Goal: Task Accomplishment & Management: Complete application form

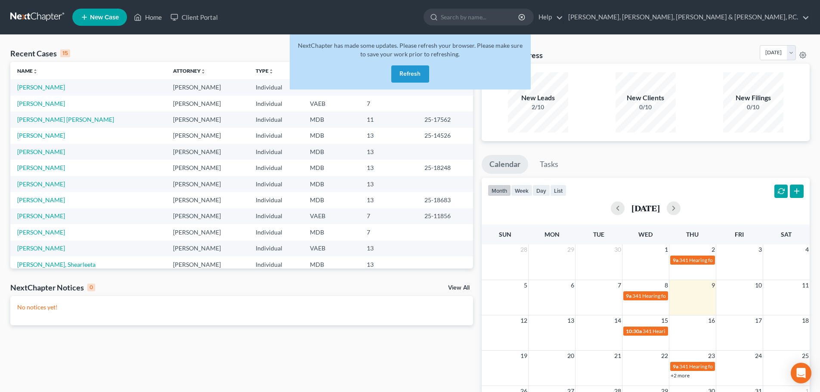
click at [410, 71] on button "Refresh" at bounding box center [410, 73] width 38 height 17
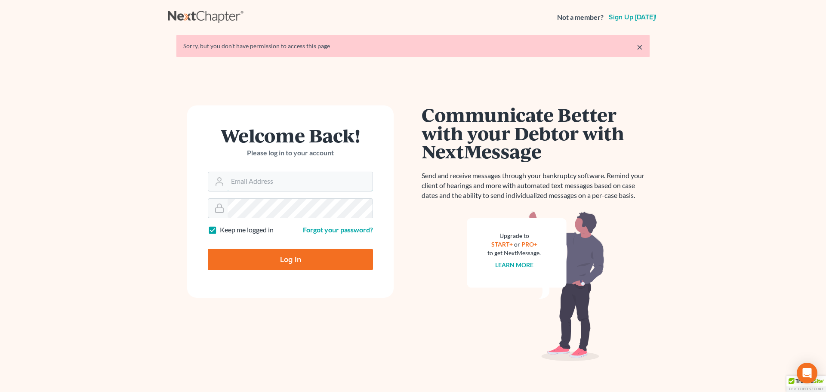
type input "[EMAIL_ADDRESS][DOMAIN_NAME]"
click at [336, 255] on input "Log In" at bounding box center [290, 260] width 165 height 22
type input "Thinking..."
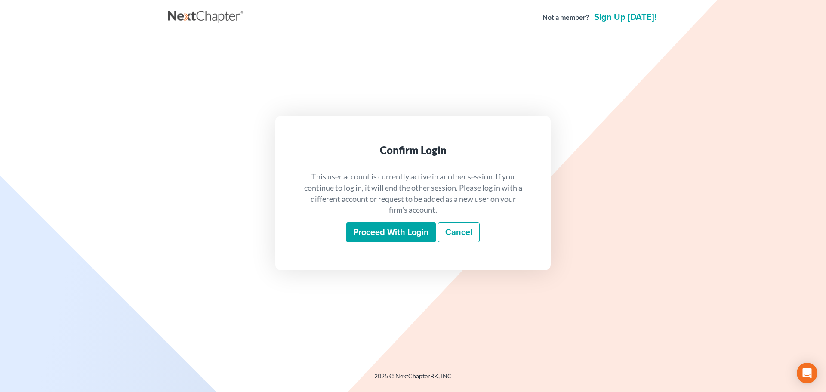
click at [376, 237] on input "Proceed with login" at bounding box center [390, 232] width 89 height 20
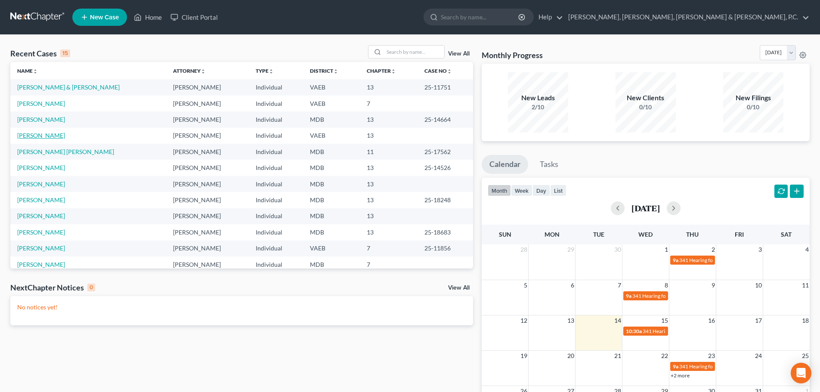
click at [43, 137] on link "Taylor, Susan" at bounding box center [41, 135] width 48 height 7
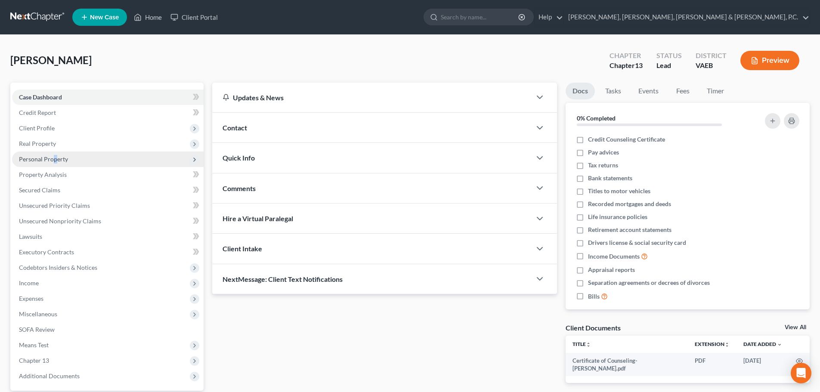
click at [55, 160] on span "Personal Property" at bounding box center [43, 158] width 49 height 7
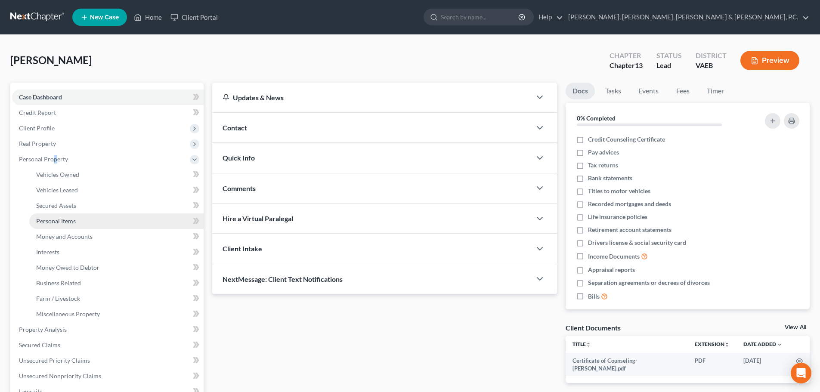
click at [73, 220] on span "Personal Items" at bounding box center [56, 220] width 40 height 7
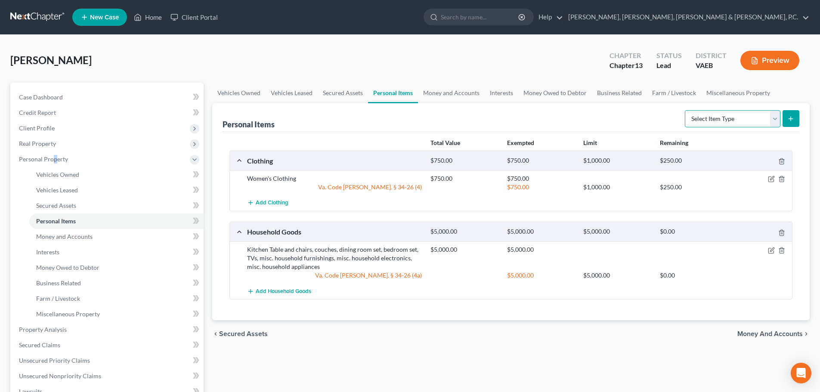
click at [773, 119] on select "Select Item Type Clothing Collectibles Of Value Electronics Firearms Household …" at bounding box center [732, 118] width 96 height 17
select select "jewelry"
click at [685, 110] on select "Select Item Type Clothing Collectibles Of Value Electronics Firearms Household …" at bounding box center [732, 118] width 96 height 17
click at [792, 119] on icon "submit" at bounding box center [790, 118] width 7 height 7
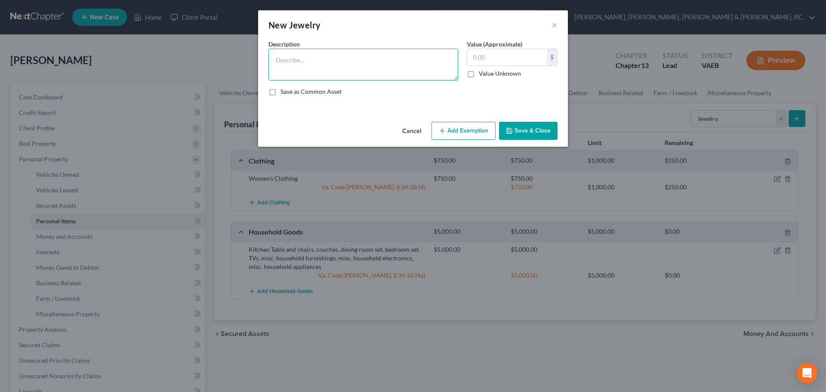
click at [386, 67] on textarea at bounding box center [363, 65] width 190 height 32
type textarea "Costume Jewelry"
click at [488, 57] on input "text" at bounding box center [507, 57] width 80 height 16
type input "300"
click at [481, 123] on button "Add Exemption" at bounding box center [463, 131] width 64 height 18
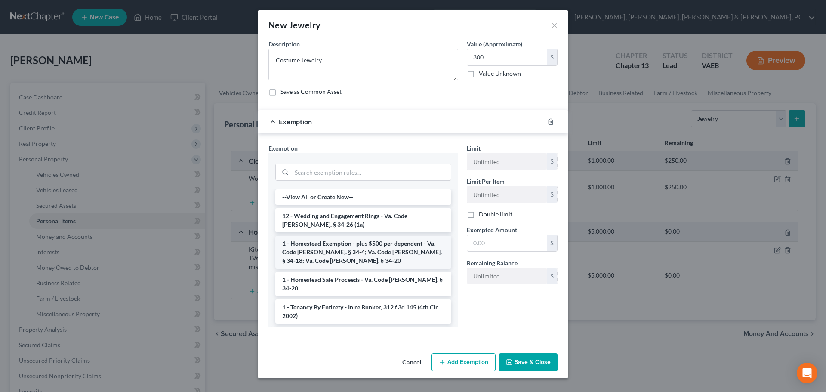
click at [414, 251] on li "1 - Homestead Exemption - plus $500 per dependent - Va. Code Ann. § 34-4; Va. C…" at bounding box center [363, 252] width 176 height 33
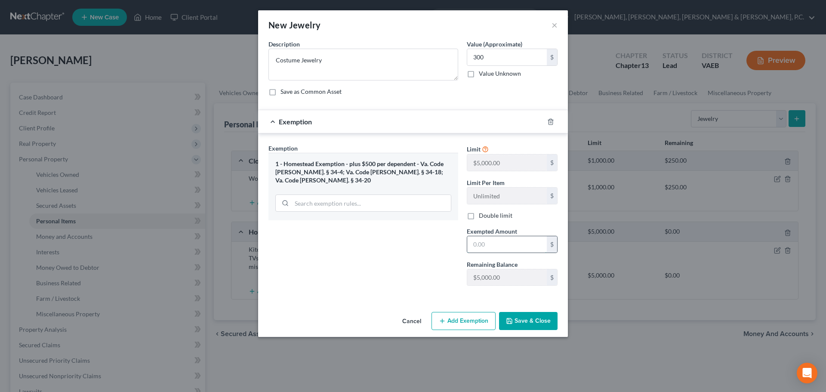
click at [475, 239] on input "text" at bounding box center [507, 244] width 80 height 16
type input "300"
click at [527, 315] on button "Save & Close" at bounding box center [528, 321] width 59 height 18
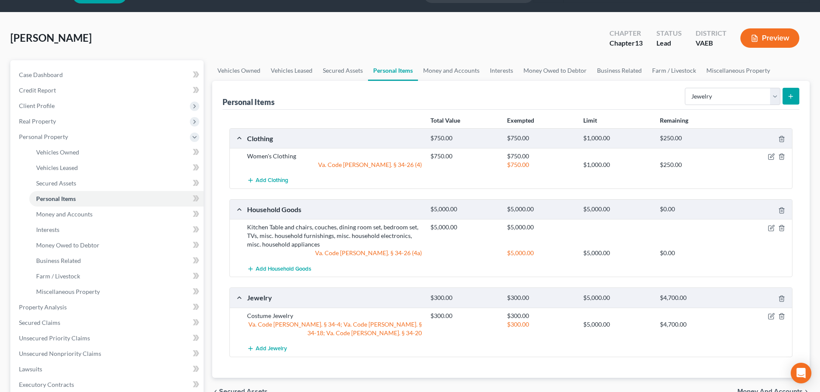
scroll to position [43, 0]
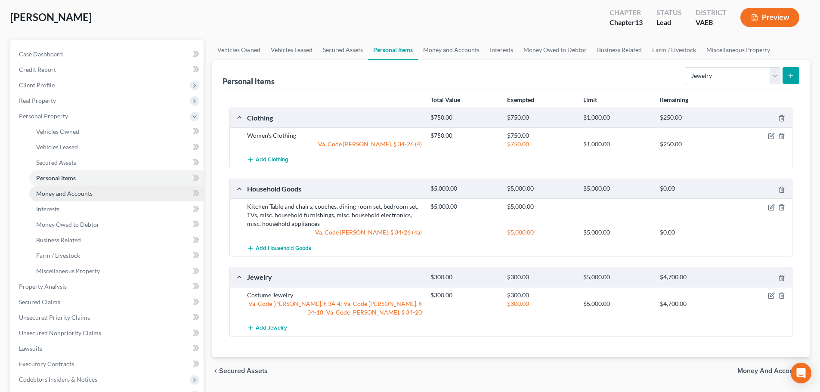
click at [83, 195] on span "Money and Accounts" at bounding box center [64, 193] width 56 height 7
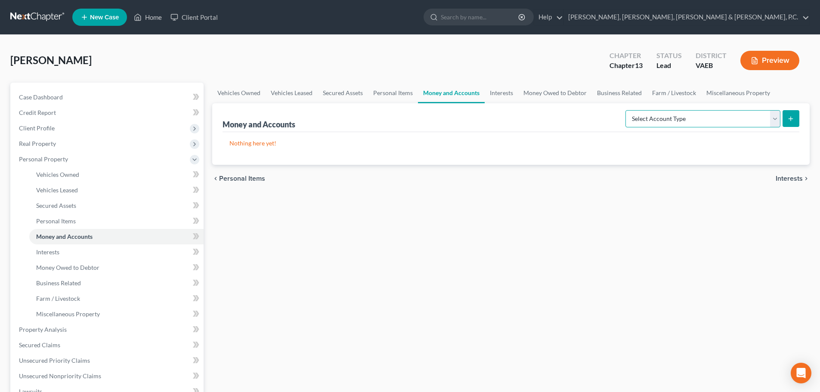
click at [776, 123] on select "Select Account Type Brokerage Cash on Hand Certificates of Deposit Checking Acc…" at bounding box center [702, 118] width 155 height 17
select select "checking"
click at [627, 110] on select "Select Account Type Brokerage Cash on Hand Certificates of Deposit Checking Acc…" at bounding box center [702, 118] width 155 height 17
click at [793, 116] on icon "submit" at bounding box center [790, 118] width 7 height 7
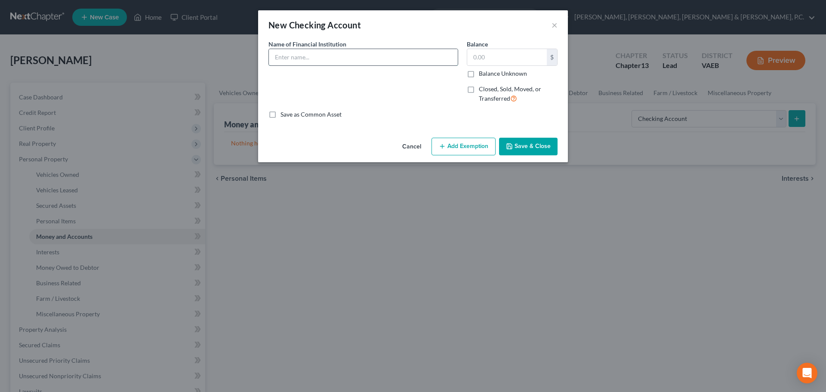
click at [422, 57] on input "text" at bounding box center [363, 57] width 189 height 16
type input "Navy Federal Credit Union"
click at [474, 58] on input "text" at bounding box center [507, 57] width 80 height 16
type input "1"
type input "425"
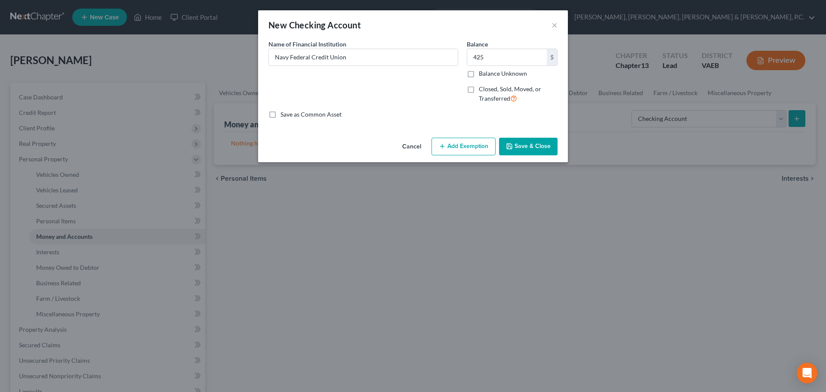
click at [459, 140] on button "Add Exemption" at bounding box center [463, 147] width 64 height 18
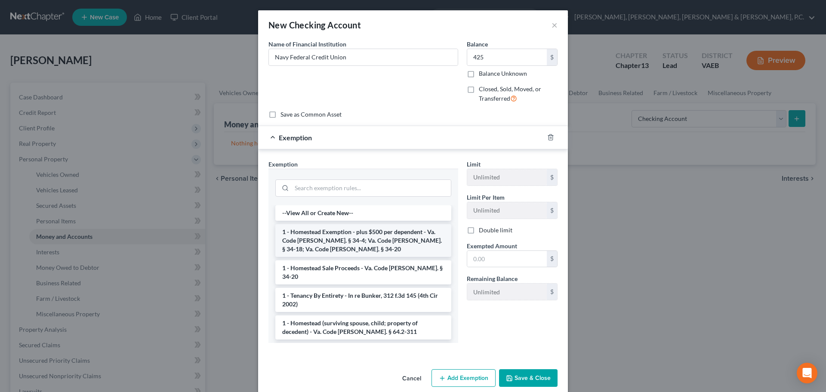
click at [372, 250] on li "1 - Homestead Exemption - plus $500 per dependent - Va. Code Ann. § 34-4; Va. C…" at bounding box center [363, 240] width 176 height 33
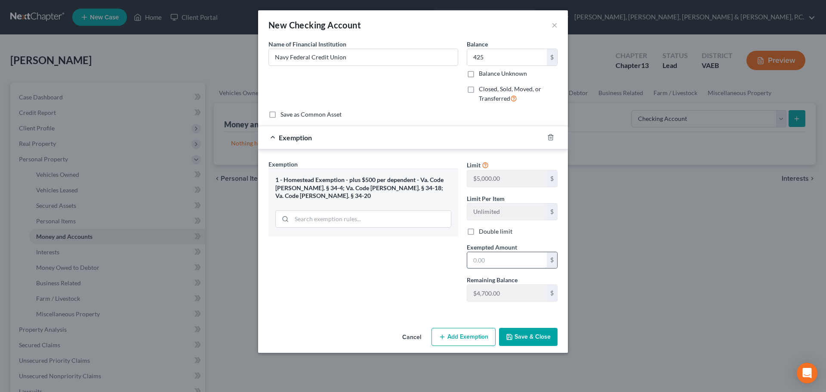
click at [490, 257] on input "text" at bounding box center [507, 260] width 80 height 16
type input "425"
click at [523, 342] on button "Save & Close" at bounding box center [528, 337] width 59 height 18
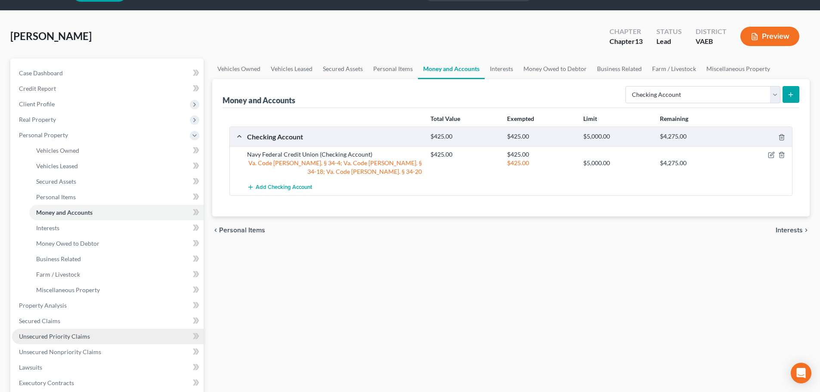
scroll to position [43, 0]
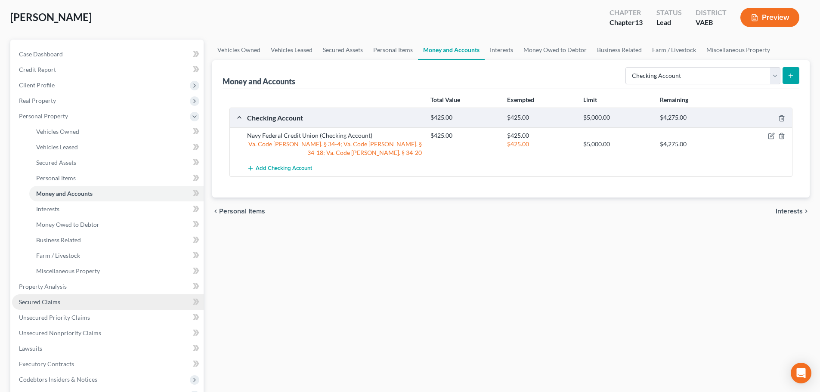
click at [53, 304] on span "Secured Claims" at bounding box center [39, 301] width 41 height 7
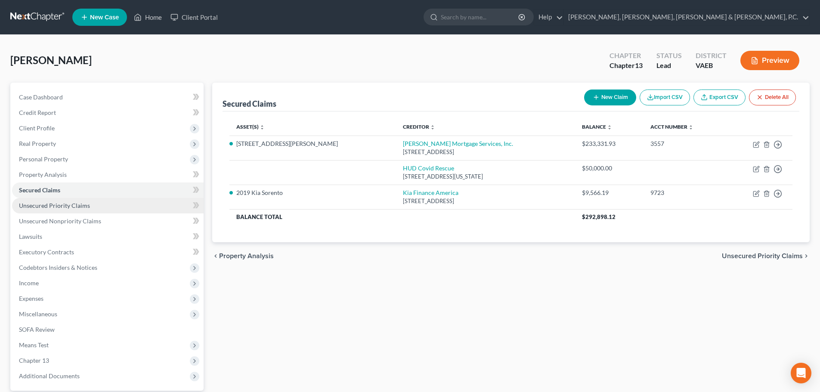
click at [59, 203] on span "Unsecured Priority Claims" at bounding box center [54, 205] width 71 height 7
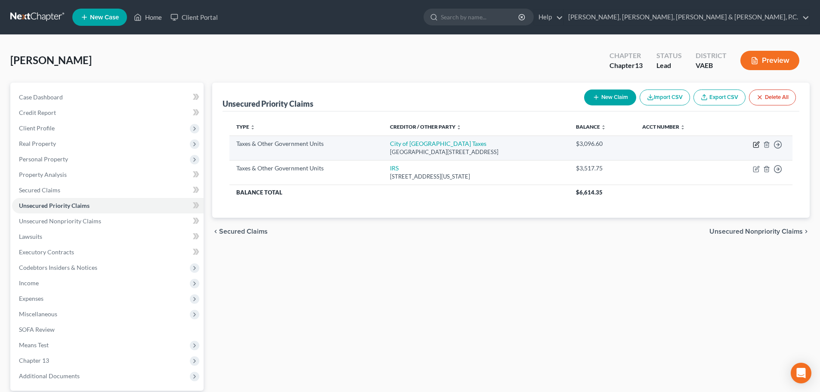
click at [758, 144] on icon "button" at bounding box center [755, 144] width 7 height 7
select select "1"
select select "48"
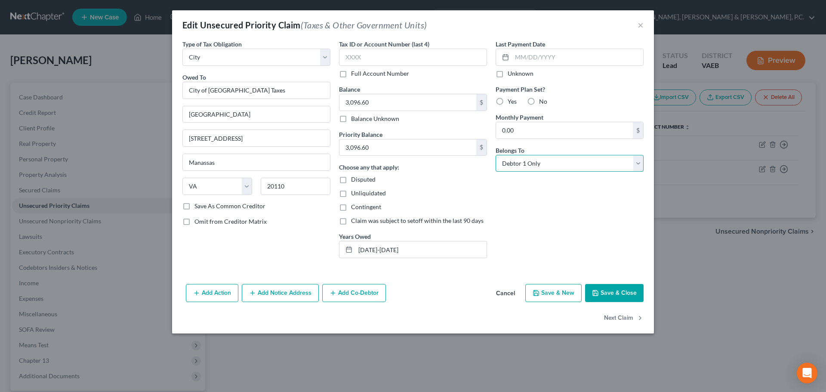
click at [555, 164] on select "Select Debtor 1 Only Debtor 2 Only Debtor 1 And Debtor 2 Only At Least One Of T…" at bounding box center [570, 163] width 148 height 17
select select "3"
click at [496, 155] on select "Select Debtor 1 Only Debtor 2 Only Debtor 1 And Debtor 2 Only At Least One Of T…" at bounding box center [570, 163] width 148 height 17
click at [373, 295] on button "Add Co-Debtor" at bounding box center [354, 293] width 64 height 18
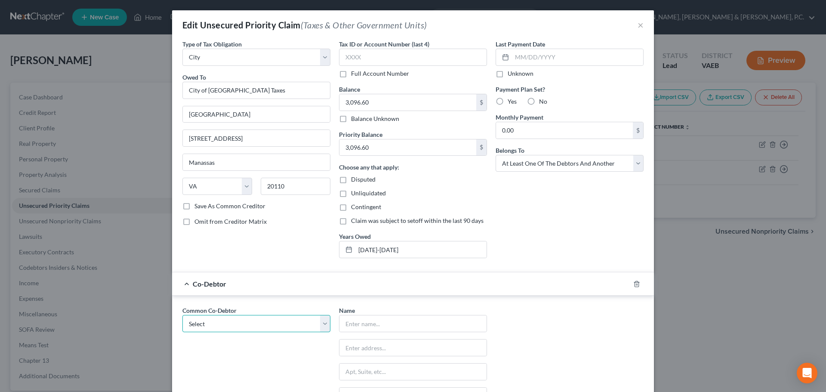
click at [267, 323] on select "Select Shane Taylor" at bounding box center [256, 323] width 148 height 17
click at [182, 315] on select "Select Shane Taylor" at bounding box center [256, 323] width 148 height 17
click at [257, 321] on select "Select Shane Taylor" at bounding box center [256, 323] width 148 height 17
select select "0"
click at [182, 315] on select "Select Shane Taylor" at bounding box center [256, 323] width 148 height 17
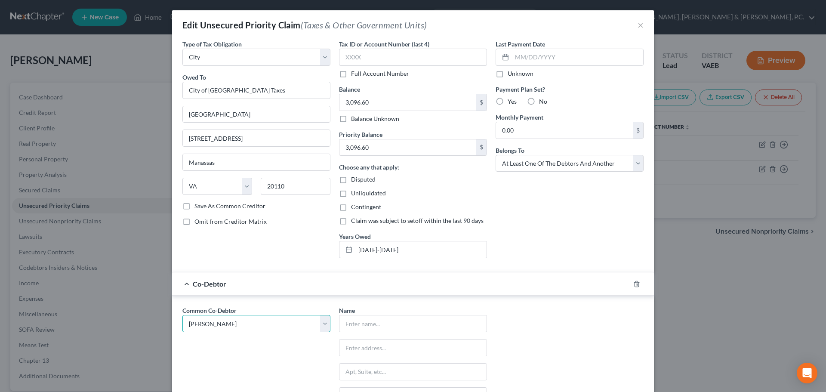
type input "Shane Taylor"
type input "8555 Yoder Street"
type input "Manassas"
select select "48"
type input "20110"
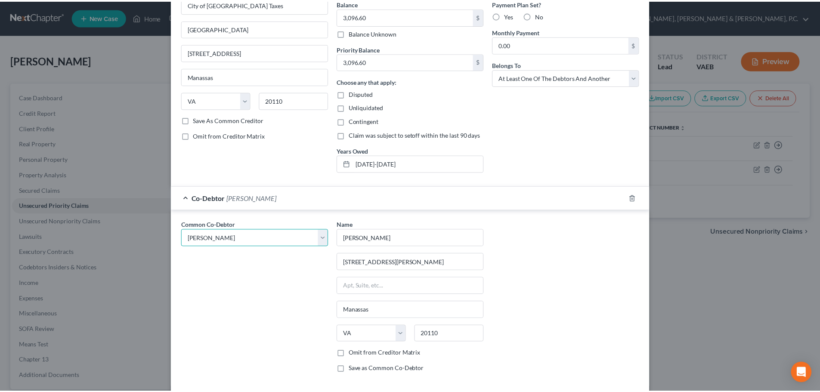
scroll to position [153, 0]
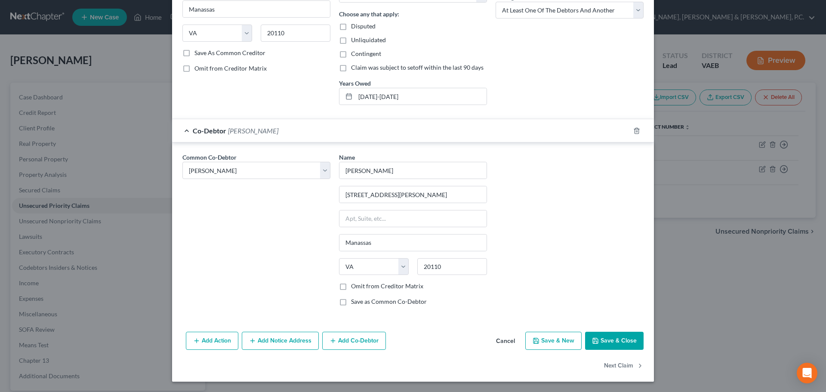
click at [620, 339] on button "Save & Close" at bounding box center [614, 341] width 59 height 18
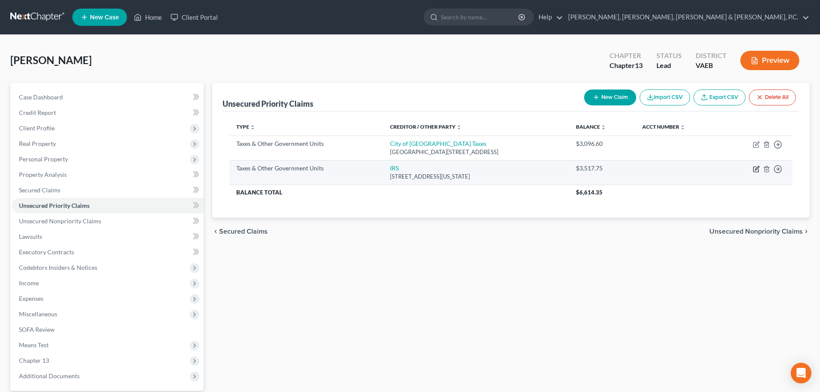
click at [754, 170] on icon "button" at bounding box center [755, 169] width 7 height 7
select select "0"
select select "8"
select select "3"
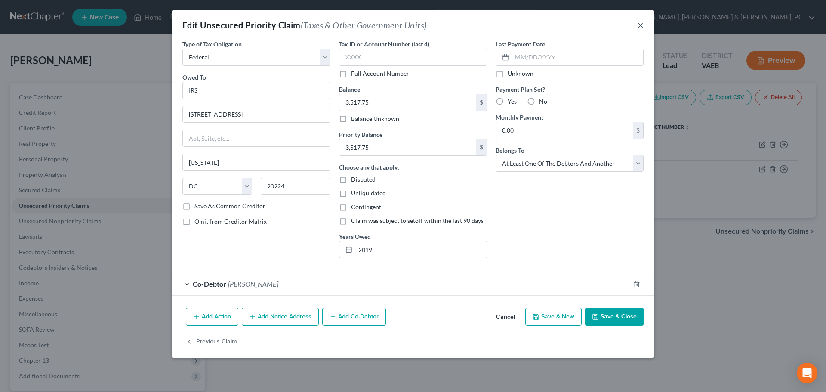
click at [638, 26] on button "×" at bounding box center [641, 25] width 6 height 10
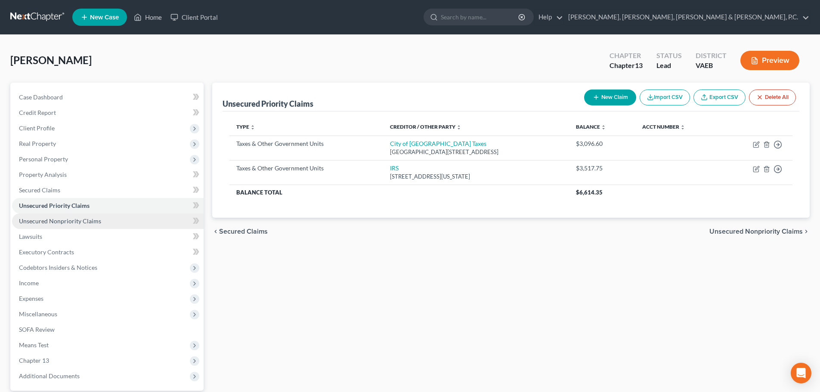
click at [81, 224] on span "Unsecured Nonpriority Claims" at bounding box center [60, 220] width 82 height 7
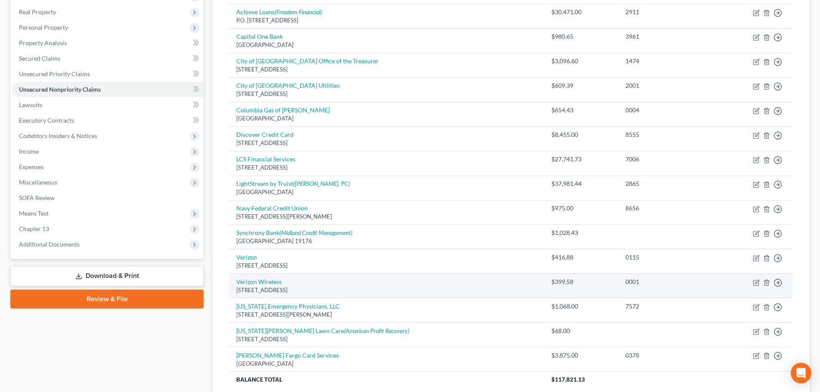
scroll to position [172, 0]
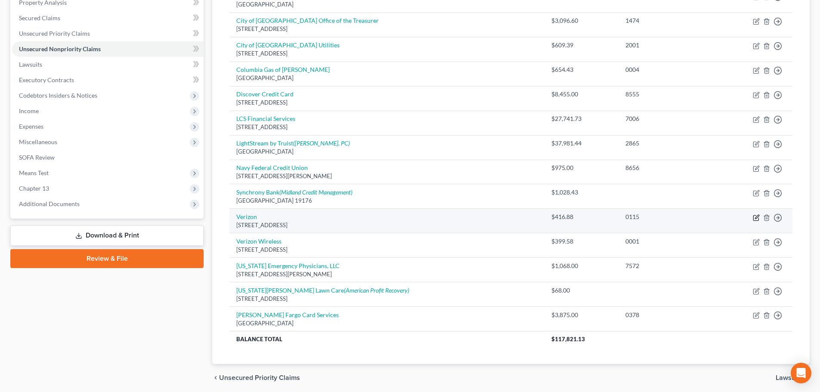
click at [754, 217] on icon "button" at bounding box center [755, 217] width 7 height 7
select select "35"
select select "19"
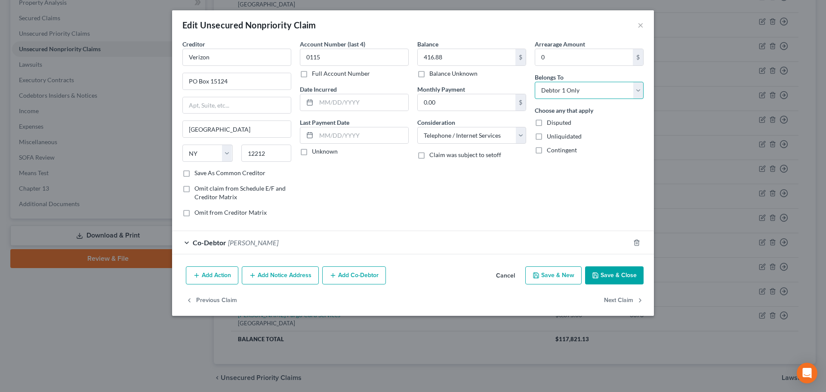
click at [570, 93] on select "Select Debtor 1 Only Debtor 2 Only Debtor 1 And Debtor 2 Only At Least One Of T…" at bounding box center [589, 90] width 109 height 17
select select "3"
click at [535, 82] on select "Select Debtor 1 Only Debtor 2 Only Debtor 1 And Debtor 2 Only At Least One Of T…" at bounding box center [589, 90] width 109 height 17
click at [625, 277] on button "Save & Close" at bounding box center [614, 275] width 59 height 18
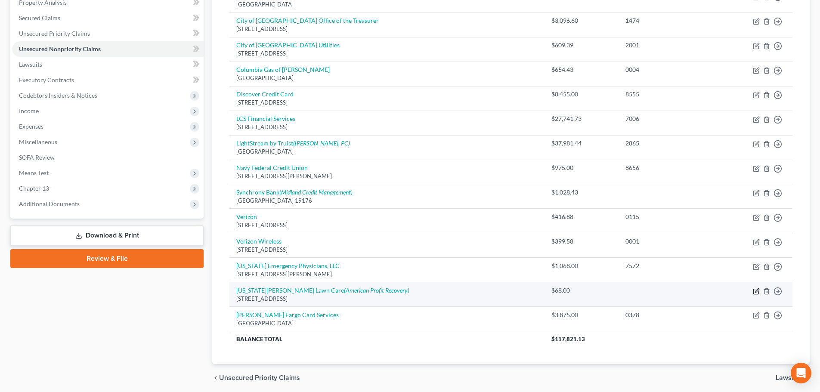
click at [755, 290] on icon "button" at bounding box center [755, 291] width 7 height 7
select select "48"
select select "18"
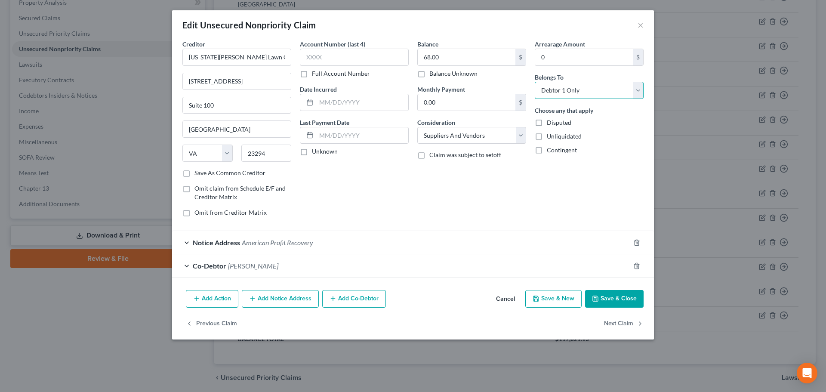
click at [575, 90] on select "Select Debtor 1 Only Debtor 2 Only Debtor 1 And Debtor 2 Only At Least One Of T…" at bounding box center [589, 90] width 109 height 17
select select "3"
click at [535, 82] on select "Select Debtor 1 Only Debtor 2 Only Debtor 1 And Debtor 2 Only At Least One Of T…" at bounding box center [589, 90] width 109 height 17
click at [611, 296] on button "Save & Close" at bounding box center [614, 299] width 59 height 18
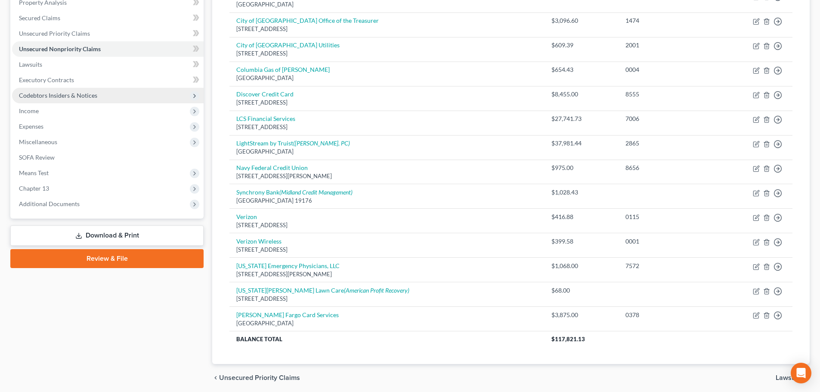
click at [74, 93] on span "Codebtors Insiders & Notices" at bounding box center [58, 95] width 78 height 7
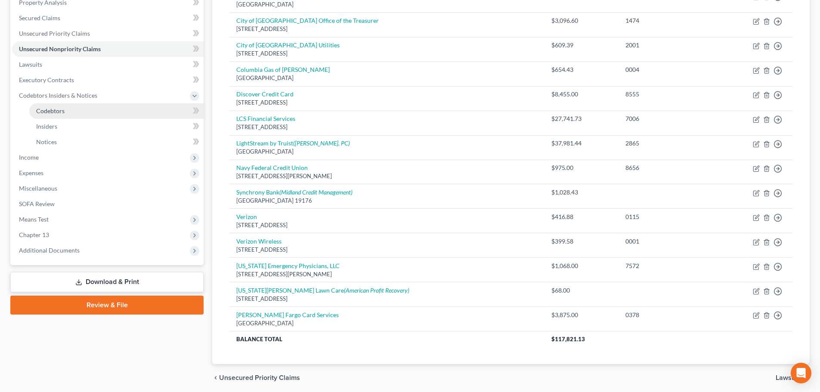
click at [66, 112] on link "Codebtors" at bounding box center [116, 110] width 174 height 15
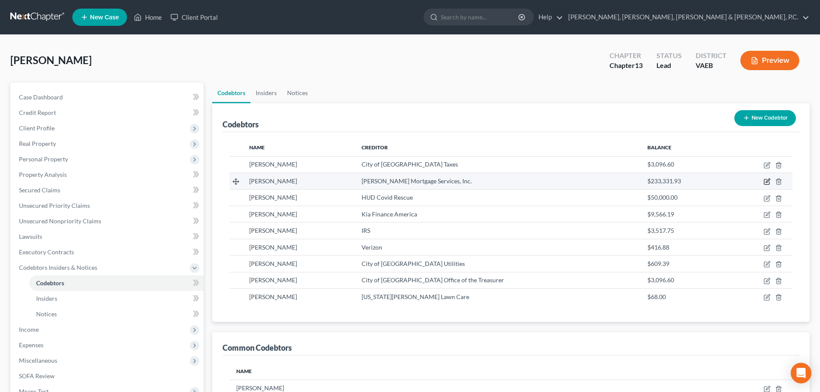
click at [768, 179] on icon "button" at bounding box center [766, 181] width 7 height 7
select select "48"
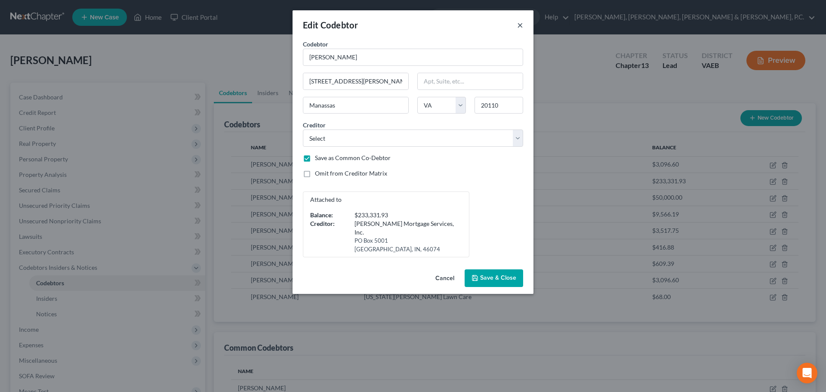
click at [521, 28] on button "×" at bounding box center [520, 25] width 6 height 10
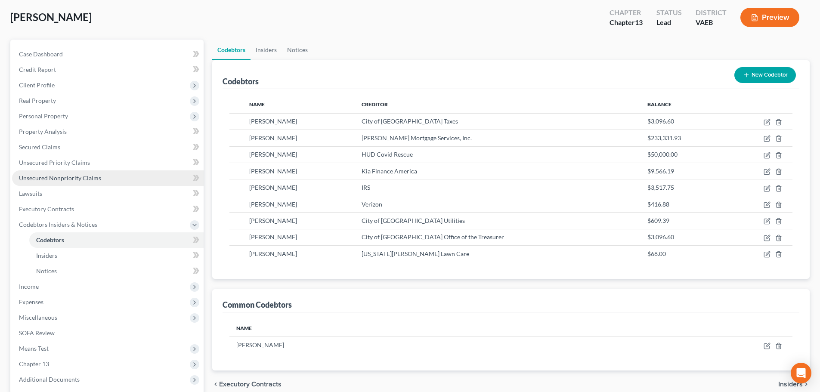
click at [62, 176] on span "Unsecured Nonpriority Claims" at bounding box center [60, 177] width 82 height 7
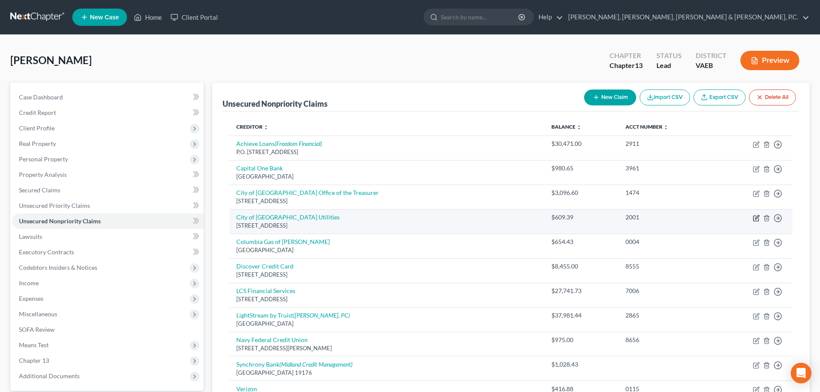
click at [756, 219] on icon "button" at bounding box center [755, 218] width 7 height 7
select select "48"
select select "20"
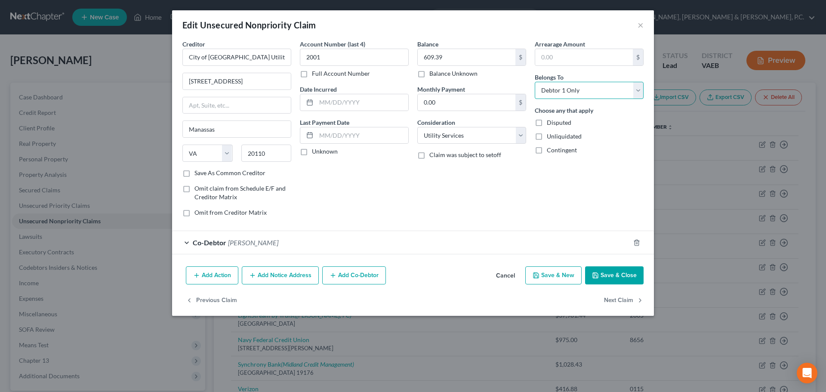
click at [597, 92] on select "Select Debtor 1 Only Debtor 2 Only Debtor 1 And Debtor 2 Only At Least One Of T…" at bounding box center [589, 90] width 109 height 17
select select "3"
click at [535, 82] on select "Select Debtor 1 Only Debtor 2 Only Debtor 1 And Debtor 2 Only At Least One Of T…" at bounding box center [589, 90] width 109 height 17
click at [618, 272] on button "Save & Close" at bounding box center [614, 275] width 59 height 18
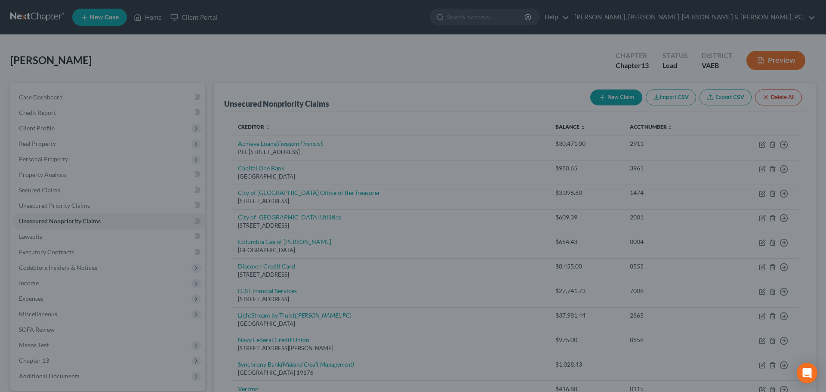
type input "0"
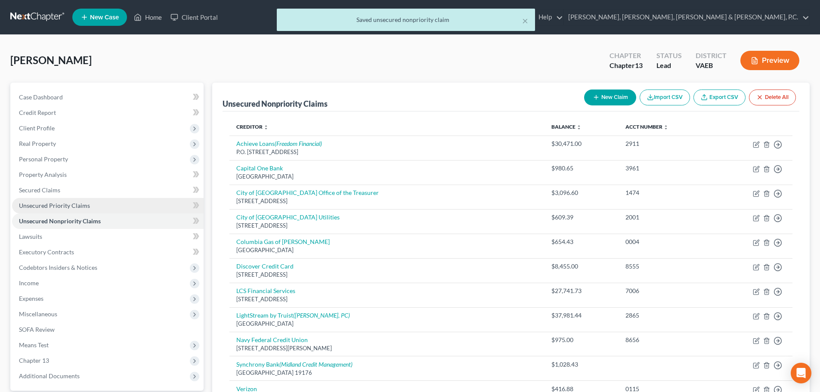
click at [65, 203] on span "Unsecured Priority Claims" at bounding box center [54, 205] width 71 height 7
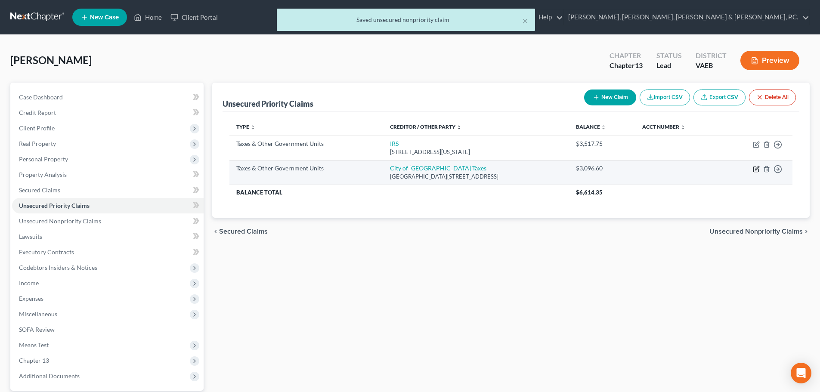
click at [755, 171] on icon "button" at bounding box center [755, 169] width 7 height 7
select select "1"
select select "48"
select select "3"
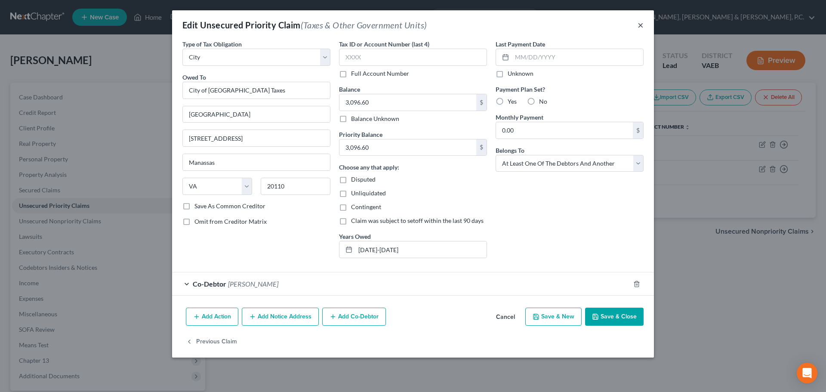
click at [641, 22] on button "×" at bounding box center [641, 25] width 6 height 10
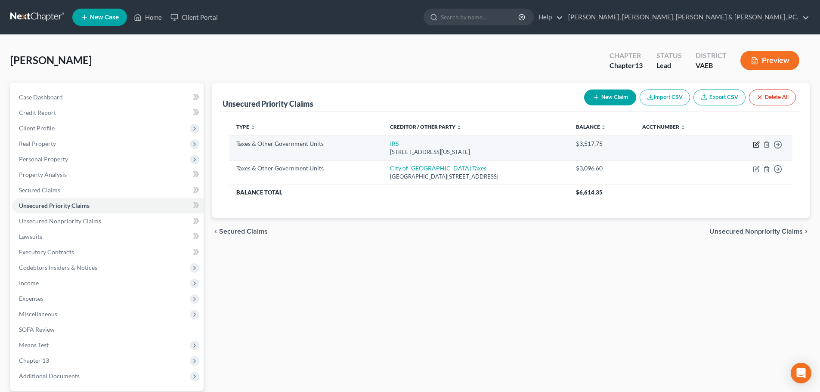
click at [754, 144] on icon "button" at bounding box center [755, 144] width 7 height 7
select select "0"
select select "8"
select select "3"
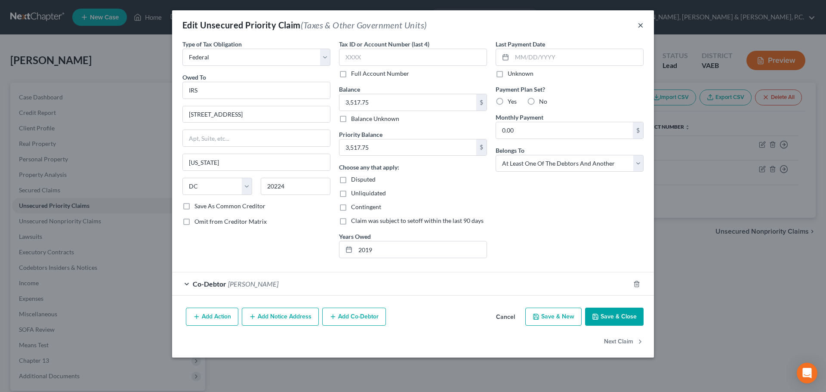
click at [641, 25] on button "×" at bounding box center [641, 25] width 6 height 10
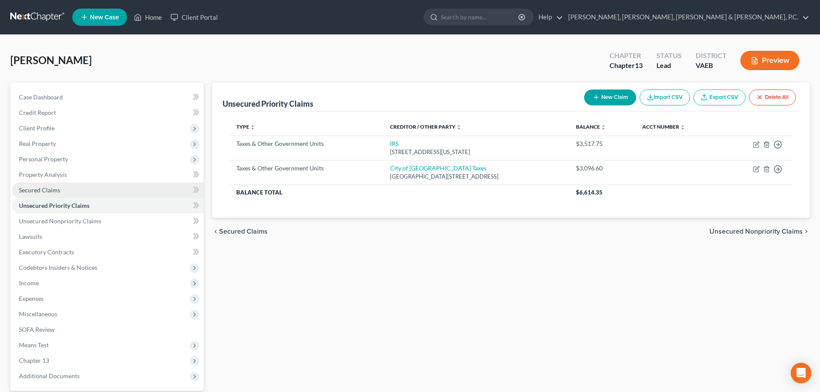
click at [60, 186] on link "Secured Claims" at bounding box center [107, 189] width 191 height 15
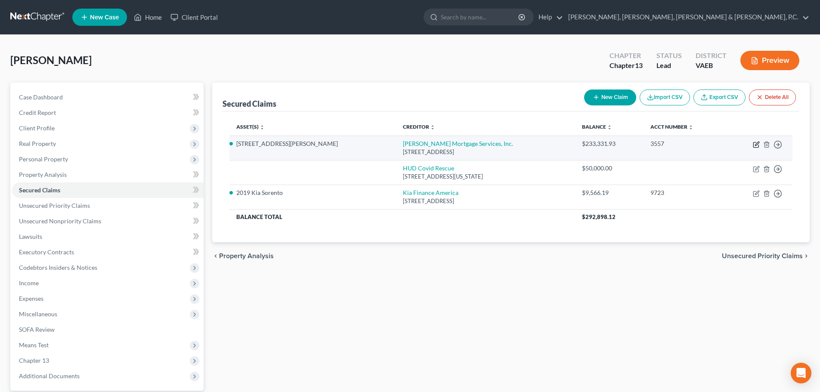
click at [755, 145] on icon "button" at bounding box center [755, 144] width 7 height 7
select select "15"
select select "3"
select select "0"
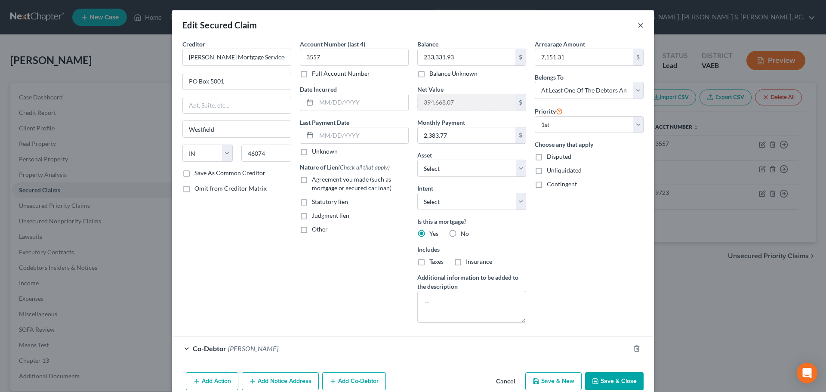
click at [638, 25] on button "×" at bounding box center [641, 25] width 6 height 10
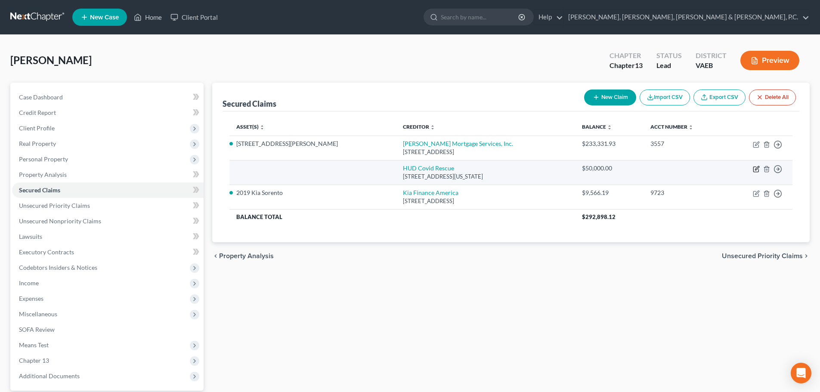
click at [755, 169] on icon "button" at bounding box center [755, 169] width 7 height 7
select select "8"
select select "0"
select select "3"
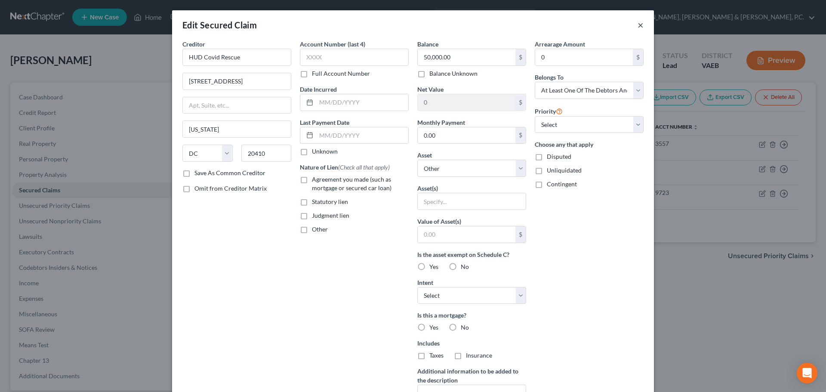
click at [638, 23] on button "×" at bounding box center [641, 25] width 6 height 10
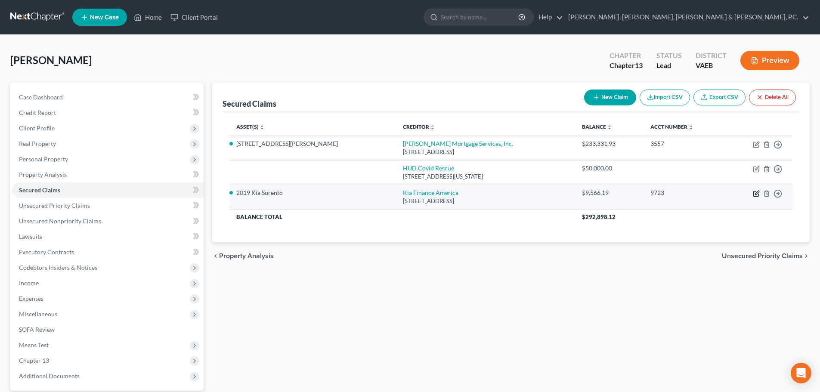
click at [754, 194] on icon "button" at bounding box center [755, 193] width 7 height 7
select select "4"
select select "5"
select select "4"
select select "3"
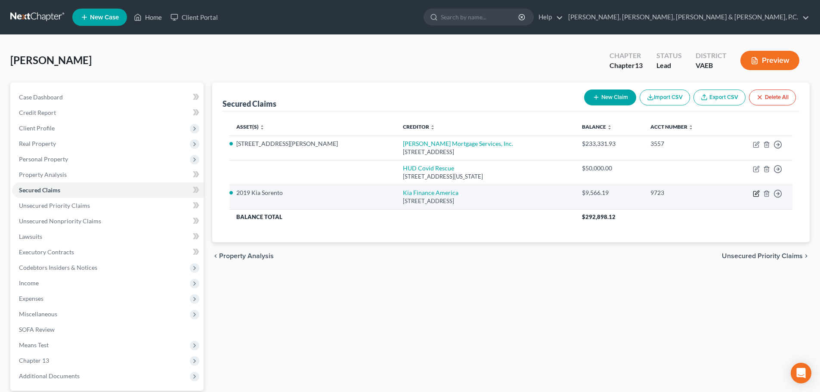
select select "0"
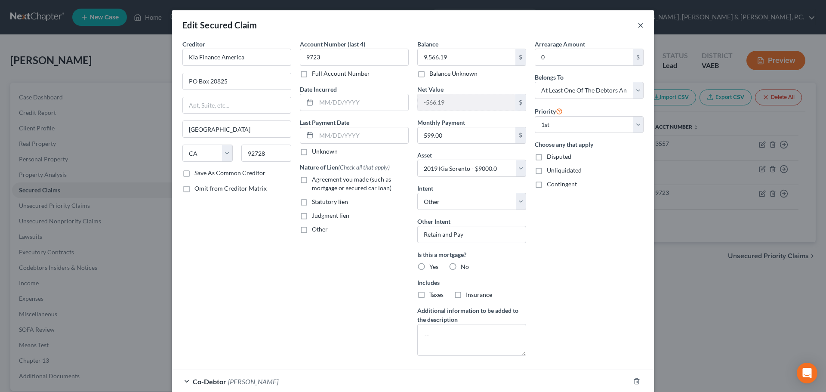
click at [638, 23] on button "×" at bounding box center [641, 25] width 6 height 10
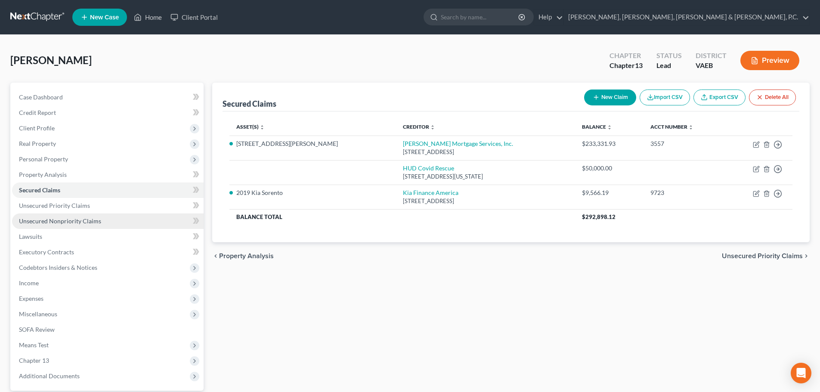
click at [78, 223] on span "Unsecured Nonpriority Claims" at bounding box center [60, 220] width 82 height 7
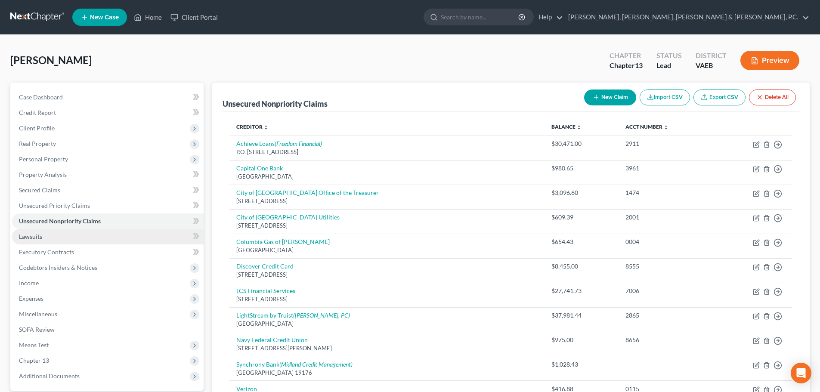
click at [31, 234] on span "Lawsuits" at bounding box center [30, 236] width 23 height 7
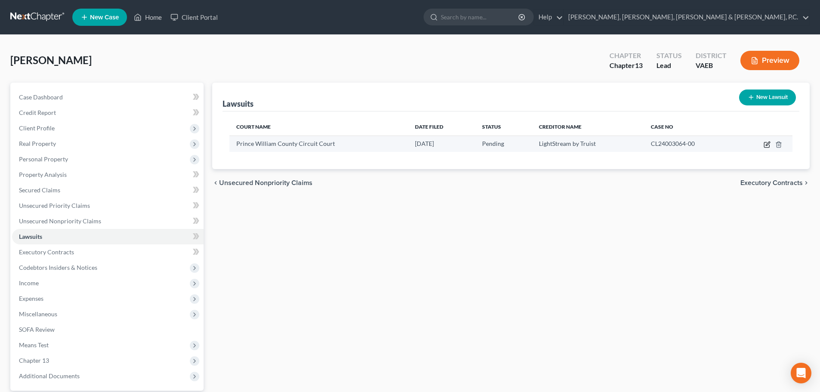
click at [766, 145] on icon "button" at bounding box center [767, 144] width 4 height 4
select select "48"
select select "0"
select select "4"
select select "10"
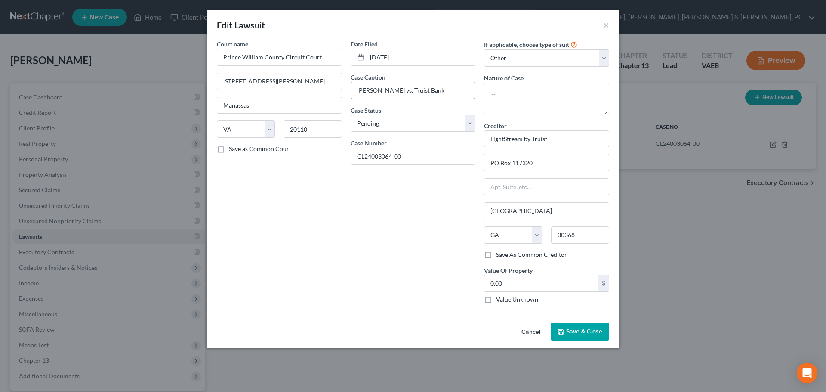
click at [435, 89] on input "Susan Taylor vs. Truist Bank" at bounding box center [413, 90] width 124 height 16
click at [397, 90] on input "Susan Taylor vs. Truist Bank vs. Susan Taylor" at bounding box center [413, 90] width 124 height 16
click at [442, 88] on input "Truist Bank vs. Susan Taylor" at bounding box center [413, 90] width 124 height 16
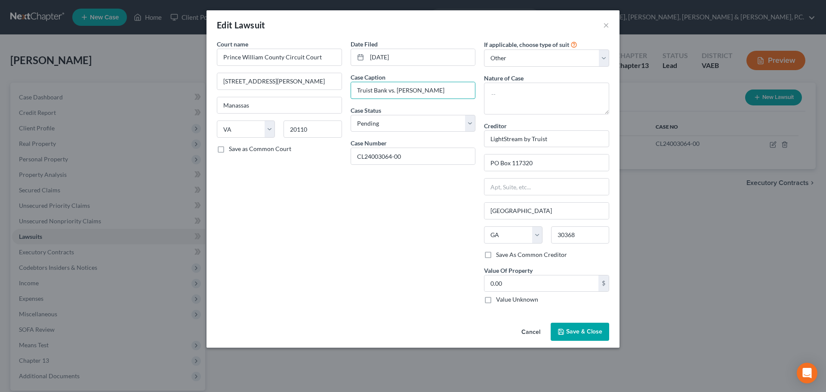
type input "Truist Bank vs. Susan Taylor"
click at [573, 327] on button "Save & Close" at bounding box center [580, 332] width 59 height 18
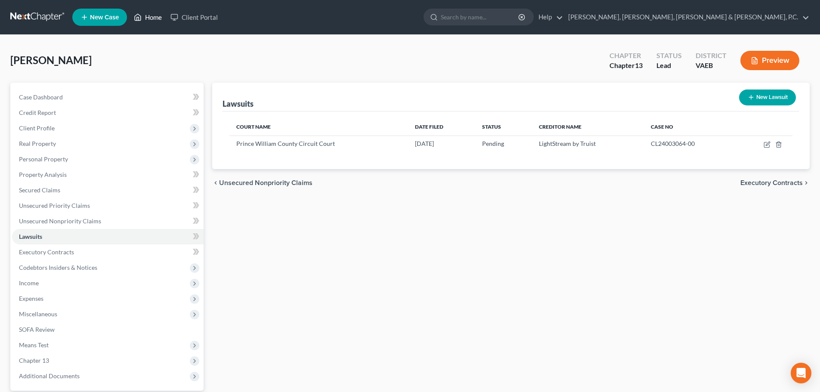
click at [147, 13] on link "Home" at bounding box center [147, 16] width 37 height 15
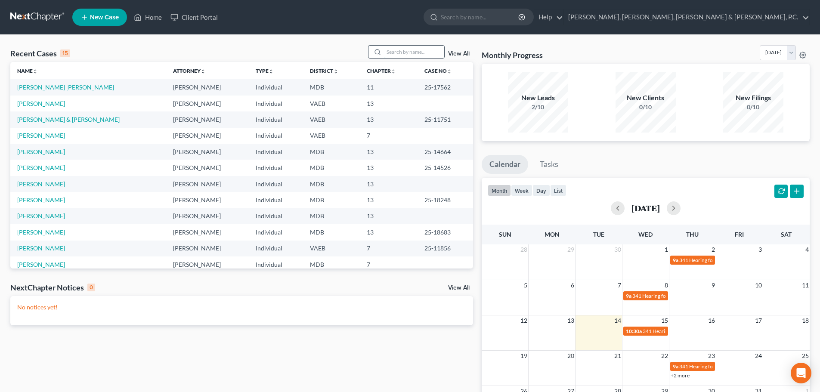
click at [411, 48] on input "search" at bounding box center [414, 52] width 60 height 12
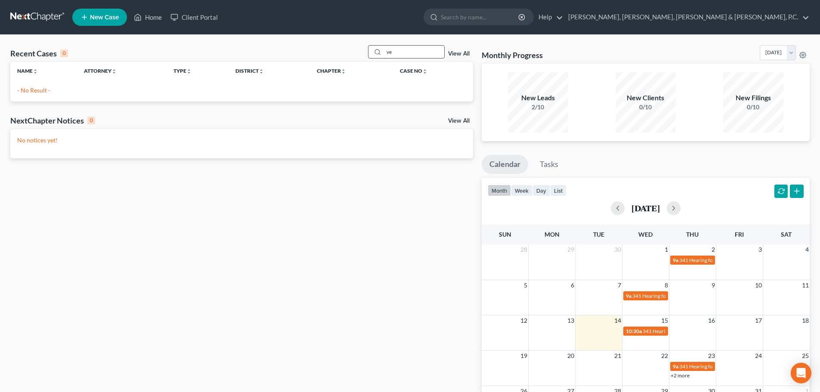
type input "v"
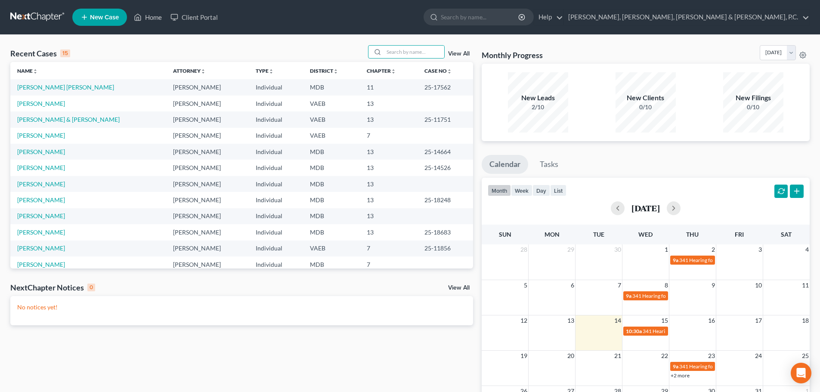
click at [107, 14] on span "New Case" at bounding box center [104, 17] width 29 height 6
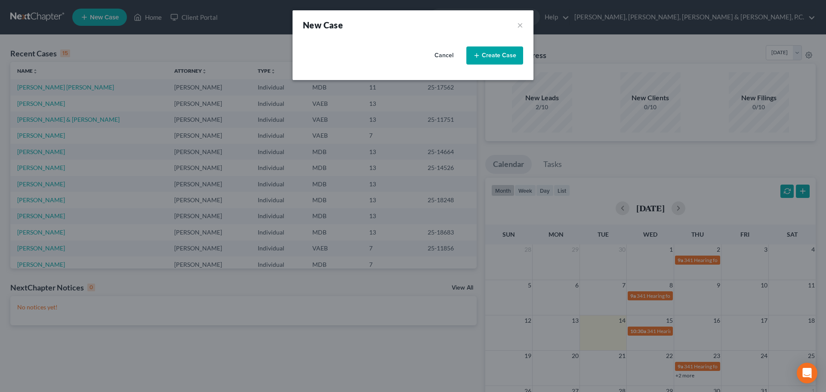
select select "38"
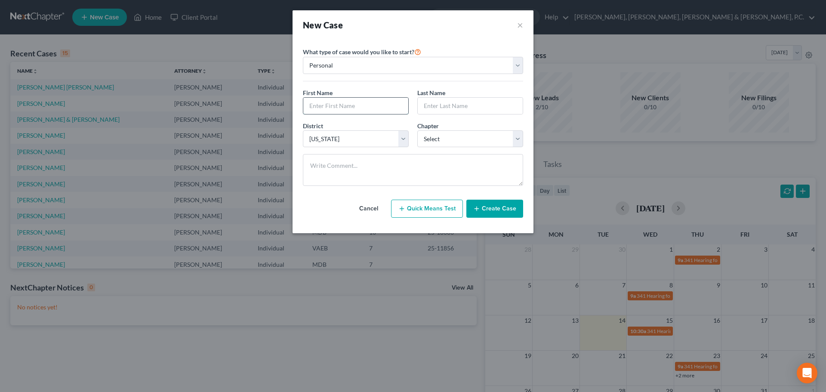
click at [343, 103] on input "text" at bounding box center [355, 106] width 105 height 16
type input "Tracie"
type input "Veney"
click at [427, 134] on select "Select 7 11 12 13" at bounding box center [470, 138] width 106 height 17
select select "3"
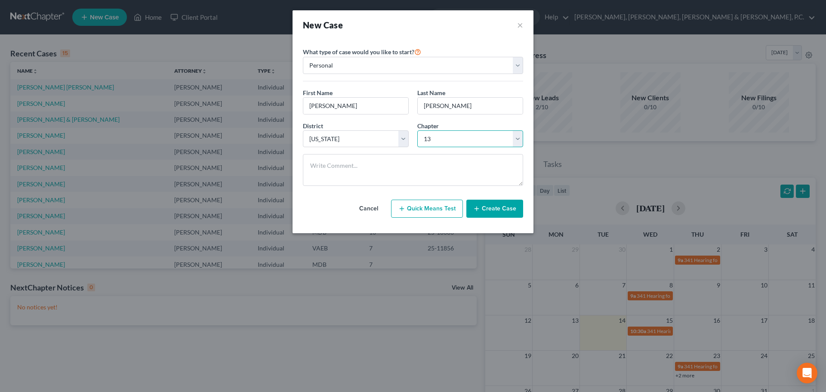
click at [417, 130] on select "Select 7 11 12 13" at bounding box center [470, 138] width 106 height 17
click at [486, 210] on button "Create Case" at bounding box center [494, 209] width 57 height 18
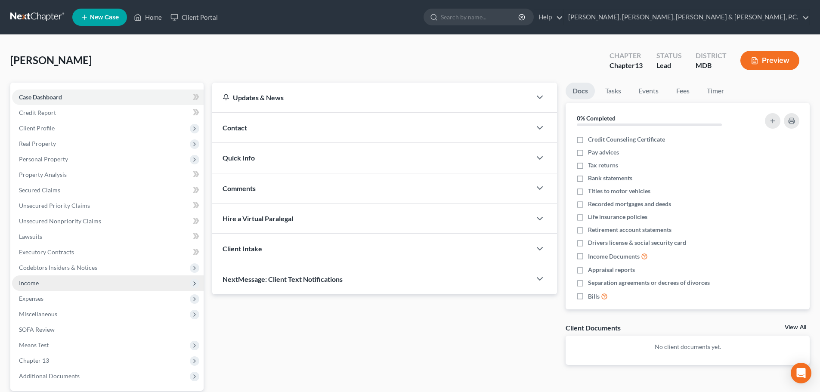
click at [44, 285] on span "Income" at bounding box center [107, 282] width 191 height 15
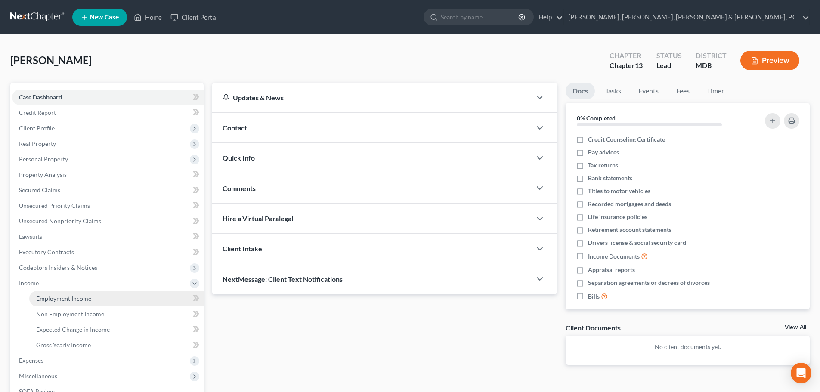
click at [54, 295] on span "Employment Income" at bounding box center [63, 298] width 55 height 7
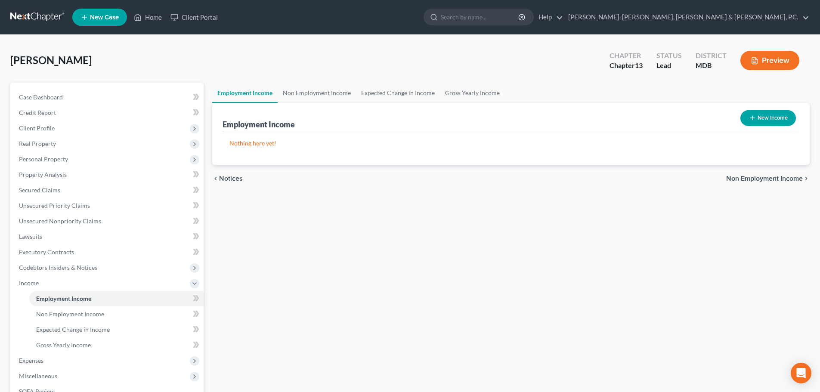
click at [775, 120] on button "New Income" at bounding box center [767, 118] width 55 height 16
select select "0"
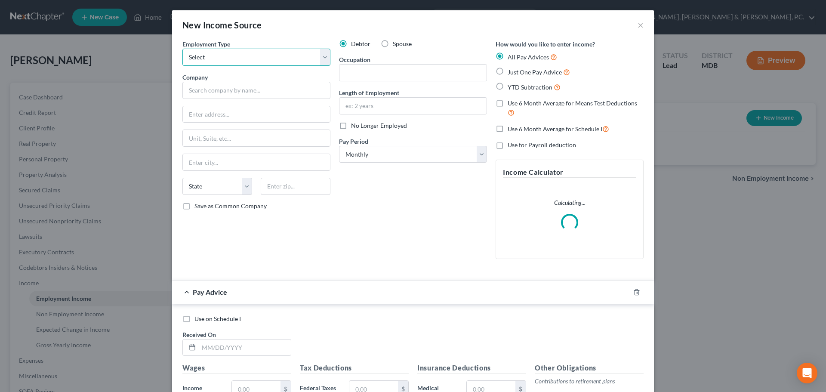
click at [317, 57] on select "Select Full or Part Time Employment Self Employment" at bounding box center [256, 57] width 148 height 17
select select "0"
click at [182, 49] on select "Select Full or Part Time Employment Self Employment" at bounding box center [256, 57] width 148 height 17
click at [296, 89] on input "text" at bounding box center [256, 90] width 148 height 17
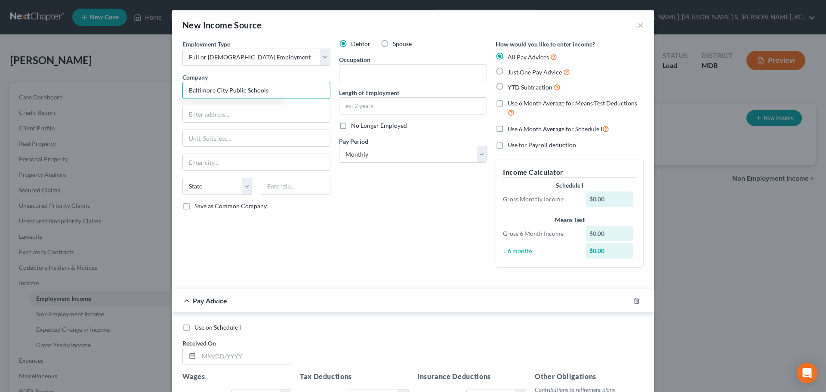
type input "Baltimore City Public Schools"
type input "100 S. Caroline Street"
type input "Baltimore"
select select "21"
type input "21231"
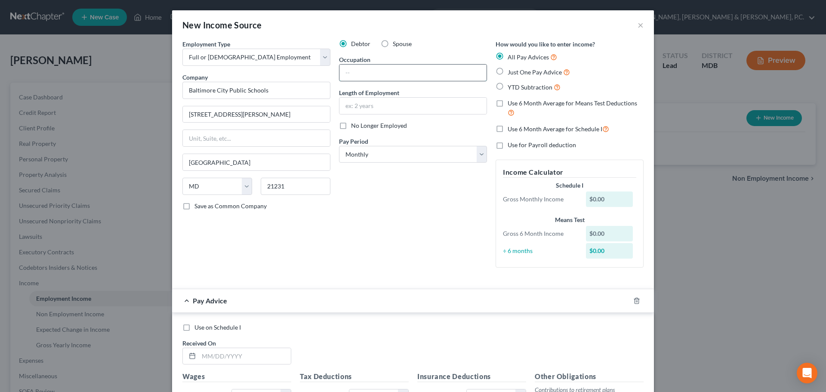
click at [377, 65] on input "text" at bounding box center [412, 73] width 147 height 16
type input "Teacher"
click at [414, 146] on select "Select Monthly Twice Monthly Every Other Week Weekly" at bounding box center [413, 154] width 148 height 17
select select "2"
click at [339, 146] on select "Select Monthly Twice Monthly Every Other Week Weekly" at bounding box center [413, 154] width 148 height 17
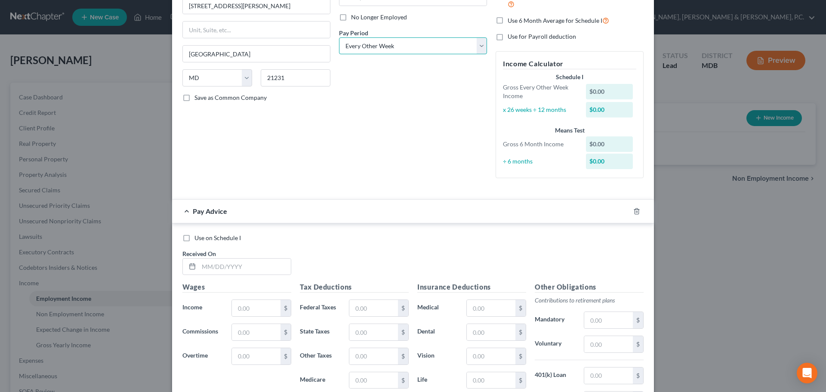
scroll to position [172, 0]
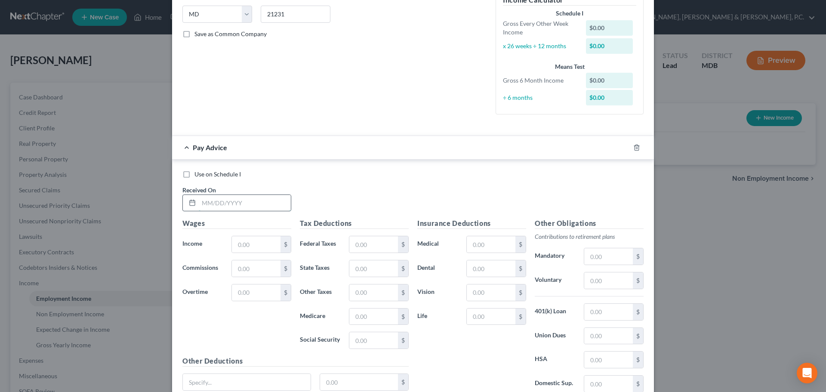
click at [257, 205] on input "text" at bounding box center [245, 203] width 92 height 16
type input "09/19/2025"
type input "2,476.33"
type input "181.64"
type input "181.62"
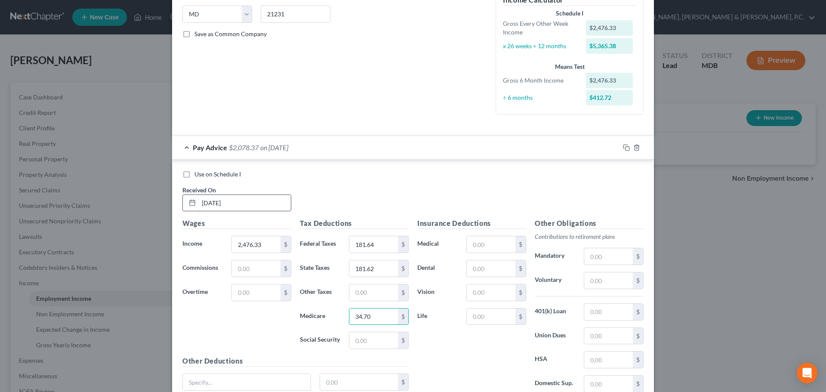
type input "34.70"
type input "148.39"
click at [498, 241] on input "text" at bounding box center [491, 244] width 49 height 16
drag, startPoint x: 503, startPoint y: 242, endPoint x: 454, endPoint y: 245, distance: 48.7
click at [454, 245] on div "Medical 75.02 $" at bounding box center [471, 244] width 117 height 17
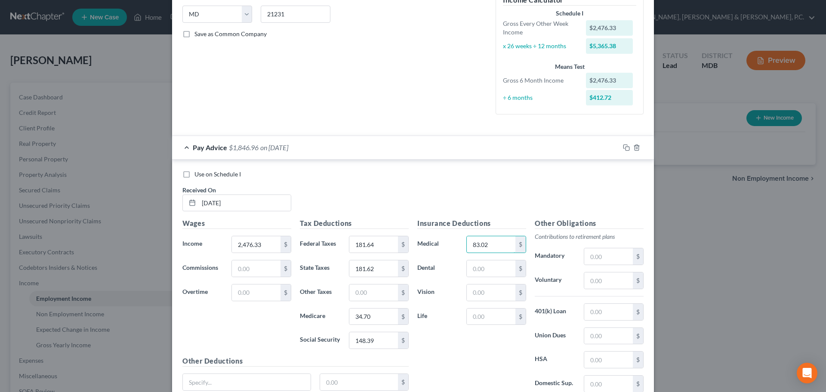
type input "83.02"
type input "225.25"
click at [503, 246] on input "83.02" at bounding box center [491, 244] width 49 height 16
click at [498, 245] on input "83.02" at bounding box center [491, 244] width 49 height 16
click at [262, 243] on input "2,476.33" at bounding box center [256, 244] width 49 height 16
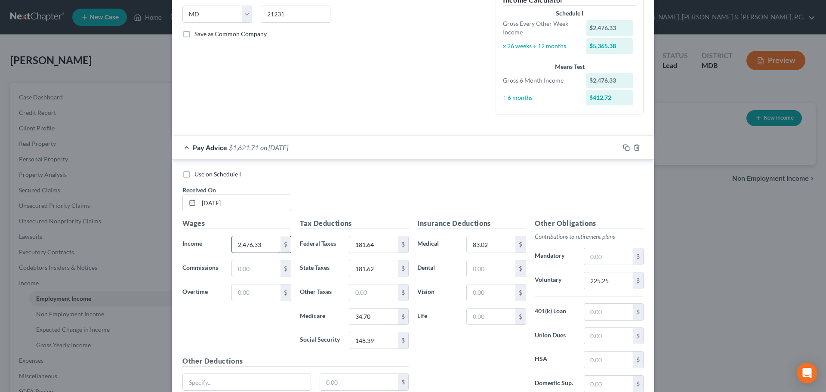
click at [262, 243] on input "2,476.33" at bounding box center [256, 244] width 49 height 16
click at [496, 317] on input "text" at bounding box center [491, 316] width 49 height 16
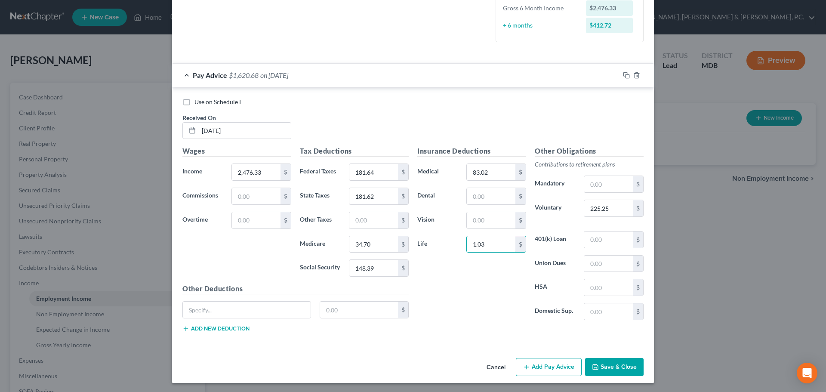
scroll to position [246, 0]
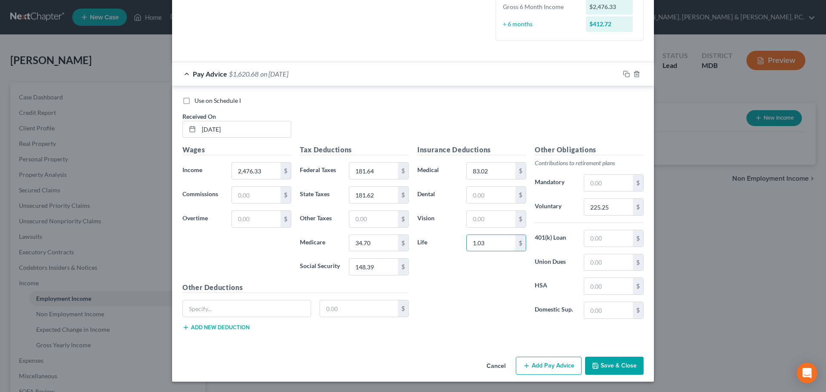
type input "1.03"
click at [527, 364] on line "button" at bounding box center [527, 366] width 0 height 4
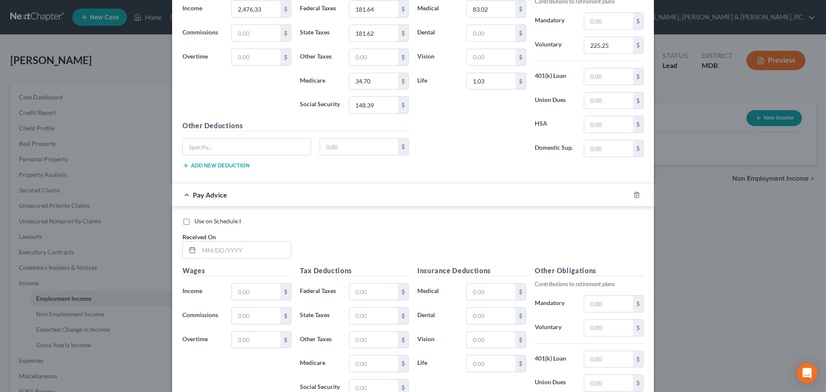
scroll to position [409, 0]
drag, startPoint x: 810, startPoint y: 319, endPoint x: 818, endPoint y: 319, distance: 7.3
click at [814, 323] on div "New Income Source × Employment Type * Select Full or Part Time Employment Self …" at bounding box center [413, 196] width 826 height 392
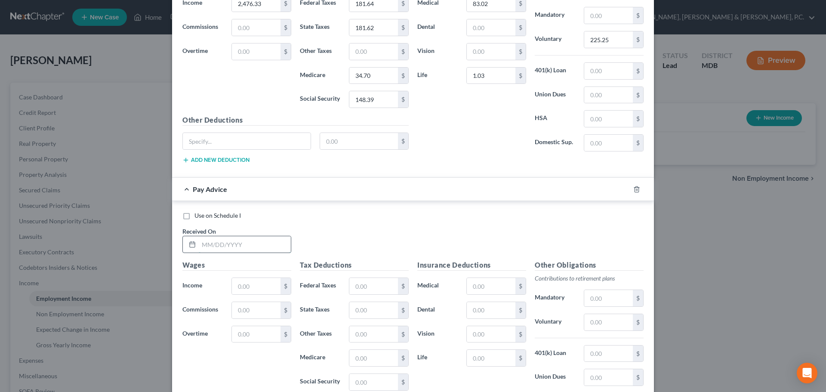
click at [275, 245] on input "text" at bounding box center [245, 244] width 92 height 16
type input "09/05/2025"
click at [250, 288] on input "text" at bounding box center [256, 286] width 49 height 16
type input "2,476.33"
type input "181.64"
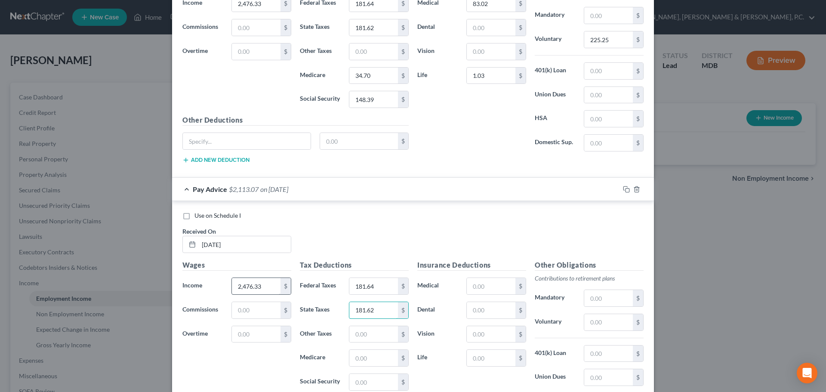
type input "181.62"
type input "34.70"
type input "148.39"
click at [484, 287] on input "text" at bounding box center [491, 286] width 49 height 16
type input "83.02"
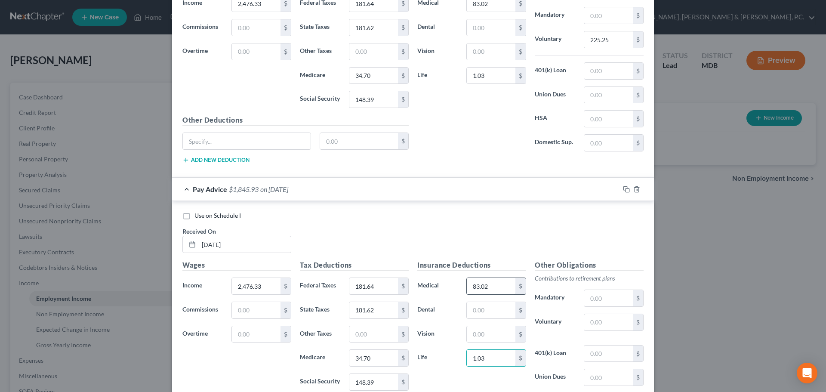
type input "1.03"
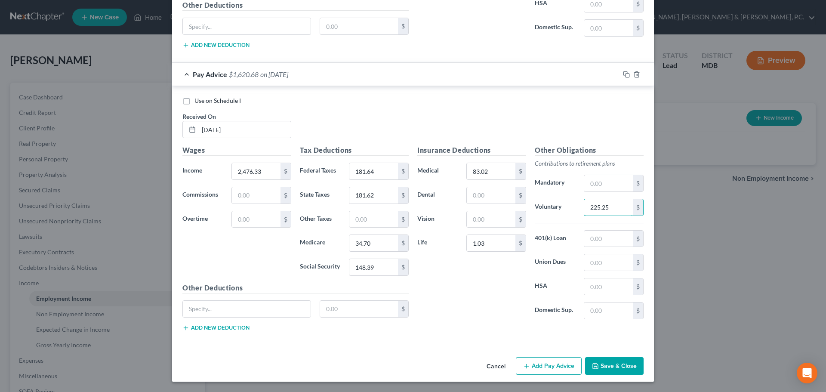
type input "225.25"
click at [562, 363] on button "Add Pay Advice" at bounding box center [549, 366] width 66 height 18
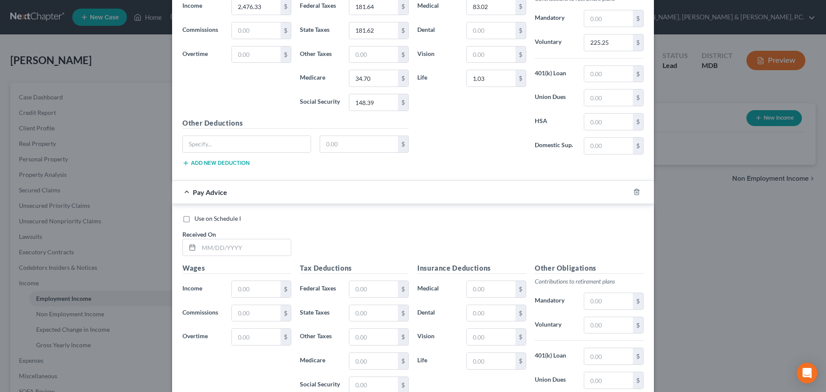
scroll to position [696, 0]
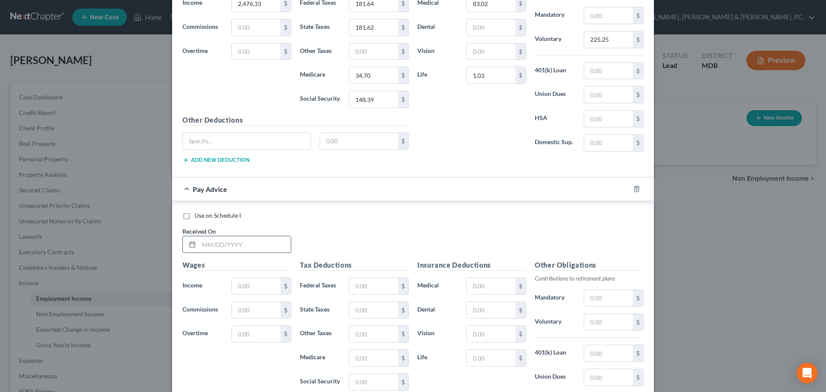
click at [263, 247] on input "text" at bounding box center [245, 244] width 92 height 16
type input "08/22/2025"
type input "2,476.33"
type input "181.64"
type input "181.62"
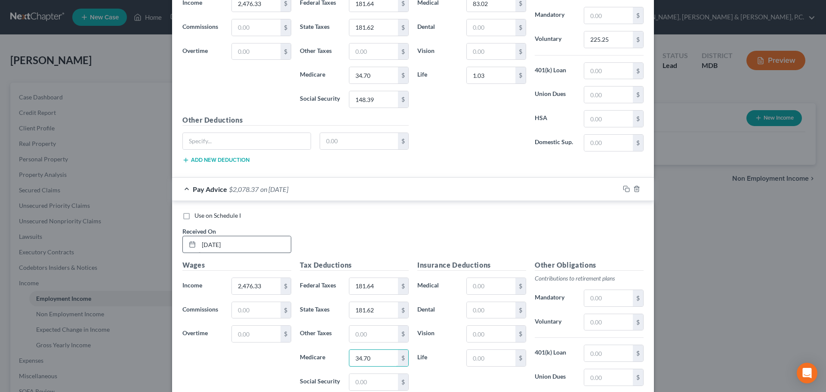
type input "34.70"
type input "148.39"
click at [488, 285] on input "text" at bounding box center [491, 286] width 49 height 16
type input "83.02"
type input "1.03"
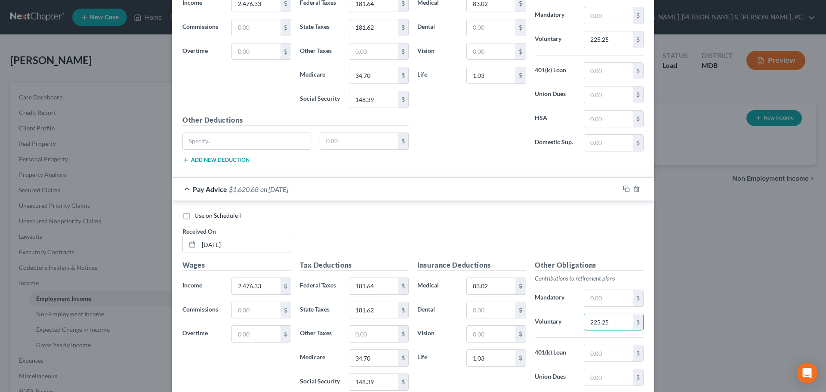
type input "225.25"
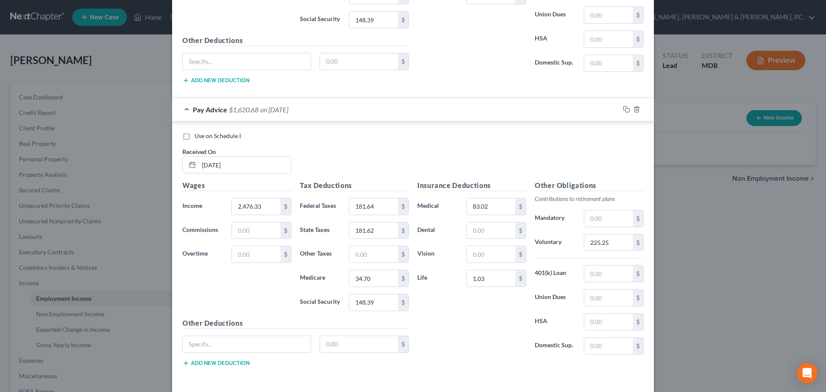
scroll to position [810, 0]
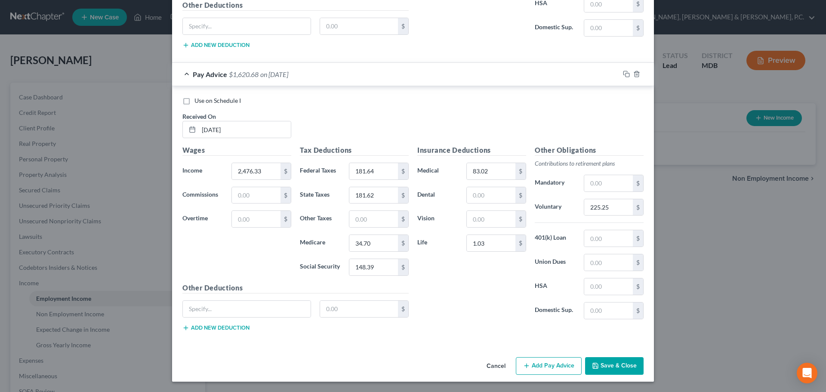
click at [542, 360] on button "Add Pay Advice" at bounding box center [549, 366] width 66 height 18
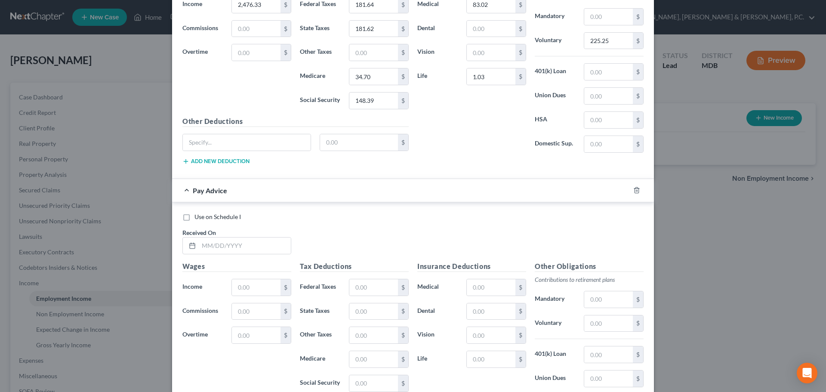
scroll to position [979, 0]
click at [272, 241] on input "text" at bounding box center [245, 244] width 92 height 16
type input "08/08/2025"
type input "2,476.33"
type input "181.64"
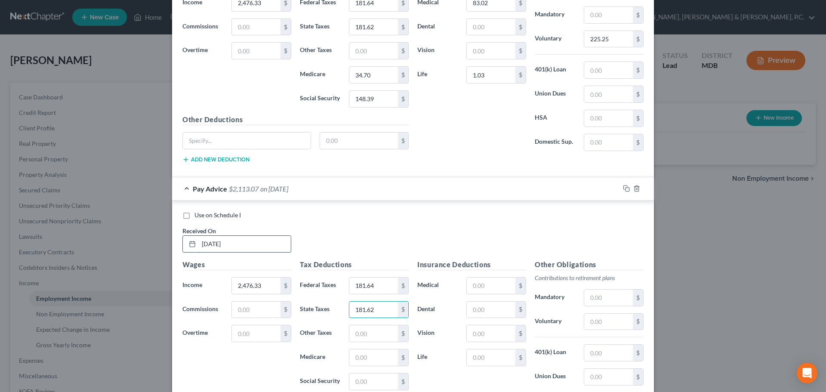
type input "181.62"
type input "34.70"
type input "148.39"
click at [496, 290] on input "text" at bounding box center [491, 285] width 49 height 16
type input "83.02"
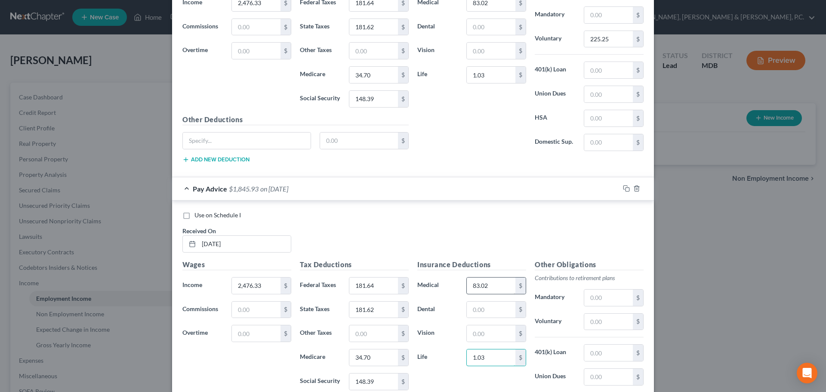
type input "1.03"
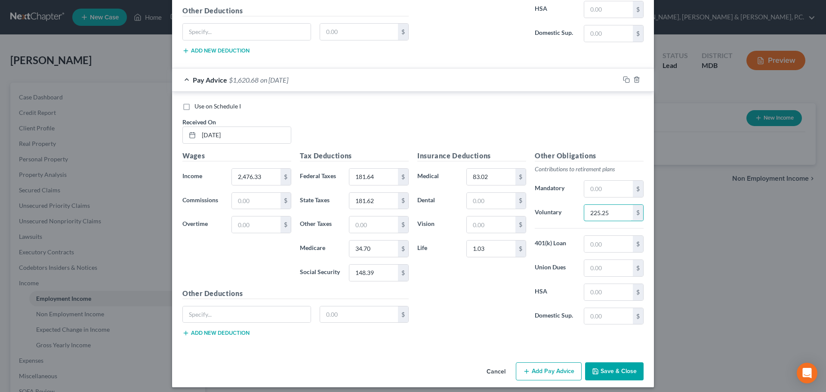
scroll to position [1093, 0]
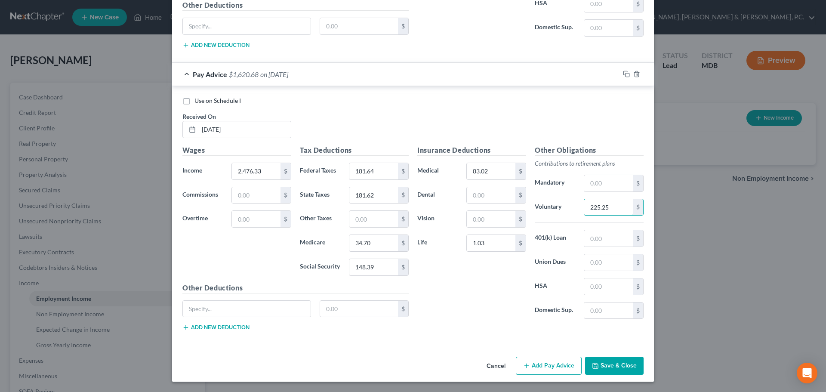
type input "225.25"
click at [564, 365] on button "Add Pay Advice" at bounding box center [549, 366] width 66 height 18
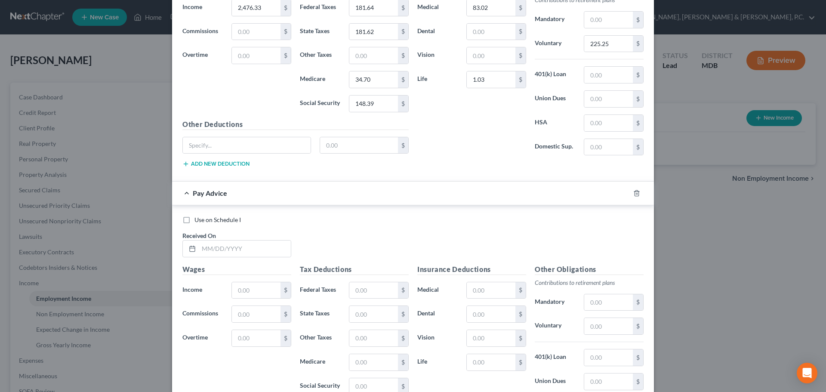
scroll to position [1261, 0]
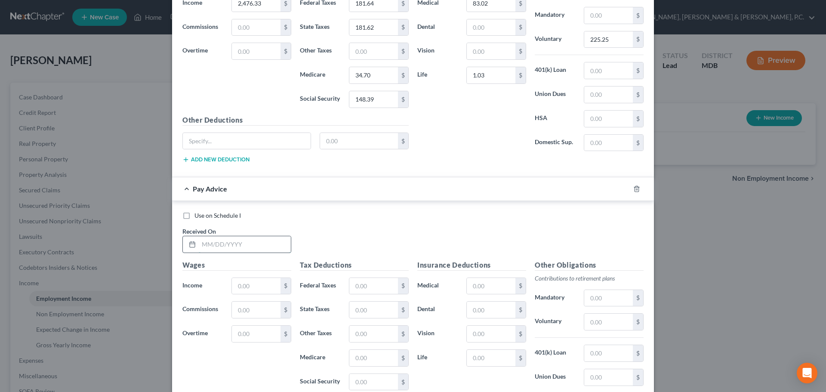
click at [261, 243] on input "text" at bounding box center [245, 244] width 92 height 16
type input "07/25/2025"
type input "2,476.33"
type input "181.64"
type input "181.62"
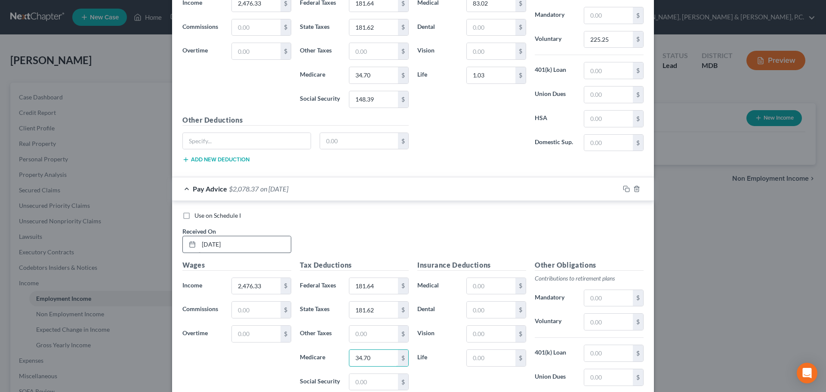
type input "34.70"
type input "148.39"
click at [490, 287] on input "text" at bounding box center [491, 286] width 49 height 16
type input "83.02"
type input "1.03"
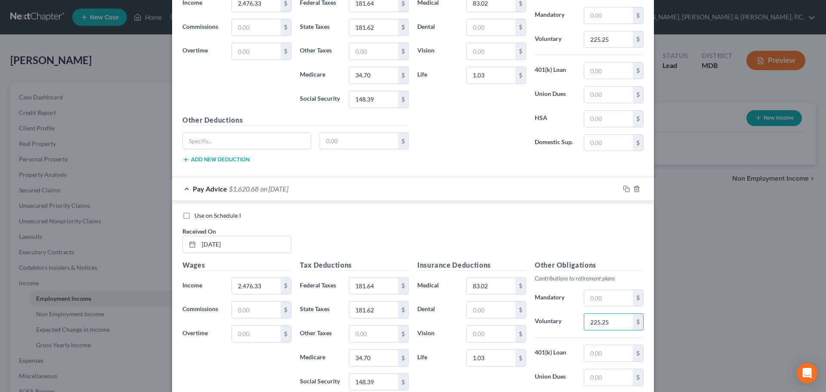
type input "225.25"
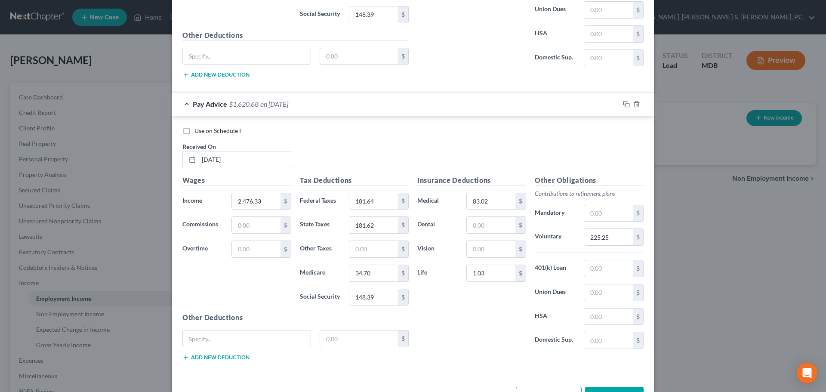
scroll to position [1376, 0]
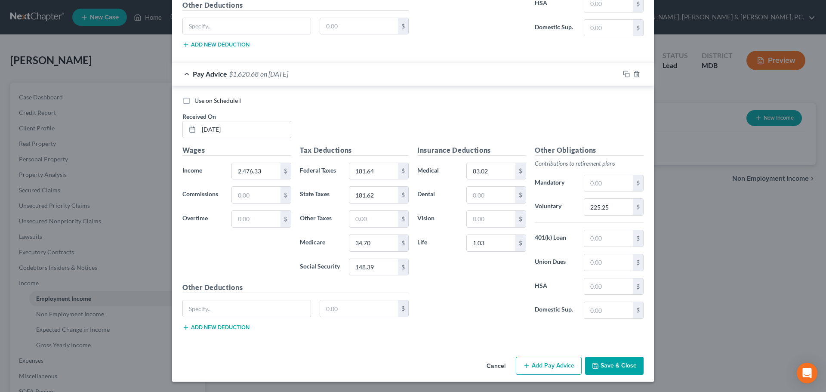
click at [528, 365] on button "Add Pay Advice" at bounding box center [549, 366] width 66 height 18
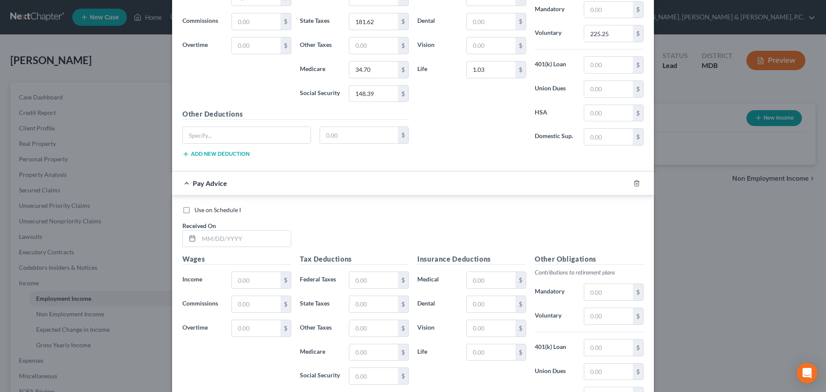
scroll to position [1544, 0]
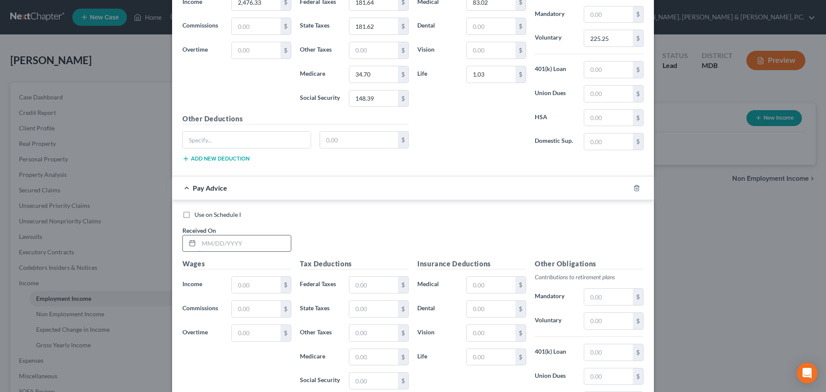
click at [240, 245] on input "text" at bounding box center [245, 243] width 92 height 16
type input "07/11/2025"
type input "2,476.33"
type input "181.64"
type input "181.62"
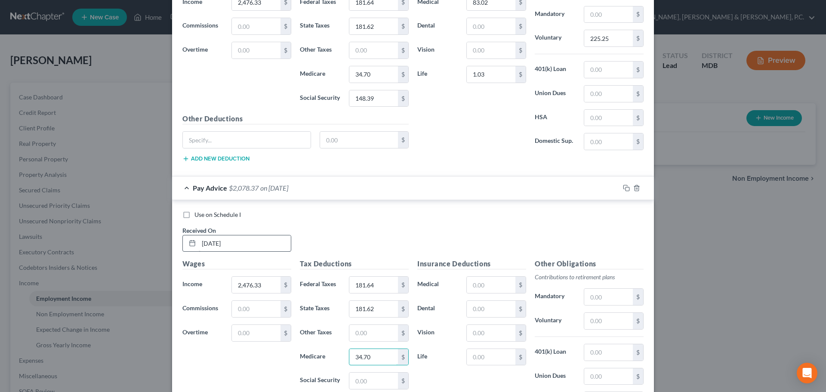
type input "34.70"
type input "148.39"
click at [505, 285] on input "text" at bounding box center [491, 285] width 49 height 16
type input "83.02"
type input "1.03"
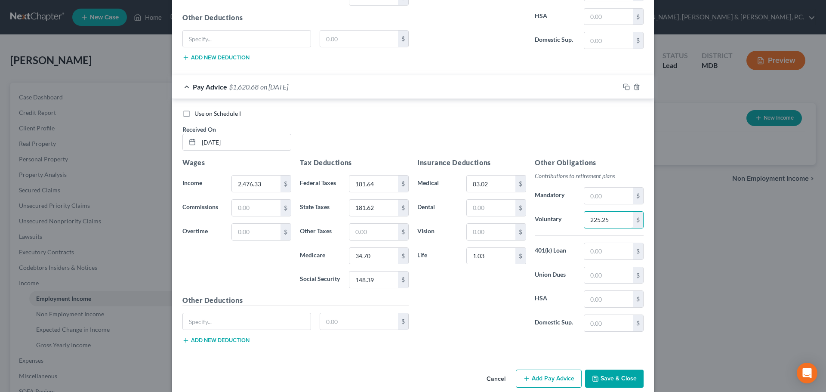
scroll to position [1658, 0]
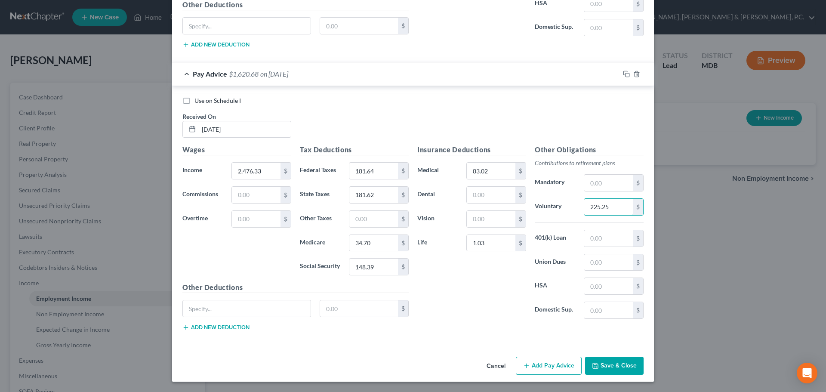
type input "225.25"
click at [556, 367] on button "Add Pay Advice" at bounding box center [549, 366] width 66 height 18
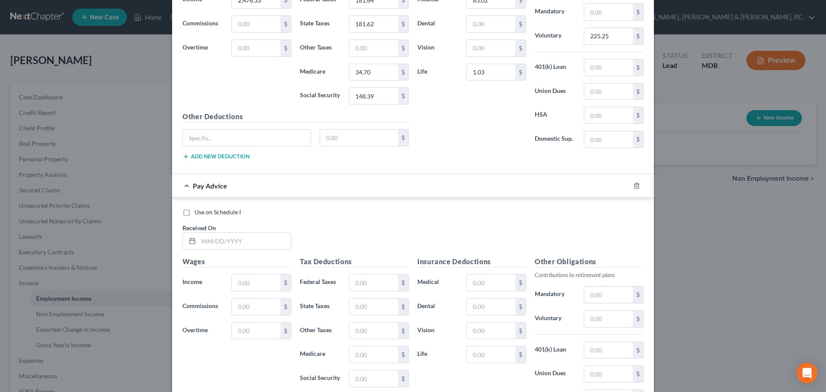
scroll to position [1824, 0]
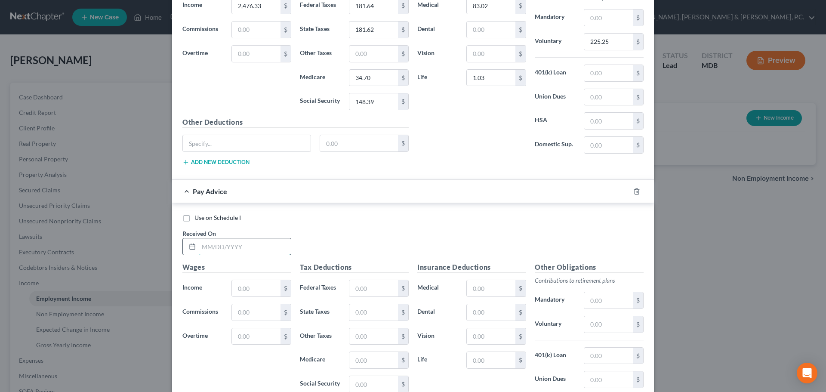
click at [276, 240] on input "text" at bounding box center [245, 246] width 92 height 16
type input "06/27/2025"
type input "2,476.33"
type input "181.64"
type input "181.62"
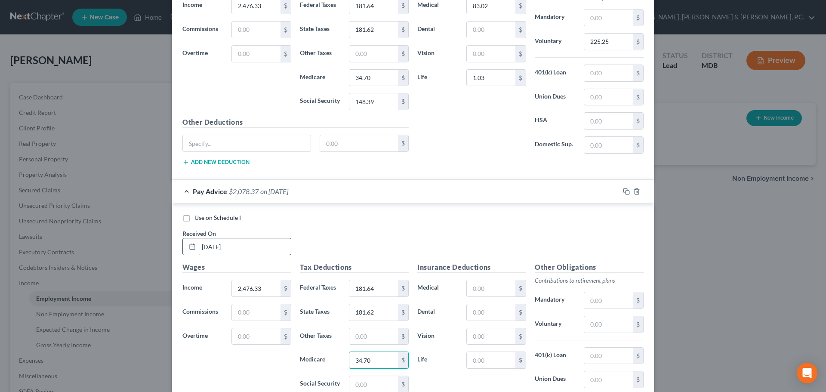
type input "34.70"
type input "148.39"
click at [488, 282] on input "text" at bounding box center [491, 288] width 49 height 16
type input "83.02"
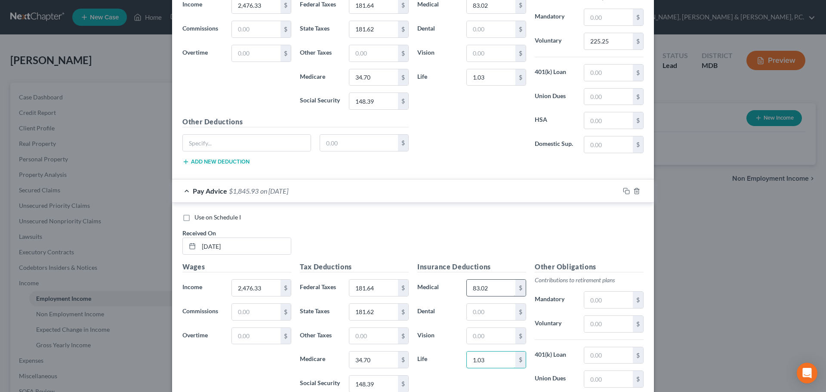
type input "1.03"
type input "225.25"
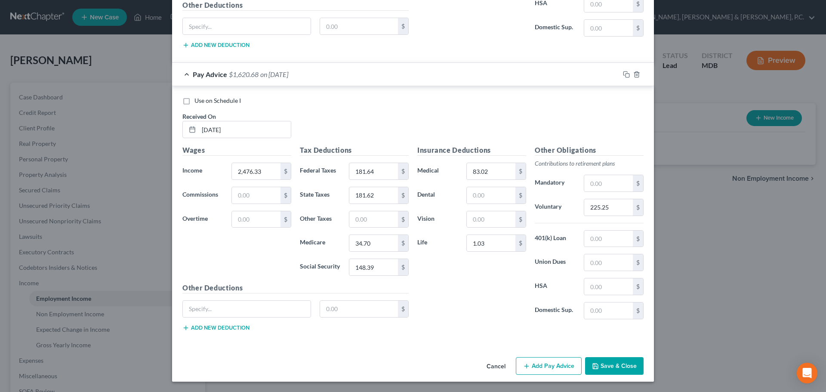
click at [561, 366] on button "Add Pay Advice" at bounding box center [549, 366] width 66 height 18
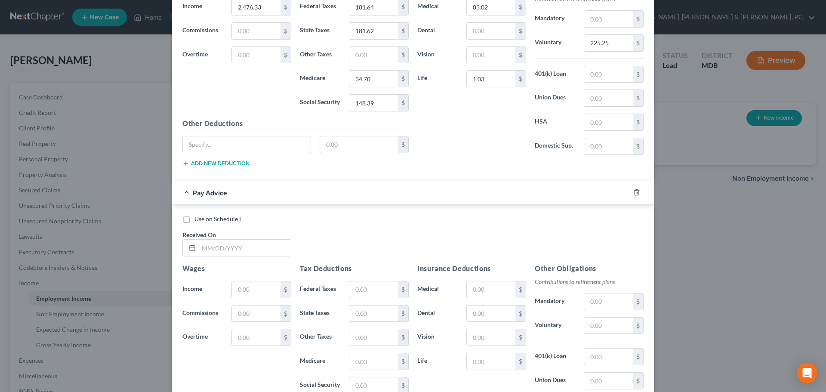
scroll to position [2108, 0]
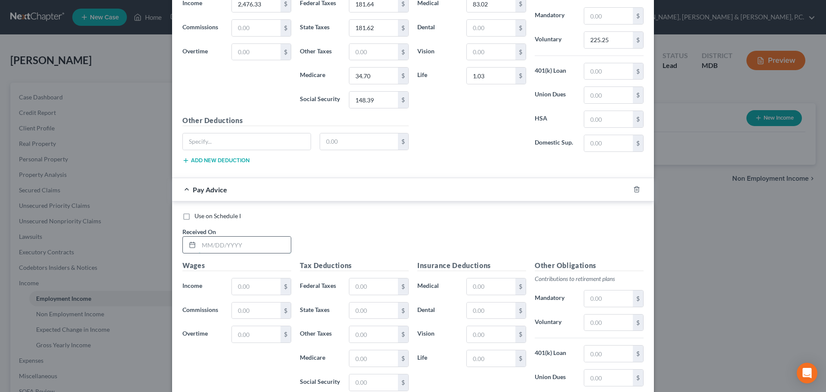
click at [246, 244] on input "text" at bounding box center [245, 245] width 92 height 16
type input "06/13/2025"
type input "2,476.33"
type input "181.64"
type input "181.62"
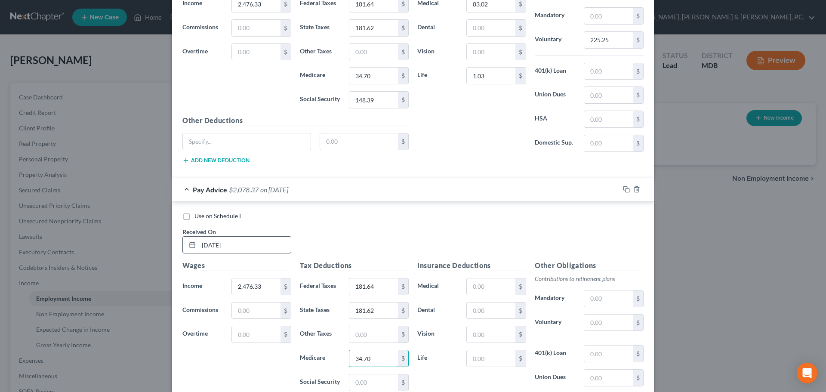
type input "34.70"
type input "148.39"
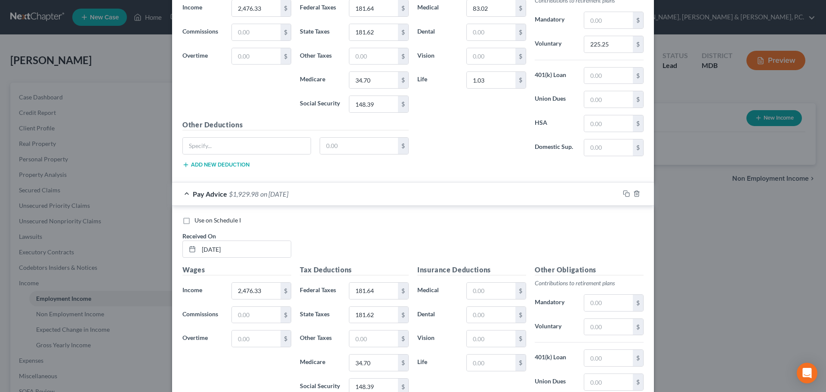
scroll to position [2107, 0]
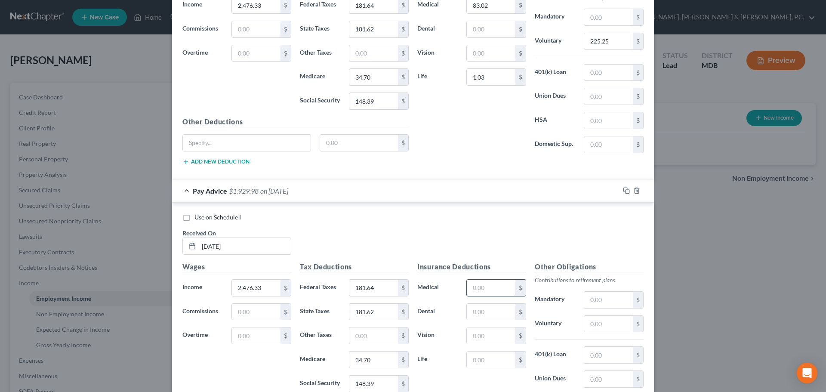
click at [480, 285] on input "text" at bounding box center [491, 288] width 49 height 16
type input "83.02"
type input "1.03"
type input "225.25"
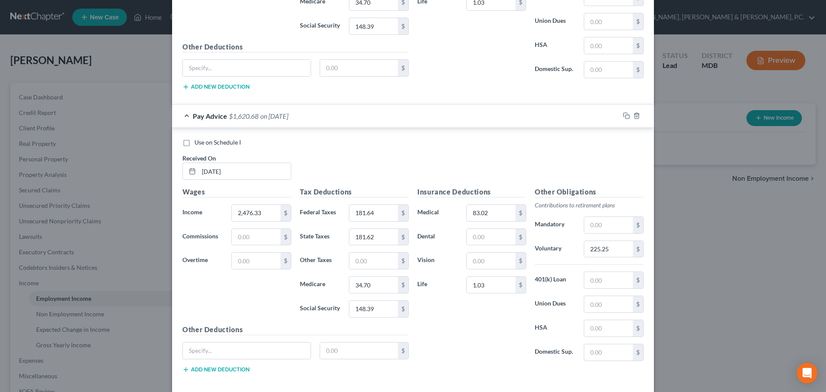
scroll to position [2223, 0]
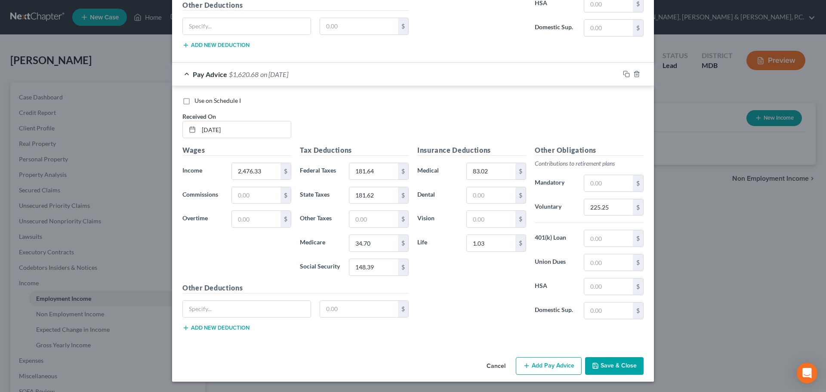
drag, startPoint x: 563, startPoint y: 366, endPoint x: 820, endPoint y: 329, distance: 259.5
click at [565, 365] on button "Add Pay Advice" at bounding box center [549, 366] width 66 height 18
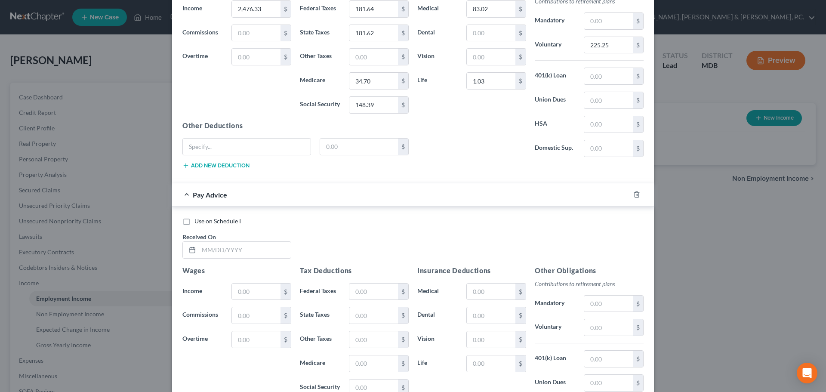
scroll to position [2389, 0]
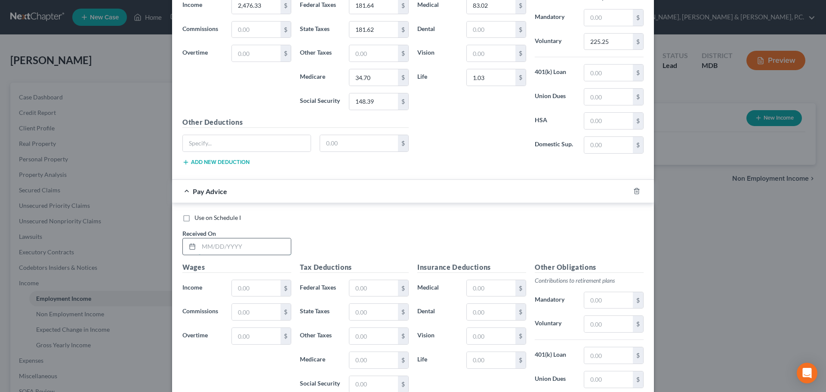
click at [249, 244] on input "text" at bounding box center [245, 246] width 92 height 16
type input "05/30/2025"
type input "2,476.33"
type input "181.64"
type input "181.62"
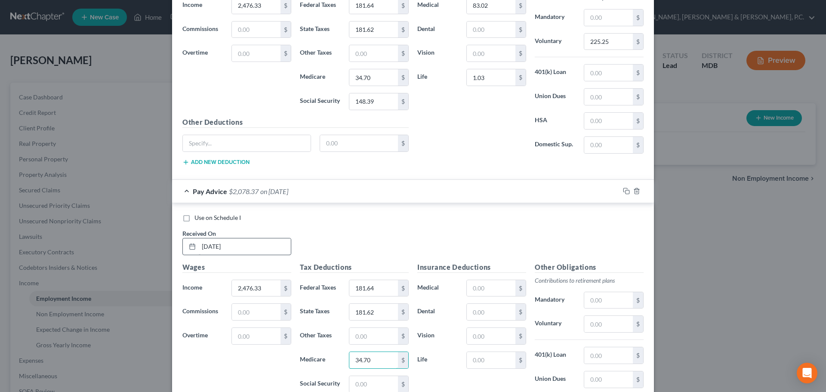
type input "34.70"
type input "148.39"
click at [503, 292] on input "text" at bounding box center [491, 288] width 49 height 16
type input "83.02"
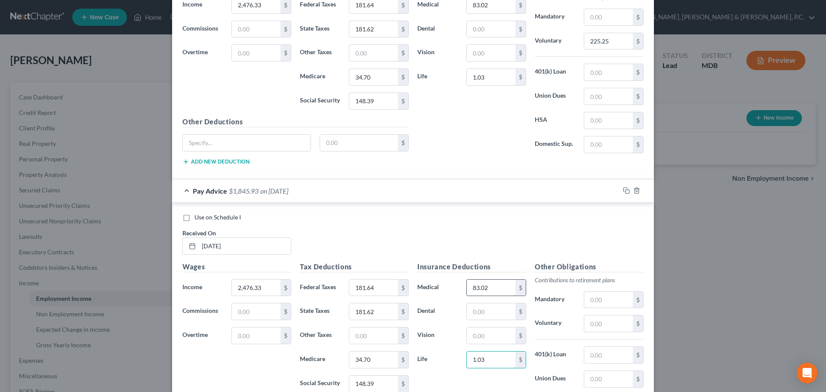
type input "1.03"
type input "225.25"
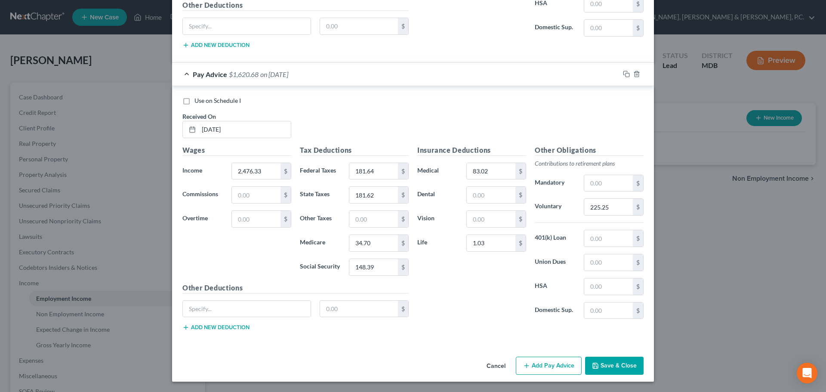
click at [554, 360] on button "Add Pay Advice" at bounding box center [549, 366] width 66 height 18
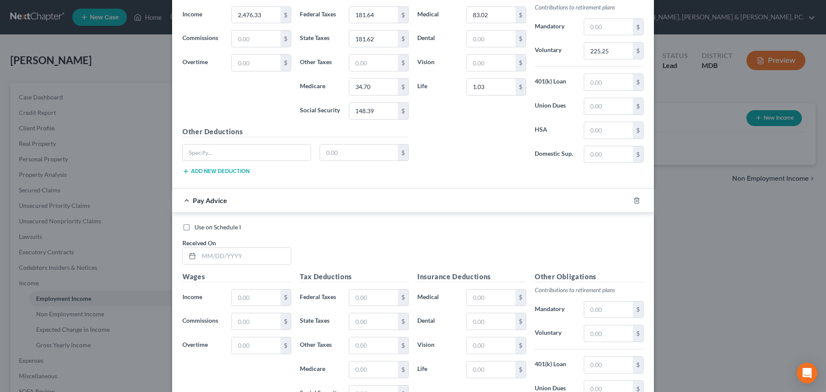
scroll to position [2673, 0]
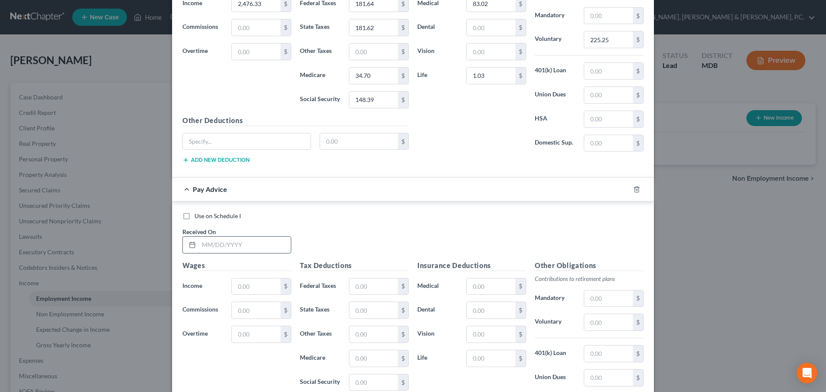
click at [261, 242] on input "text" at bounding box center [245, 245] width 92 height 16
type input "05/16/2025"
type input "2,476.33"
type input "181.64"
type input "181.62"
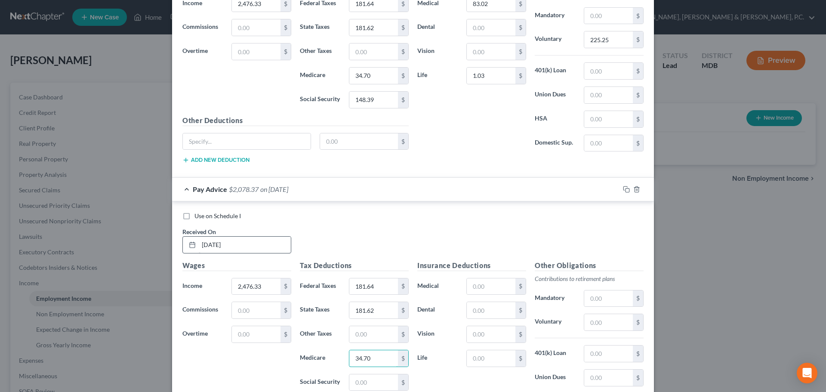
type input "34.70"
type input "148.39"
click at [476, 287] on input "text" at bounding box center [491, 286] width 49 height 16
type input "83.02"
type input "1.03"
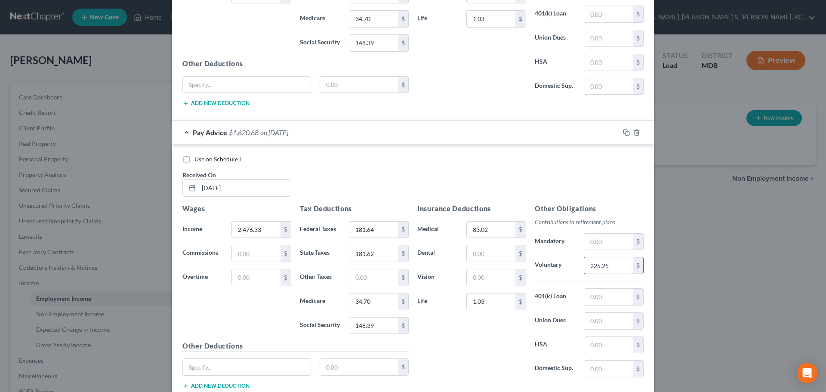
scroll to position [2789, 0]
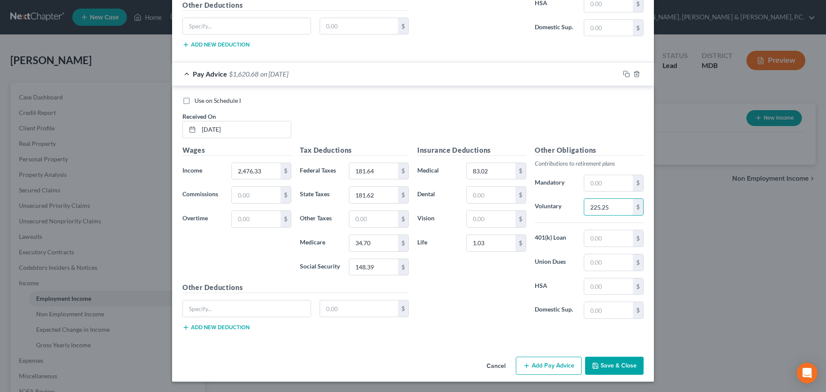
type input "225.25"
click at [564, 362] on button "Add Pay Advice" at bounding box center [549, 366] width 66 height 18
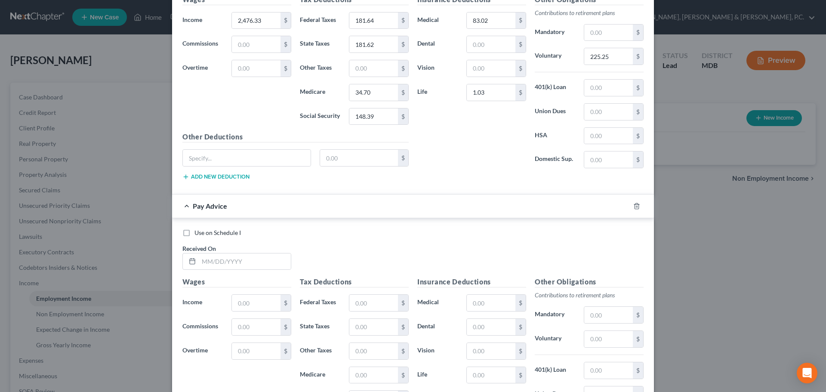
scroll to position [2955, 0]
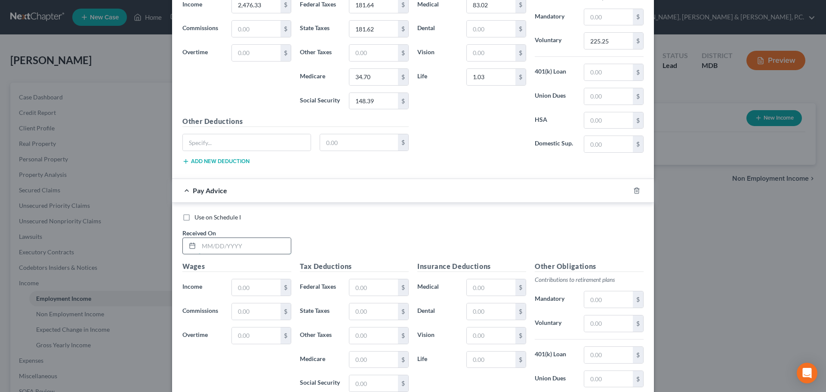
click at [261, 247] on input "text" at bounding box center [245, 246] width 92 height 16
type input "05/02/2025"
type input "2,476.33"
type input "181.64"
type input "181.62"
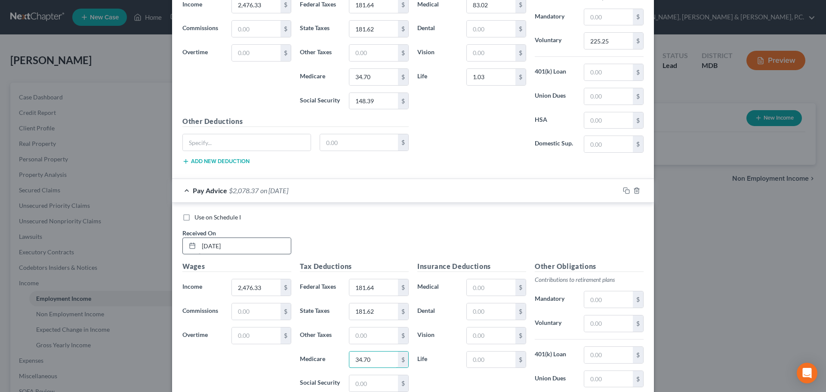
type input "34.70"
type input "148.39"
click at [483, 289] on input "text" at bounding box center [491, 287] width 49 height 16
type input "83.02"
type input "1.03"
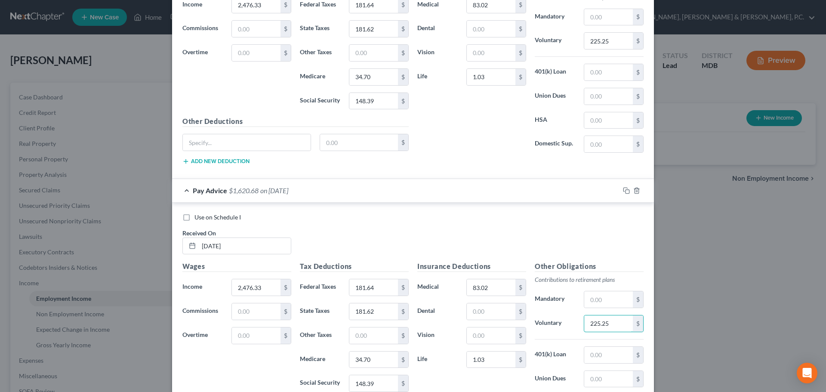
type input "225.25"
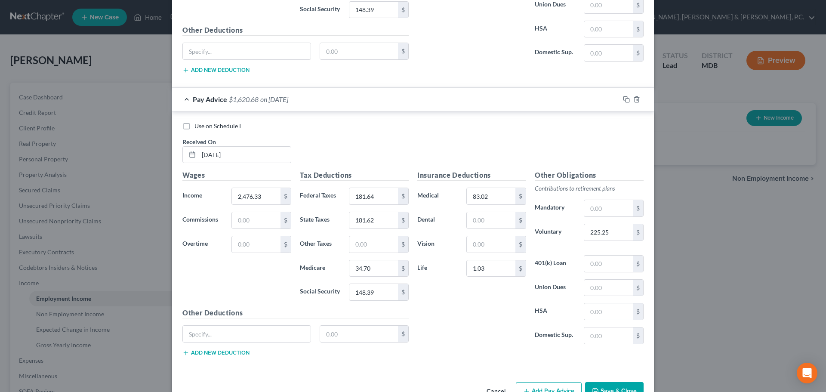
scroll to position [3071, 0]
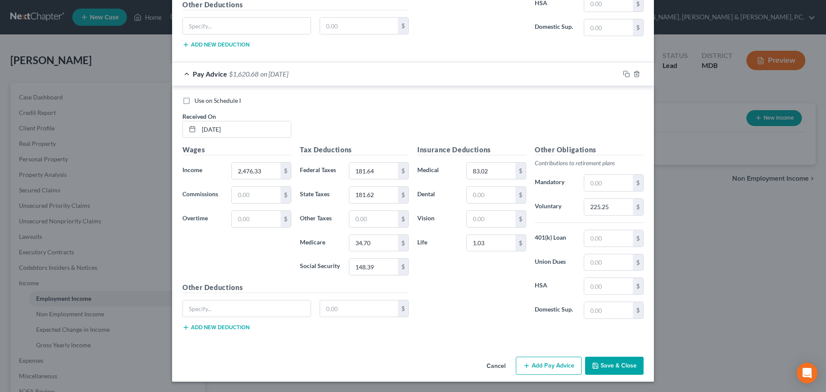
click at [560, 360] on button "Add Pay Advice" at bounding box center [549, 366] width 66 height 18
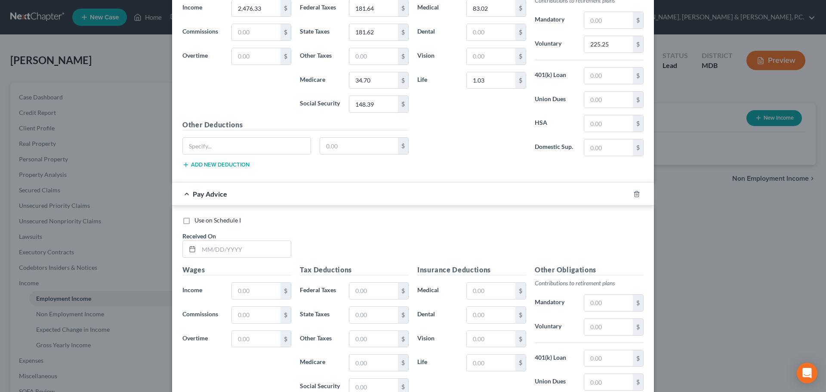
scroll to position [3238, 0]
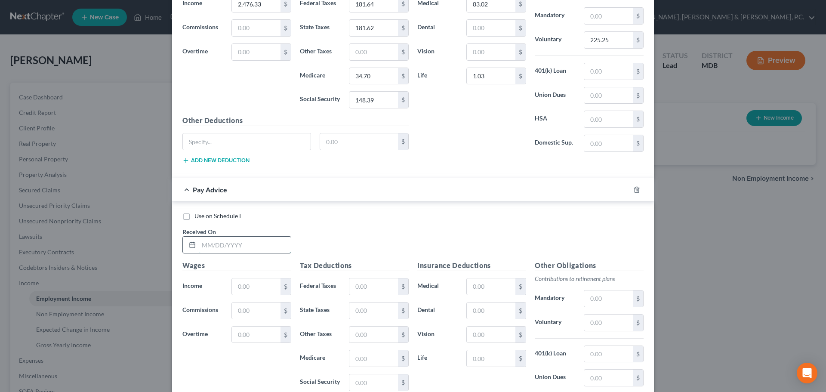
click at [229, 237] on input "text" at bounding box center [245, 245] width 92 height 16
type input "04/18/2025"
type input "2,476.33"
type input "181.64"
type input "181.62"
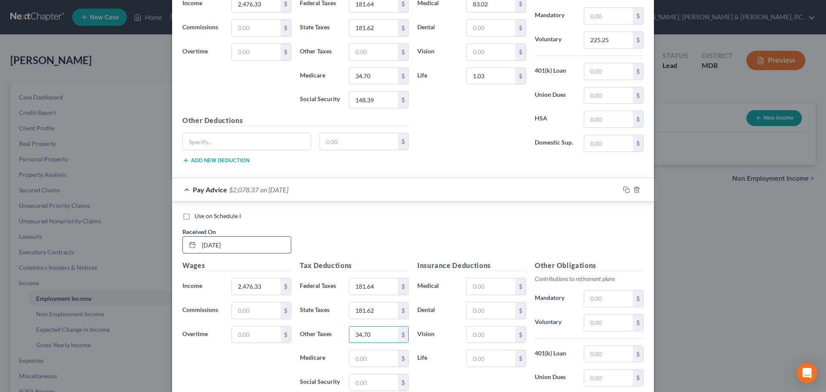
type input "34.70"
type input "1"
type input "6"
click at [383, 331] on input "34.70" at bounding box center [373, 335] width 49 height 16
type input "34.70"
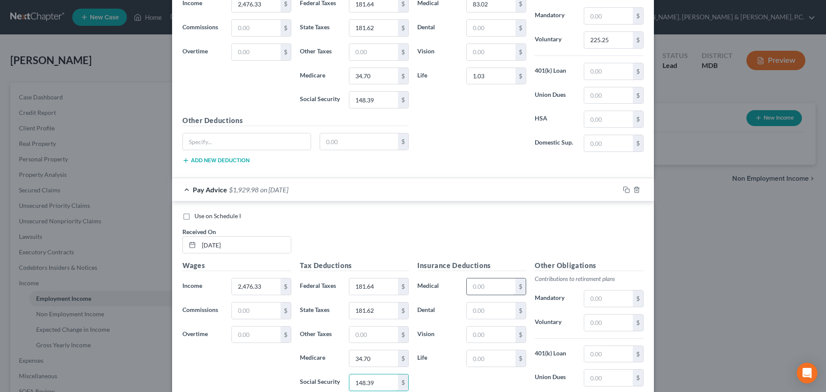
type input "148.39"
click at [496, 286] on input "text" at bounding box center [491, 286] width 49 height 16
type input "83.02"
type input "1.03"
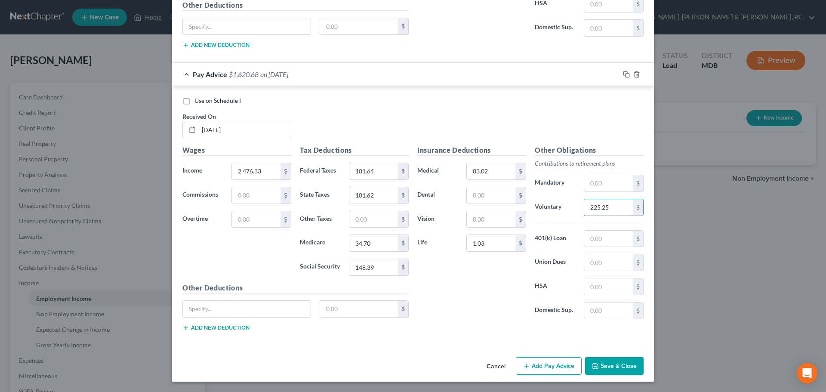
type input "225.25"
click at [533, 367] on button "Add Pay Advice" at bounding box center [549, 366] width 66 height 18
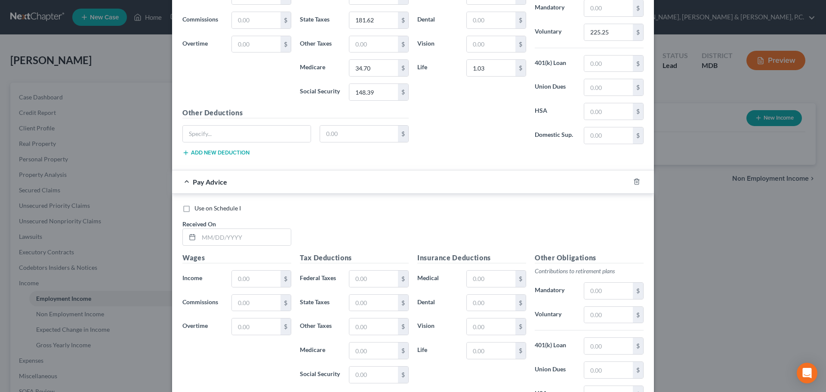
scroll to position [3519, 0]
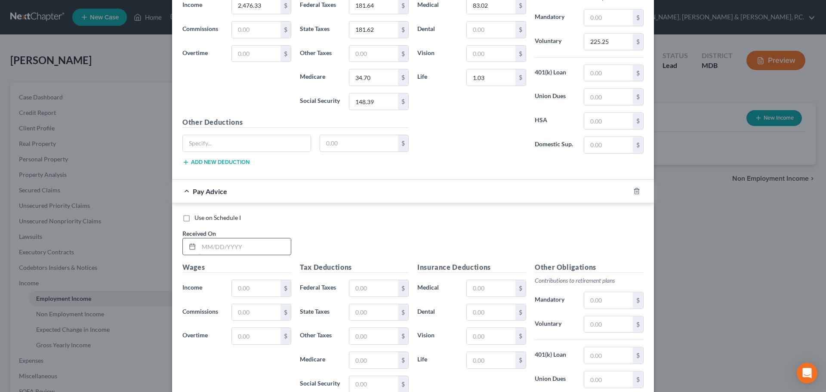
click at [274, 252] on input "text" at bounding box center [245, 246] width 92 height 16
type input "04/04/2025"
type input "2,476.33"
type input "181.64"
type input "181.62"
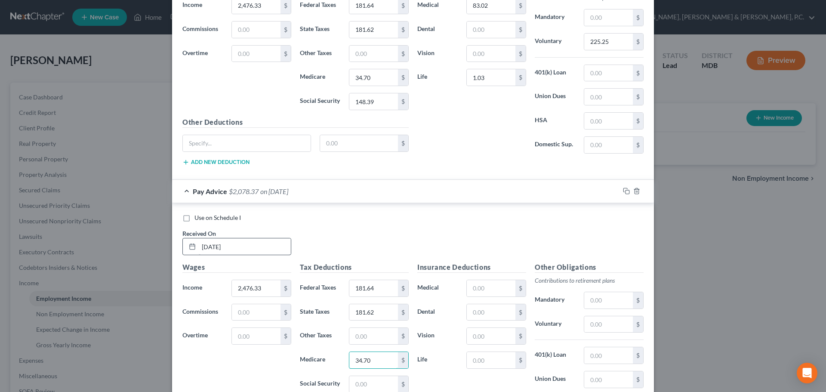
type input "34.70"
type input "148.39"
click at [483, 286] on input "text" at bounding box center [491, 288] width 49 height 16
type input "83.02"
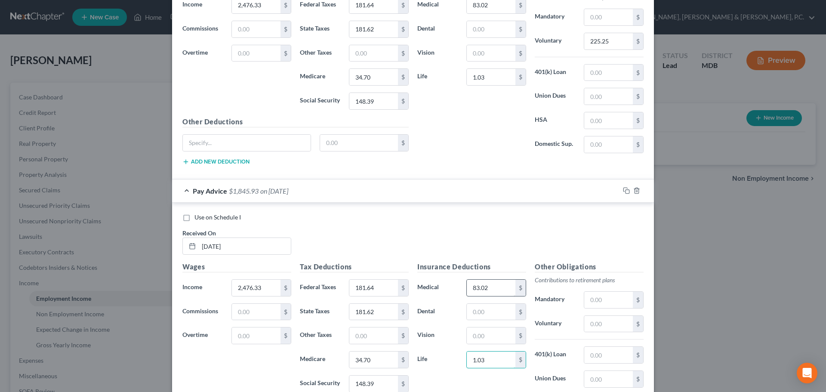
type input "1.03"
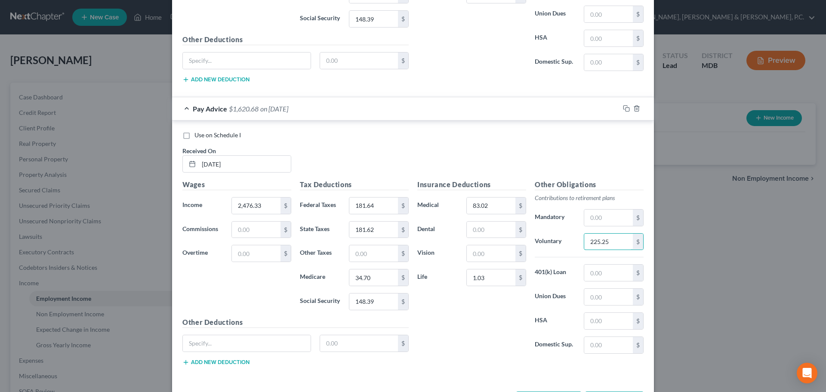
scroll to position [3636, 0]
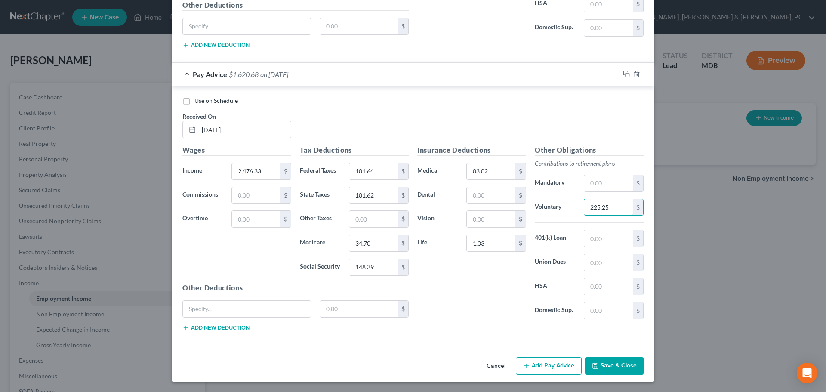
type input "225.25"
click at [538, 362] on button "Add Pay Advice" at bounding box center [549, 366] width 66 height 18
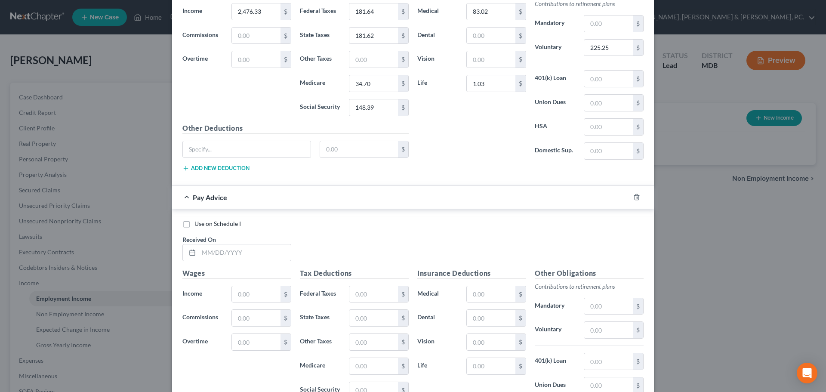
scroll to position [3800, 0]
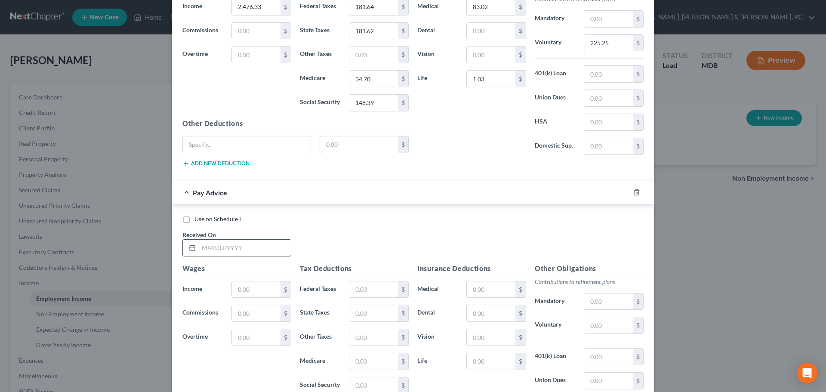
click at [244, 239] on div "Received On *" at bounding box center [236, 243] width 117 height 26
click at [249, 245] on input "text" at bounding box center [245, 248] width 92 height 16
type input "10/03/2025"
type input "2,476.33"
type input "181.64"
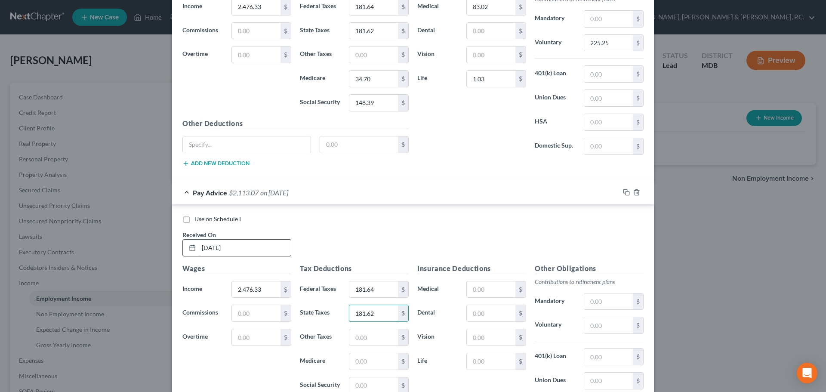
type input "181.62"
type input "34.70"
type input "148.39"
click at [497, 284] on input "text" at bounding box center [491, 288] width 49 height 16
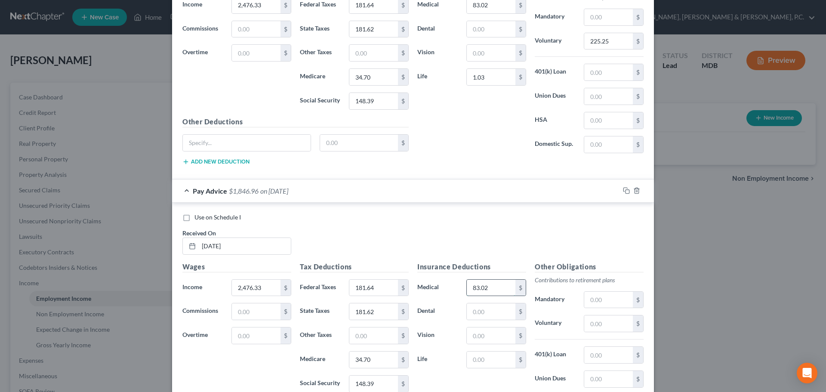
type input "83.02"
type input "1.03"
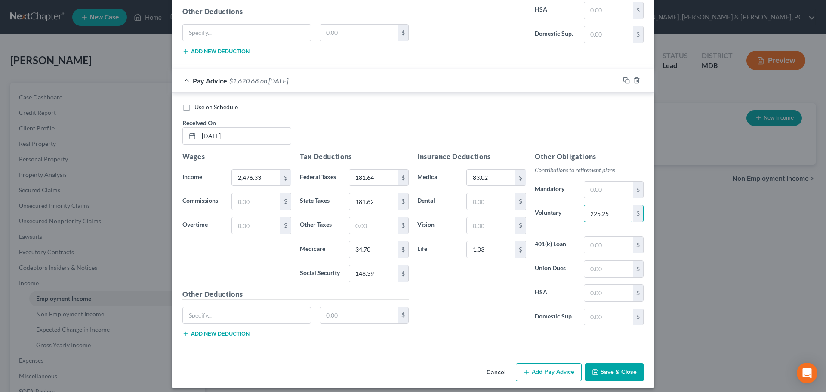
scroll to position [3919, 0]
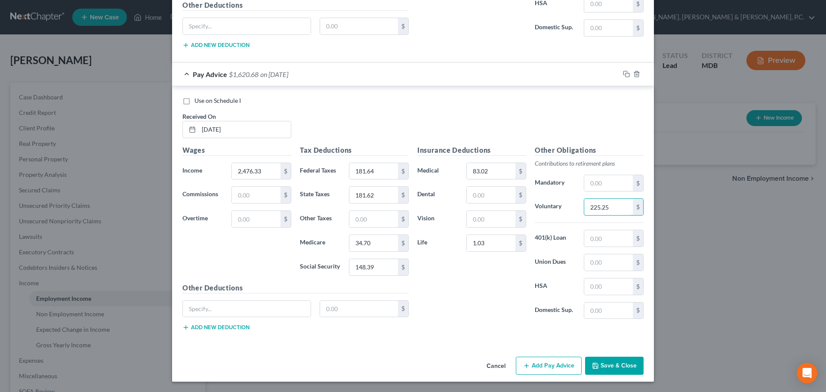
type input "225.25"
click at [558, 363] on button "Add Pay Advice" at bounding box center [549, 366] width 66 height 18
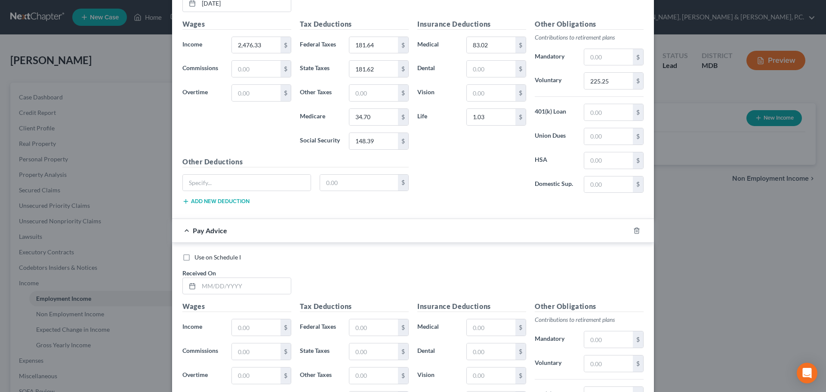
scroll to position [4087, 0]
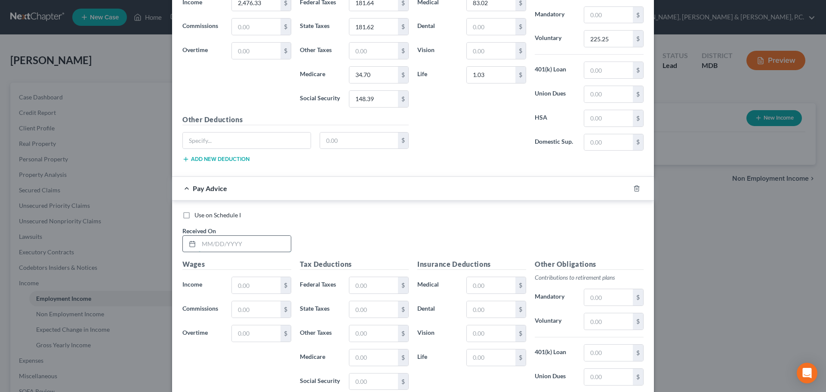
click at [275, 239] on input "text" at bounding box center [245, 244] width 92 height 16
click at [502, 285] on input "text" at bounding box center [491, 285] width 49 height 16
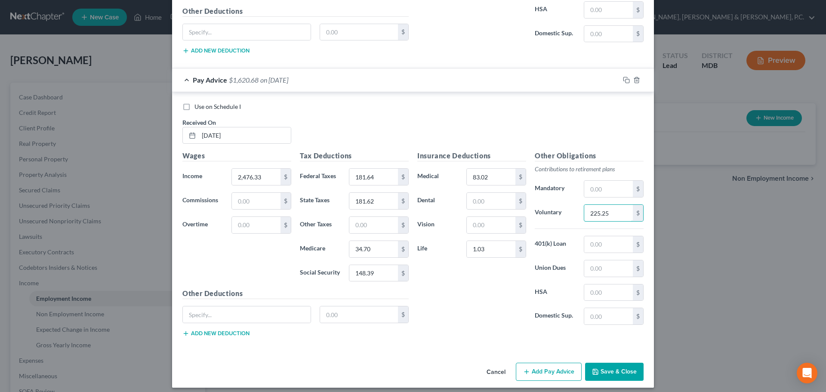
scroll to position [4201, 0]
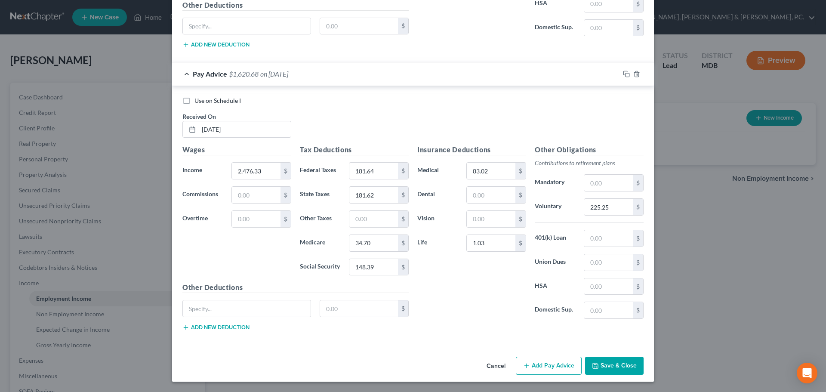
click at [609, 364] on button "Save & Close" at bounding box center [614, 366] width 59 height 18
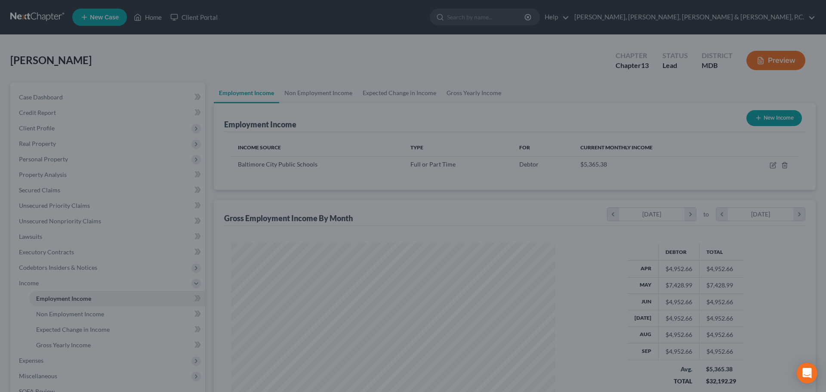
scroll to position [160, 338]
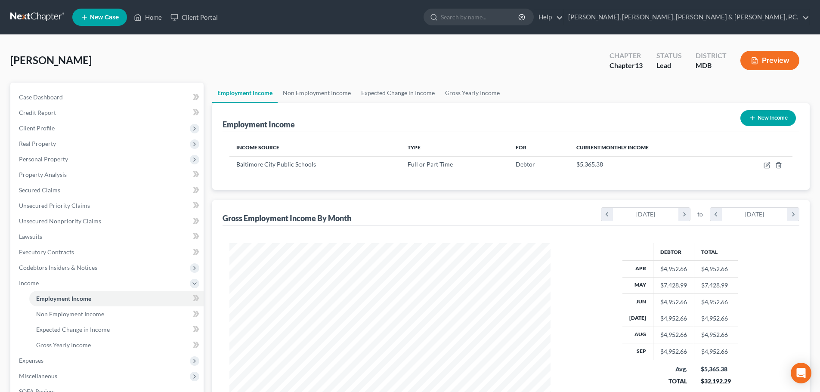
click at [778, 119] on button "New Income" at bounding box center [767, 118] width 55 height 16
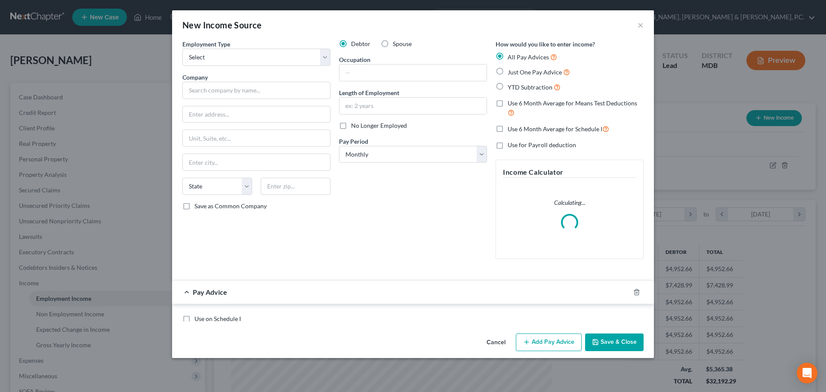
scroll to position [162, 341]
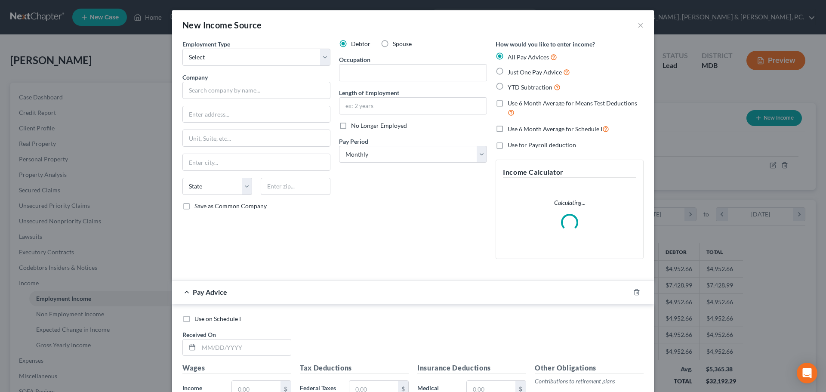
click at [393, 43] on label "Spouse" at bounding box center [402, 44] width 19 height 9
click at [396, 43] on input "Spouse" at bounding box center [399, 43] width 6 height 6
click at [268, 59] on select "Select Full or Part Time Employment Self Employment" at bounding box center [256, 57] width 148 height 17
click at [182, 49] on select "Select Full or Part Time Employment Self Employment" at bounding box center [256, 57] width 148 height 17
click at [245, 88] on input "text" at bounding box center [256, 90] width 148 height 17
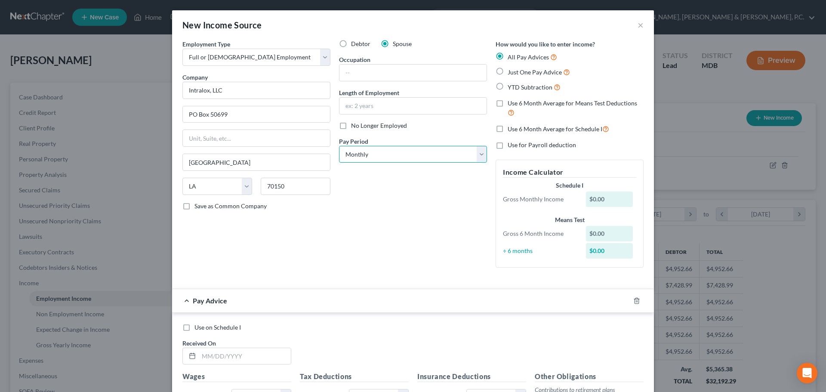
click at [367, 147] on select "Select Monthly Twice Monthly Every Other Week Weekly" at bounding box center [413, 154] width 148 height 17
click at [339, 146] on select "Select Monthly Twice Monthly Every Other Week Weekly" at bounding box center [413, 154] width 148 height 17
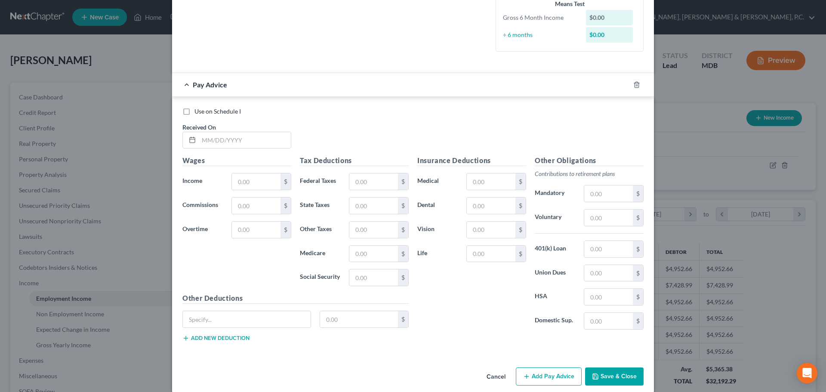
scroll to position [246, 0]
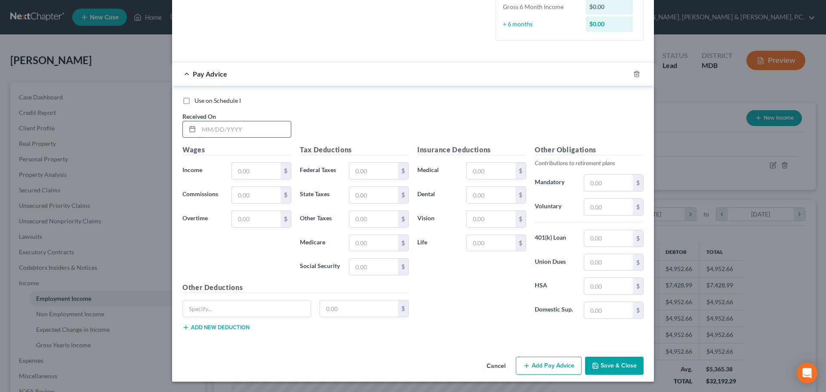
click at [210, 130] on input "text" at bounding box center [245, 129] width 92 height 16
click at [484, 168] on input "text" at bounding box center [491, 171] width 49 height 16
click at [605, 207] on input "text" at bounding box center [608, 207] width 49 height 16
click at [497, 244] on input "text" at bounding box center [491, 243] width 49 height 16
click at [569, 362] on button "Add Pay Advice" at bounding box center [549, 366] width 66 height 18
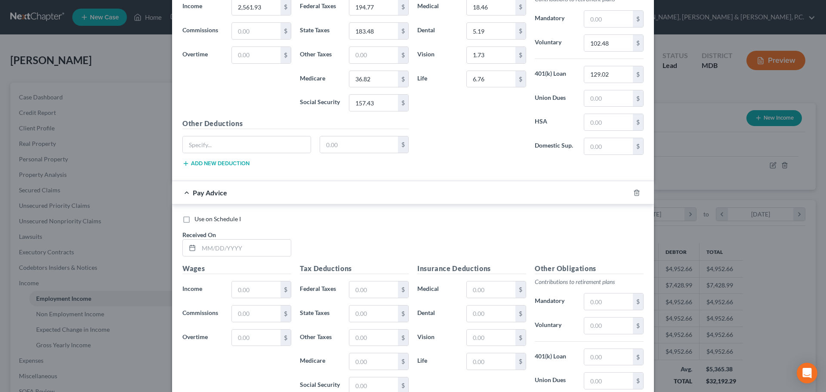
scroll to position [411, 0]
click at [260, 250] on input "text" at bounding box center [245, 246] width 92 height 16
click at [485, 286] on input "text" at bounding box center [491, 288] width 49 height 16
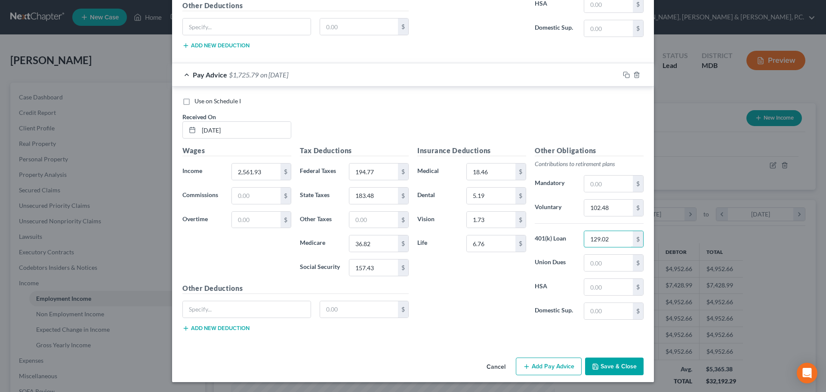
scroll to position [528, 0]
click at [547, 366] on button "Add Pay Advice" at bounding box center [549, 366] width 66 height 18
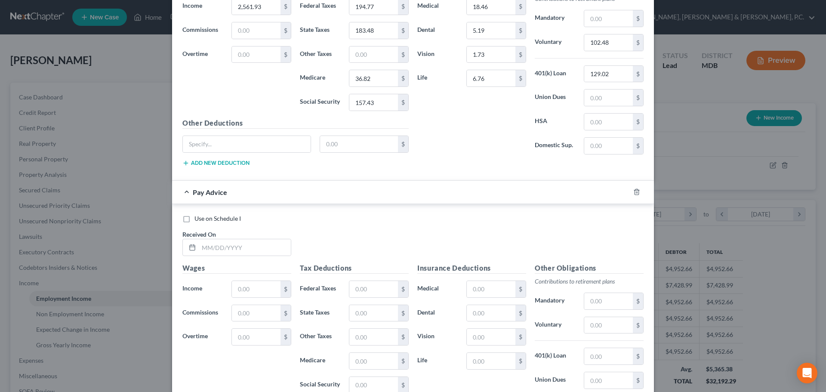
scroll to position [694, 0]
click at [260, 240] on input "text" at bounding box center [245, 246] width 92 height 16
click at [481, 288] on input "text" at bounding box center [491, 288] width 49 height 16
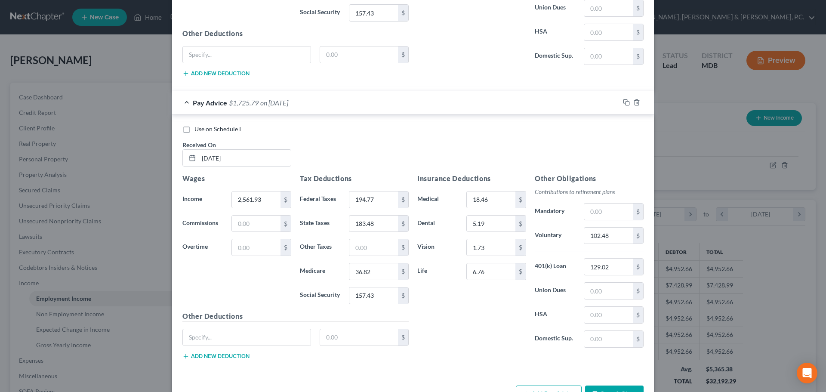
scroll to position [807, 0]
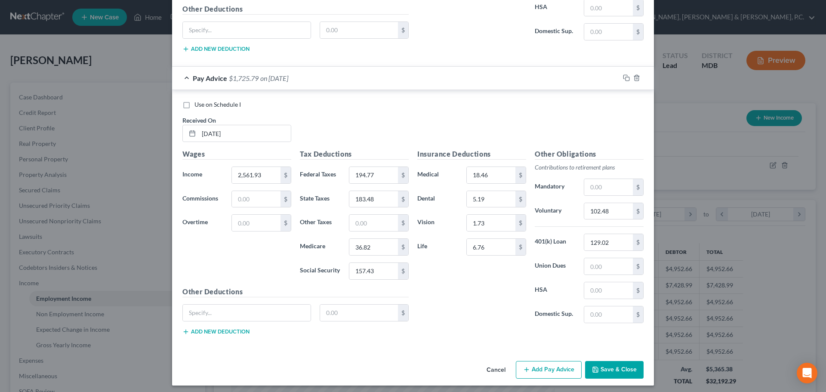
click at [564, 371] on button "Add Pay Advice" at bounding box center [549, 370] width 66 height 18
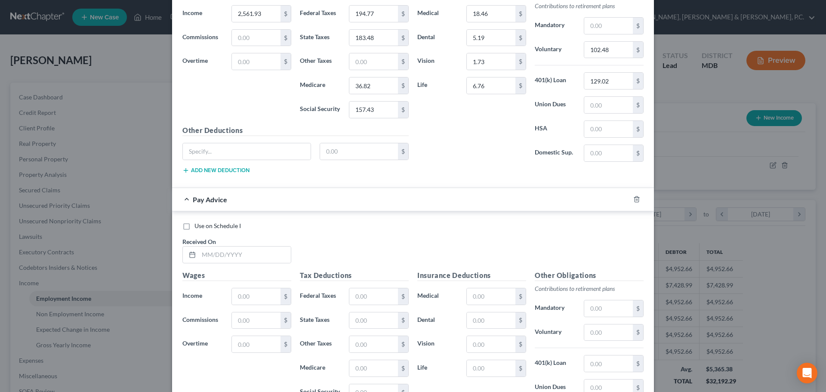
scroll to position [978, 0]
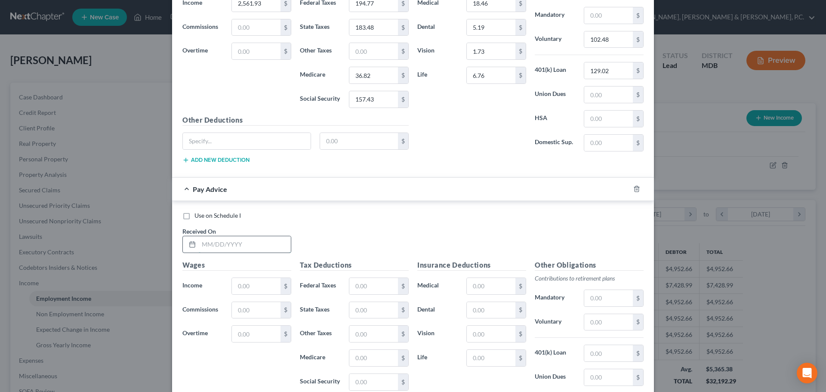
click at [257, 249] on input "text" at bounding box center [245, 244] width 92 height 16
click at [492, 280] on input "text" at bounding box center [491, 286] width 49 height 16
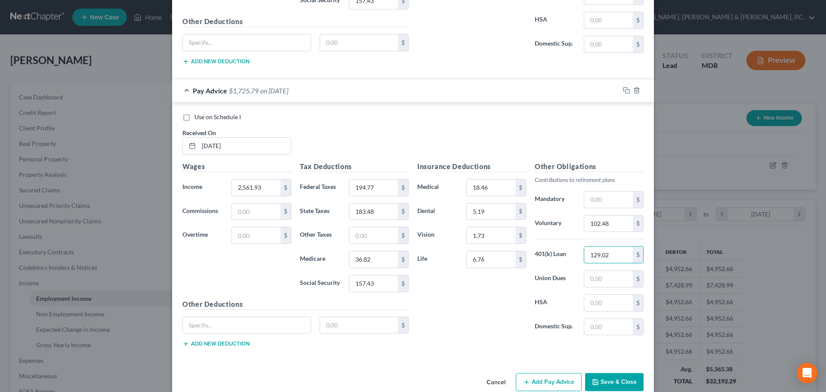
scroll to position [1093, 0]
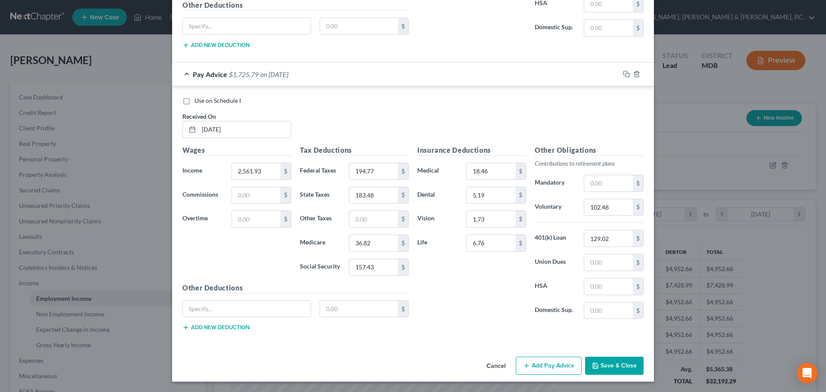
click at [548, 365] on button "Add Pay Advice" at bounding box center [549, 366] width 66 height 18
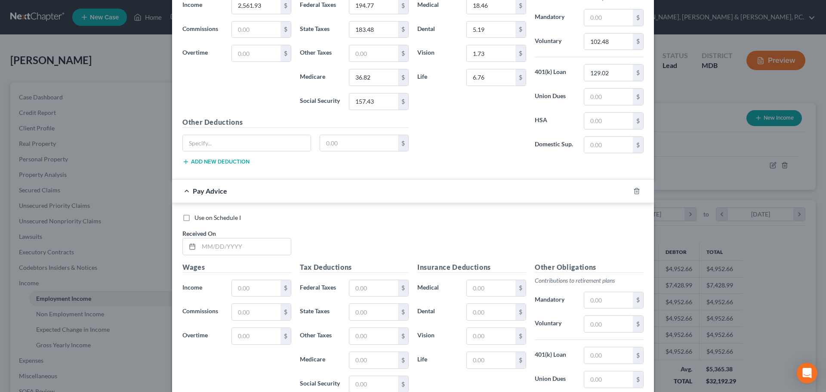
scroll to position [1261, 0]
click at [270, 242] on input "text" at bounding box center [245, 244] width 92 height 16
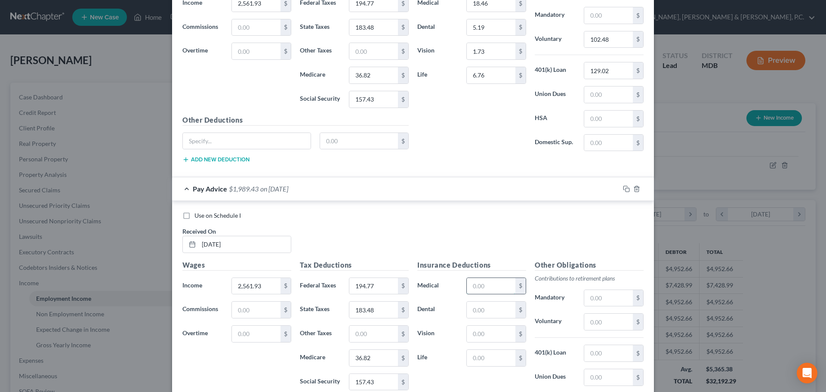
click at [493, 289] on input "text" at bounding box center [491, 286] width 49 height 16
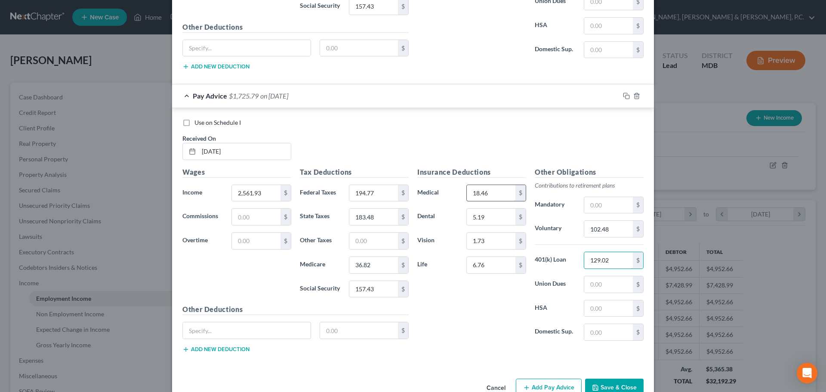
scroll to position [1376, 0]
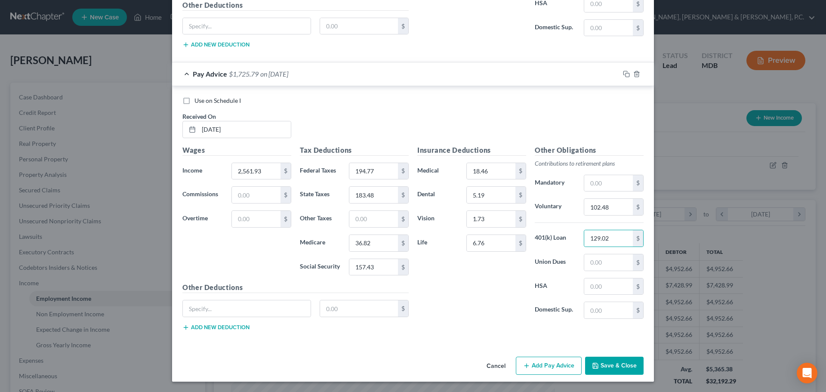
click at [567, 366] on button "Add Pay Advice" at bounding box center [549, 366] width 66 height 18
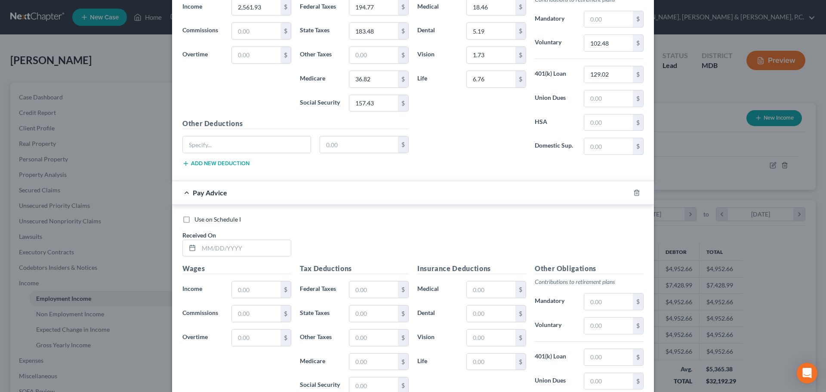
scroll to position [1542, 0]
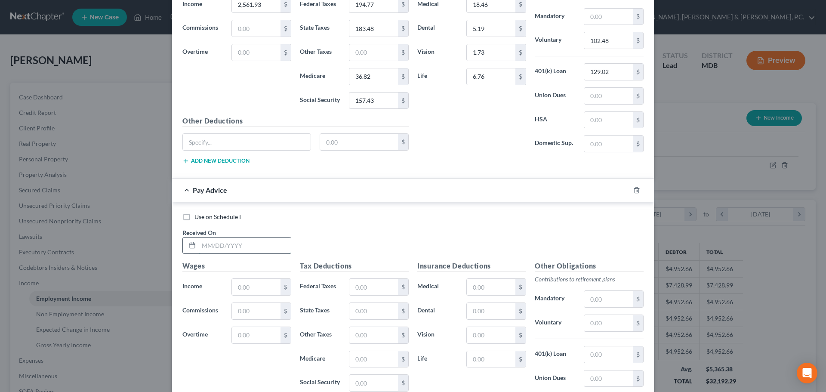
click at [253, 241] on input "text" at bounding box center [245, 245] width 92 height 16
click at [473, 278] on div "Insurance Deductions Medical $ Dental $ Vision $ Life $" at bounding box center [471, 351] width 117 height 181
click at [477, 281] on input "text" at bounding box center [491, 287] width 49 height 16
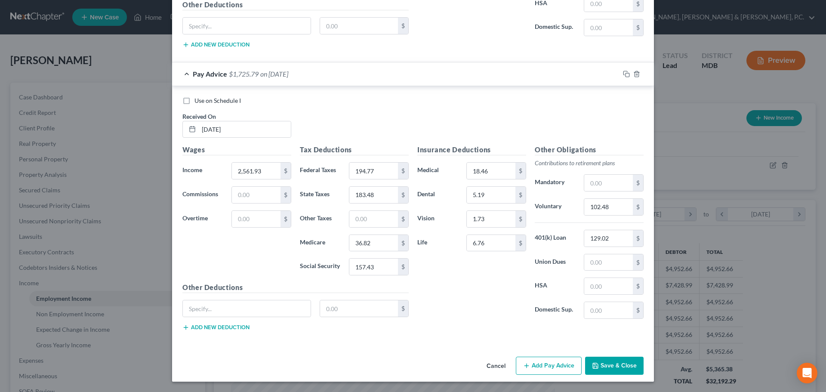
click at [553, 365] on button "Add Pay Advice" at bounding box center [549, 366] width 66 height 18
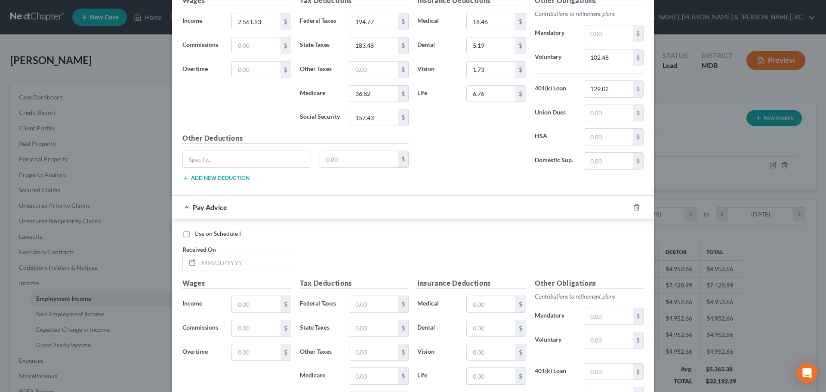
scroll to position [1824, 0]
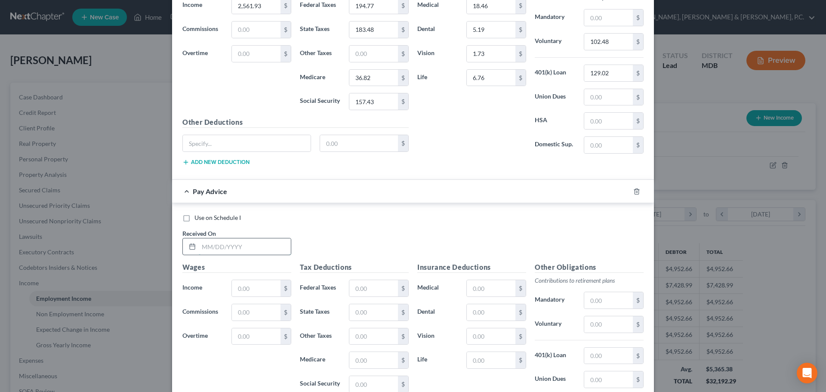
click at [232, 245] on input "text" at bounding box center [245, 246] width 92 height 16
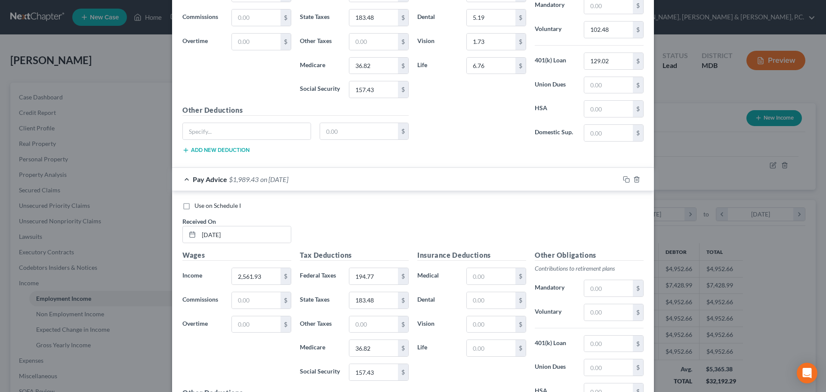
scroll to position [1825, 0]
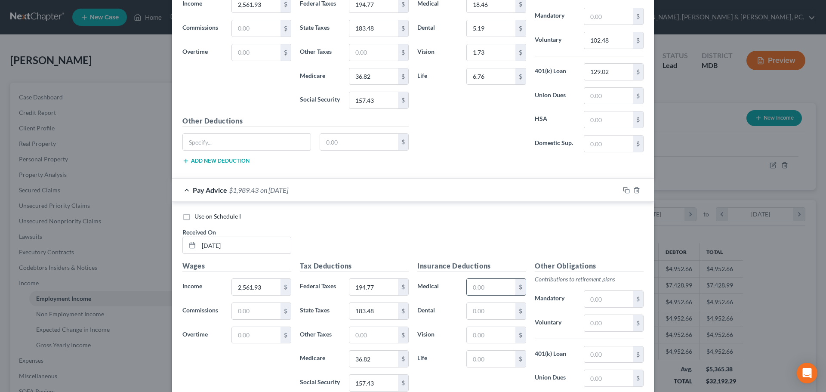
click at [496, 280] on input "text" at bounding box center [491, 287] width 49 height 16
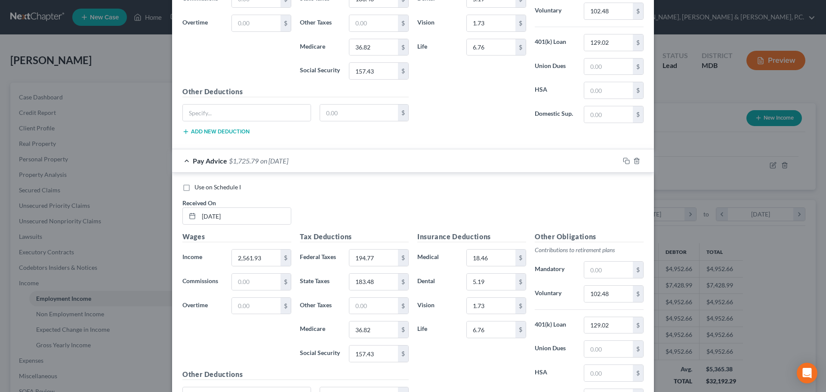
scroll to position [1941, 0]
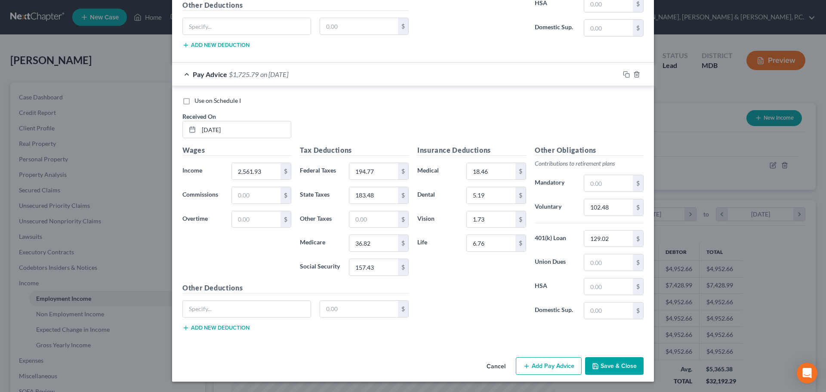
drag, startPoint x: 558, startPoint y: 365, endPoint x: 782, endPoint y: 351, distance: 224.5
click at [559, 364] on button "Add Pay Advice" at bounding box center [549, 366] width 66 height 18
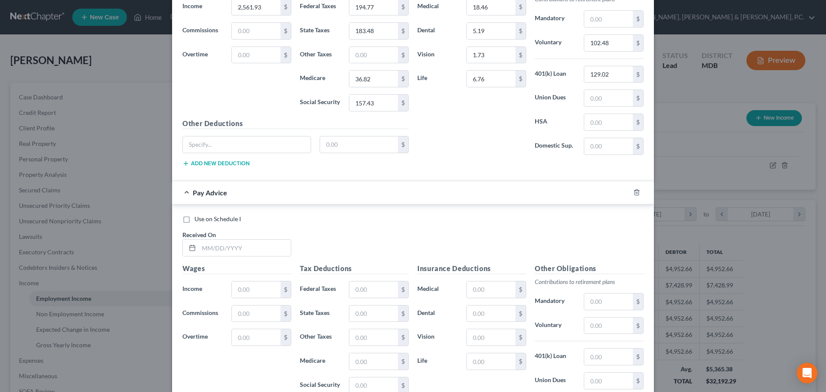
scroll to position [2108, 0]
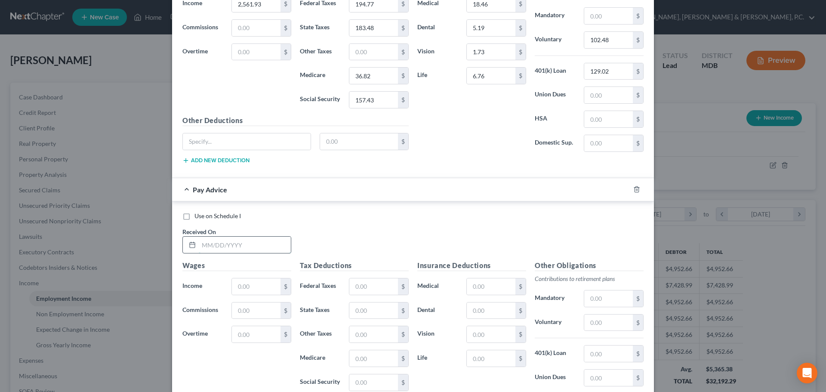
click at [265, 242] on input "text" at bounding box center [245, 245] width 92 height 16
click at [497, 287] on input "text" at bounding box center [491, 286] width 49 height 16
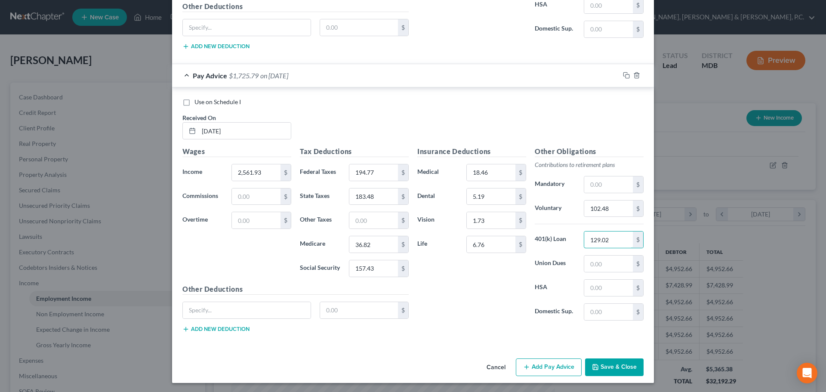
scroll to position [2223, 0]
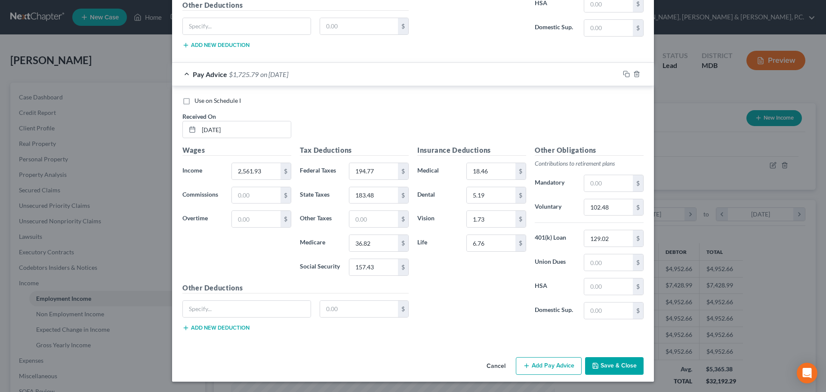
click at [557, 364] on button "Add Pay Advice" at bounding box center [549, 366] width 66 height 18
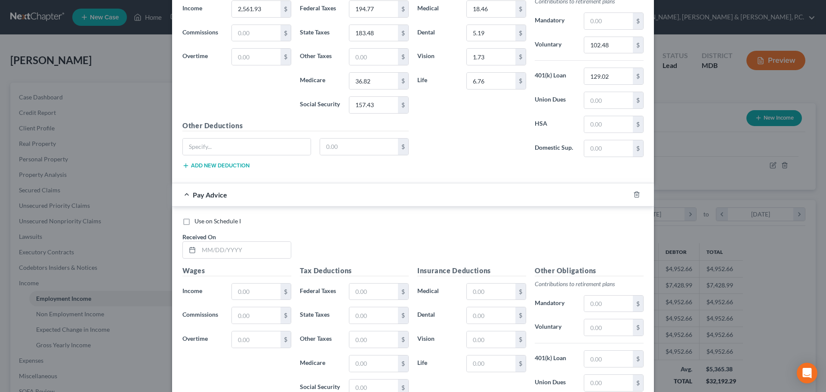
scroll to position [2389, 0]
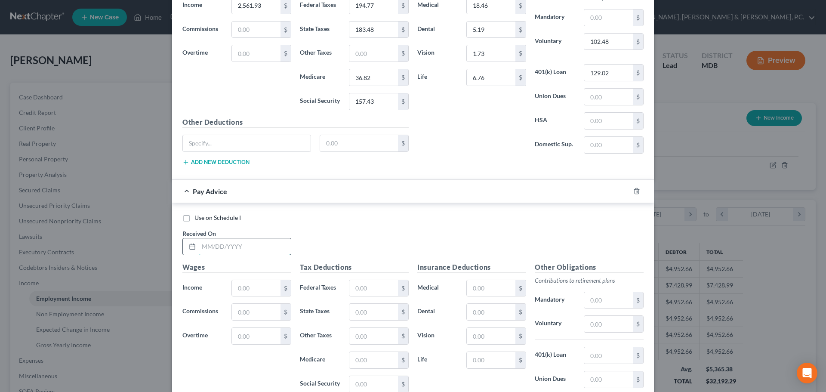
click at [266, 247] on input "text" at bounding box center [245, 246] width 92 height 16
click at [483, 288] on input "text" at bounding box center [491, 288] width 49 height 16
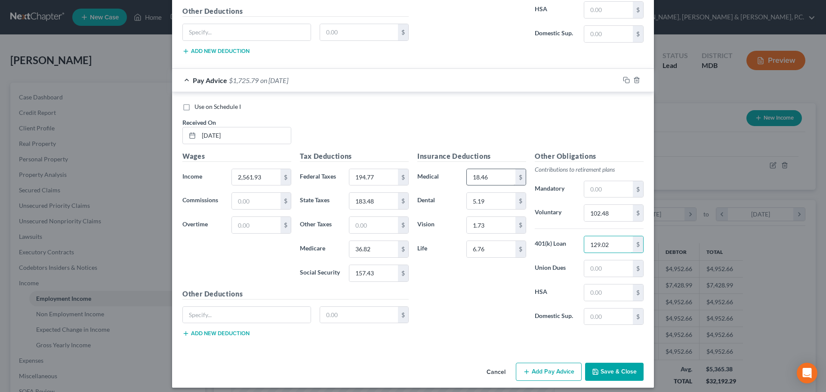
scroll to position [2506, 0]
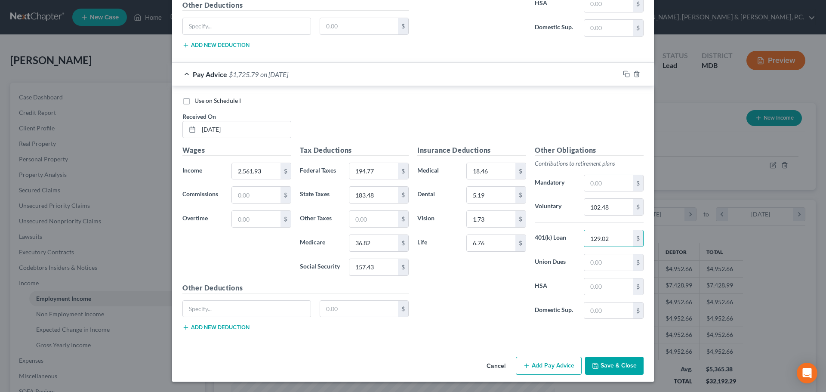
click at [564, 365] on button "Add Pay Advice" at bounding box center [549, 366] width 66 height 18
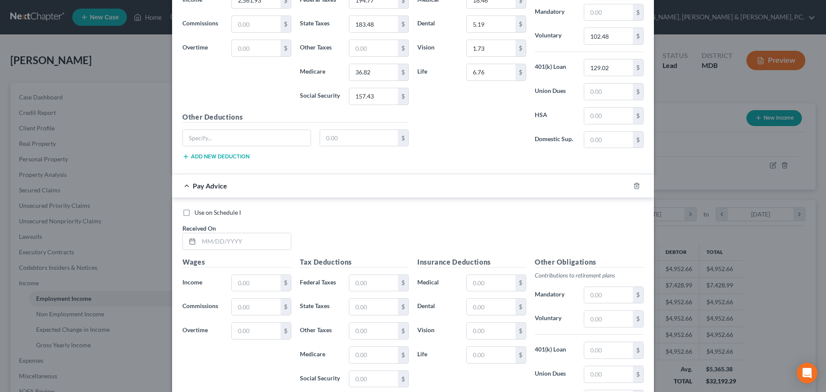
scroll to position [2673, 0]
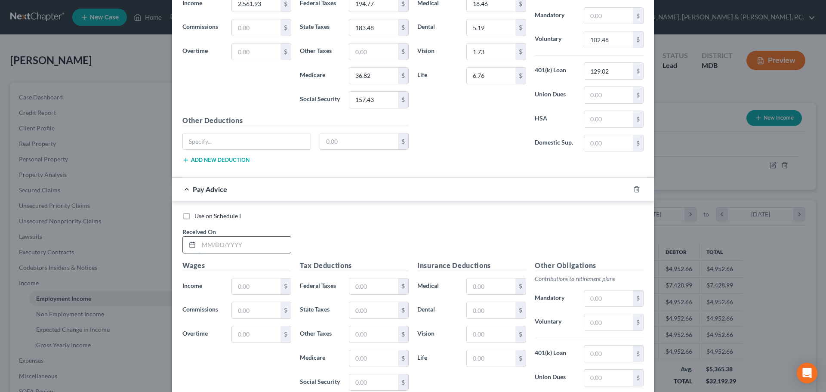
click at [257, 239] on input "text" at bounding box center [245, 245] width 92 height 16
click at [496, 289] on input "text" at bounding box center [491, 286] width 49 height 16
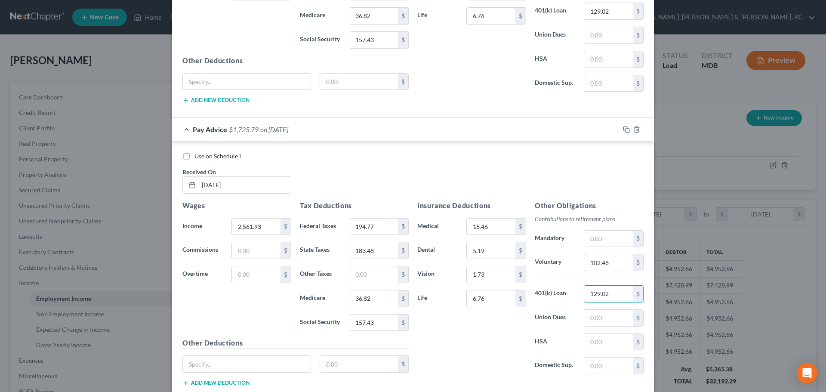
scroll to position [2789, 0]
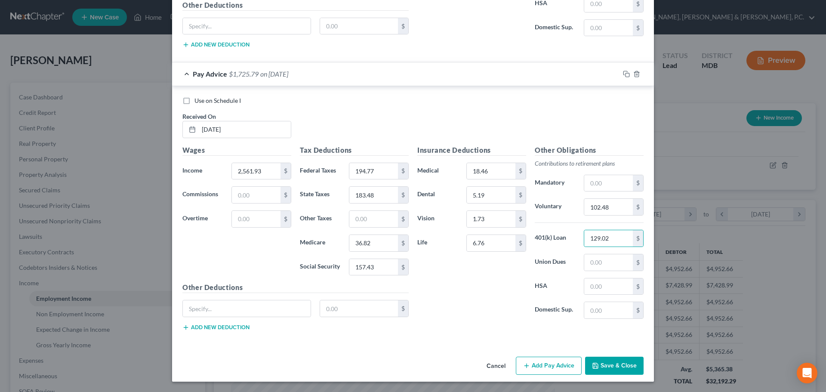
click at [545, 361] on button "Add Pay Advice" at bounding box center [549, 366] width 66 height 18
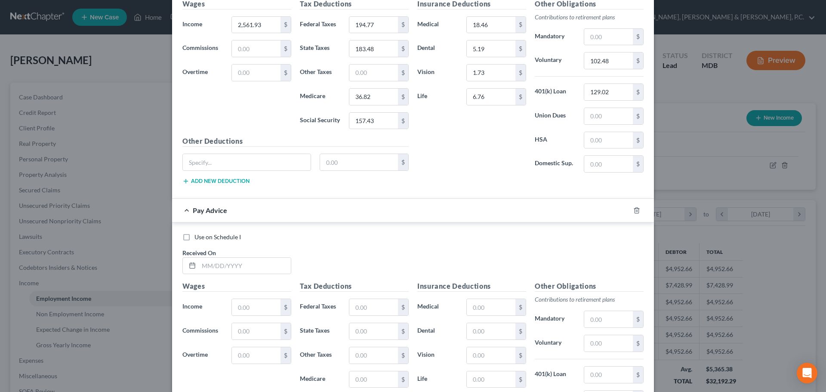
scroll to position [2955, 0]
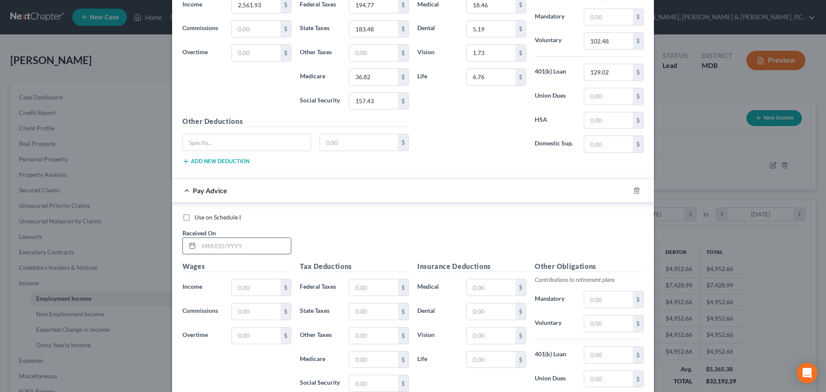
click at [273, 248] on input "text" at bounding box center [245, 246] width 92 height 16
click at [471, 285] on input "text" at bounding box center [491, 287] width 49 height 16
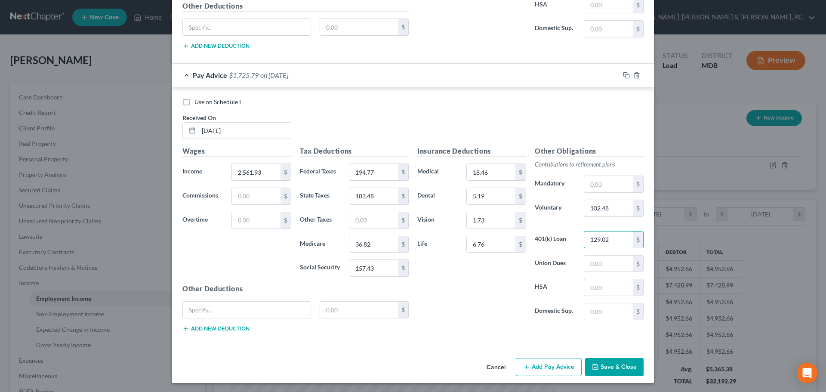
scroll to position [3071, 0]
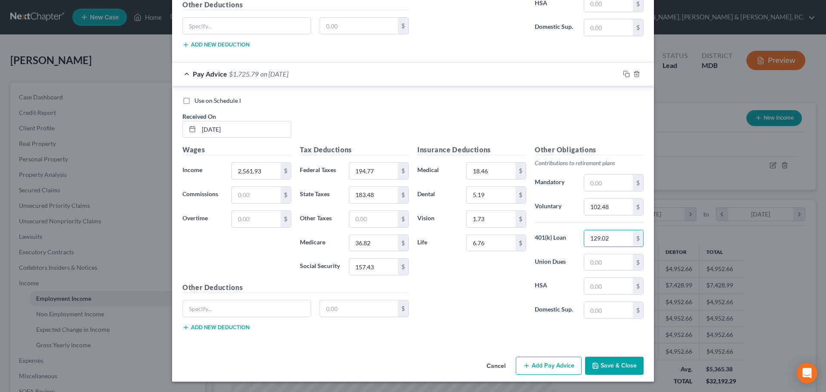
click at [530, 364] on button "Add Pay Advice" at bounding box center [549, 366] width 66 height 18
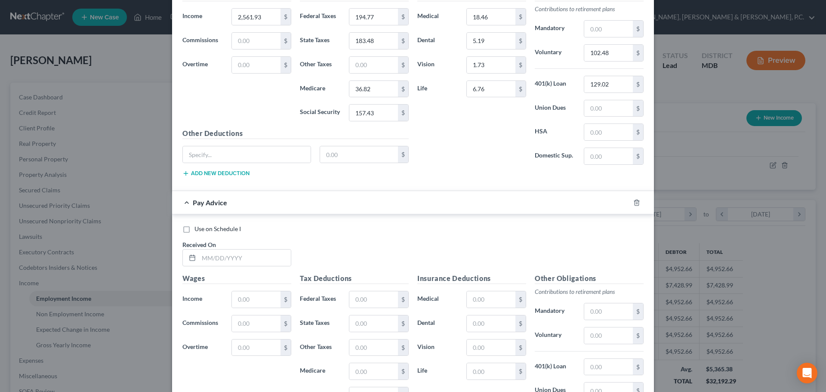
scroll to position [3238, 0]
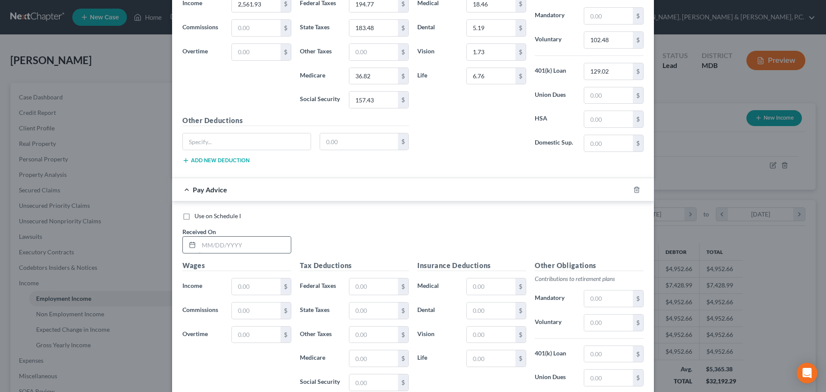
click at [235, 251] on input "text" at bounding box center [245, 245] width 92 height 16
click at [481, 284] on input "text" at bounding box center [491, 286] width 49 height 16
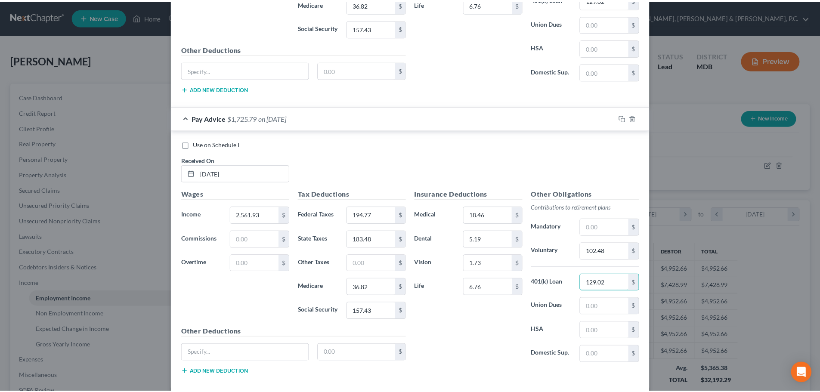
scroll to position [3353, 0]
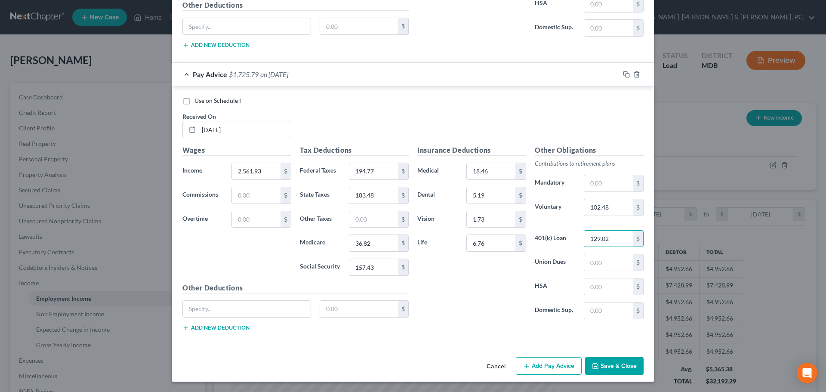
click at [621, 367] on button "Save & Close" at bounding box center [614, 366] width 59 height 18
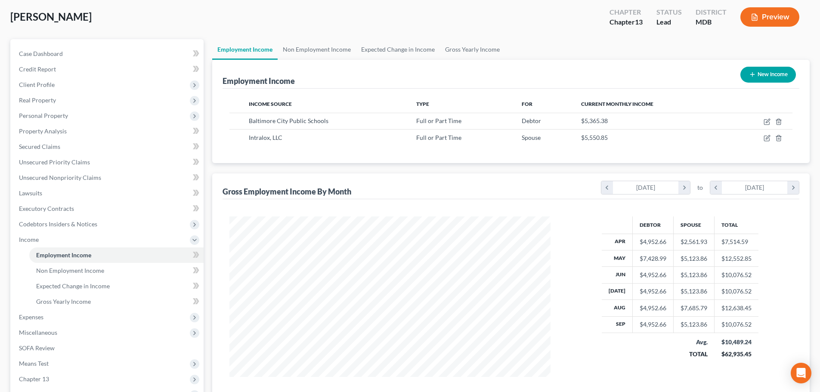
scroll to position [43, 0]
click at [71, 301] on span "Gross Yearly Income" at bounding box center [63, 301] width 55 height 7
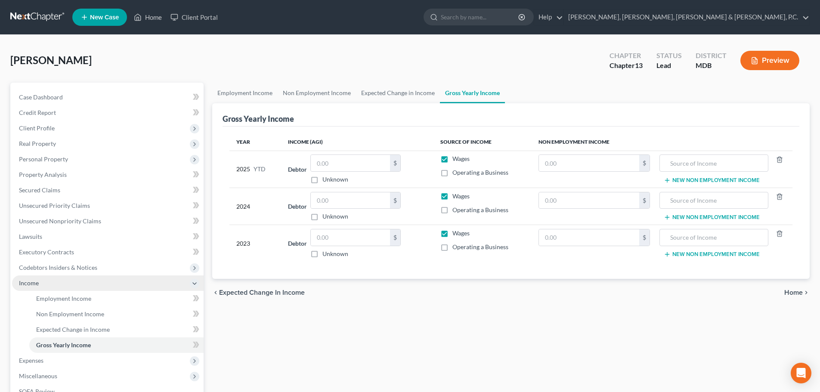
click at [35, 282] on span "Income" at bounding box center [29, 282] width 20 height 7
click at [37, 283] on span "Income" at bounding box center [29, 282] width 20 height 7
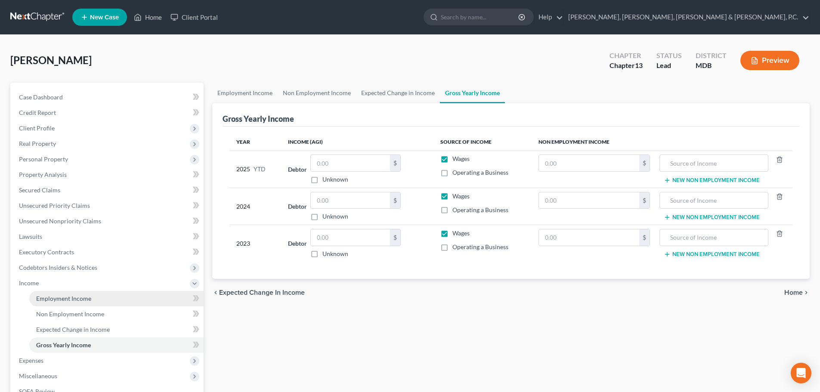
click at [37, 296] on span "Employment Income" at bounding box center [63, 298] width 55 height 7
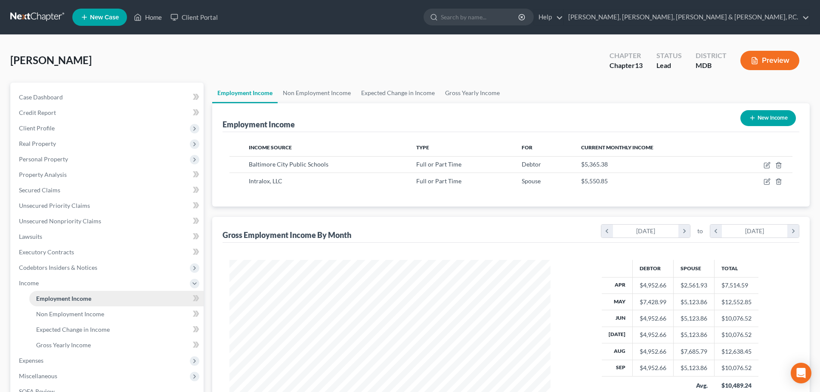
scroll to position [160, 338]
click at [156, 19] on link "Home" at bounding box center [147, 16] width 37 height 15
